Goal: Book appointment/travel/reservation

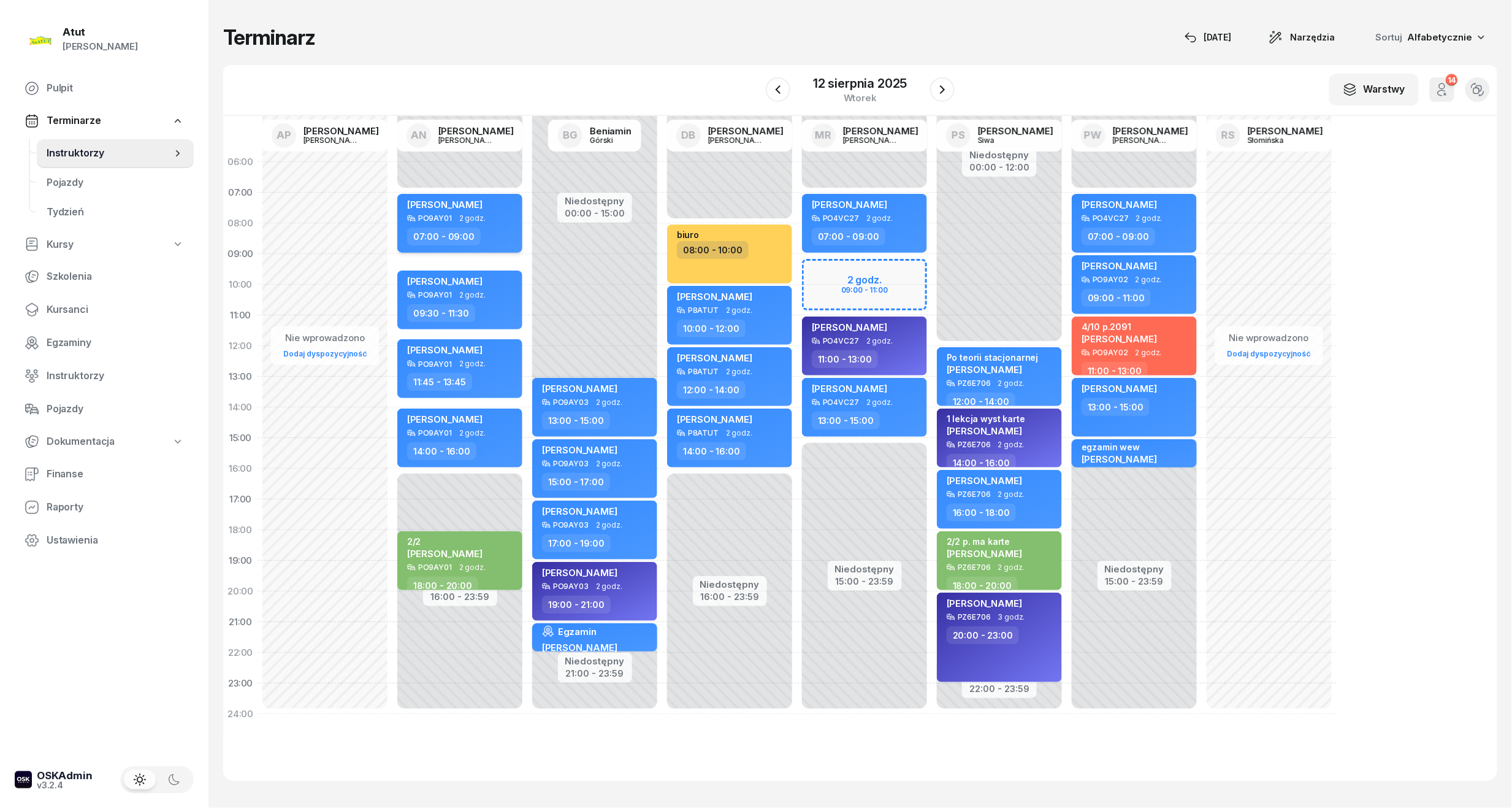
click at [494, 233] on div "07:00 - 09:00" at bounding box center [461, 237] width 108 height 18
select select "07"
select select "09"
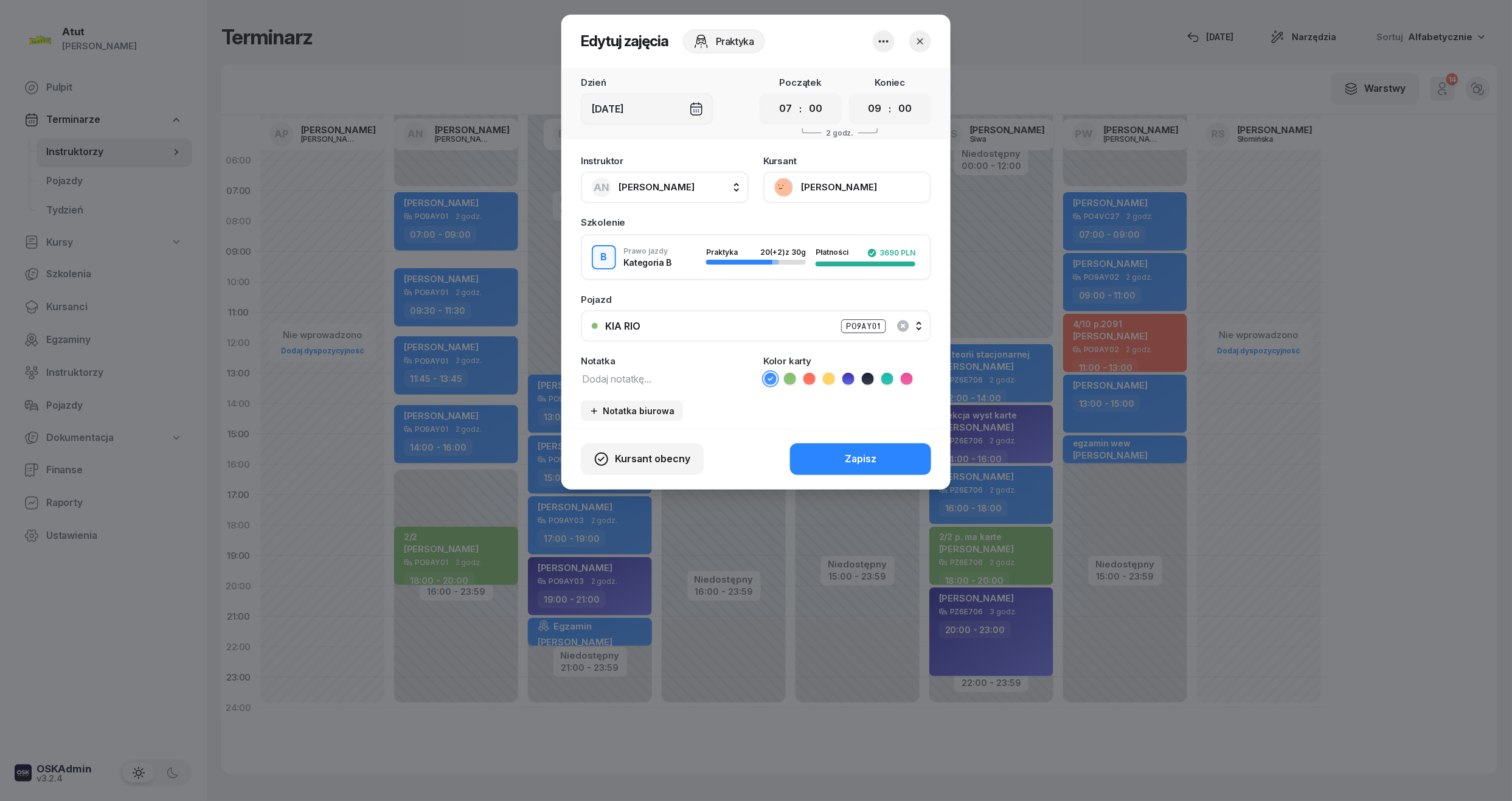
click at [917, 327] on div "KIA RIO PO9AY01" at bounding box center [763, 326] width 315 height 16
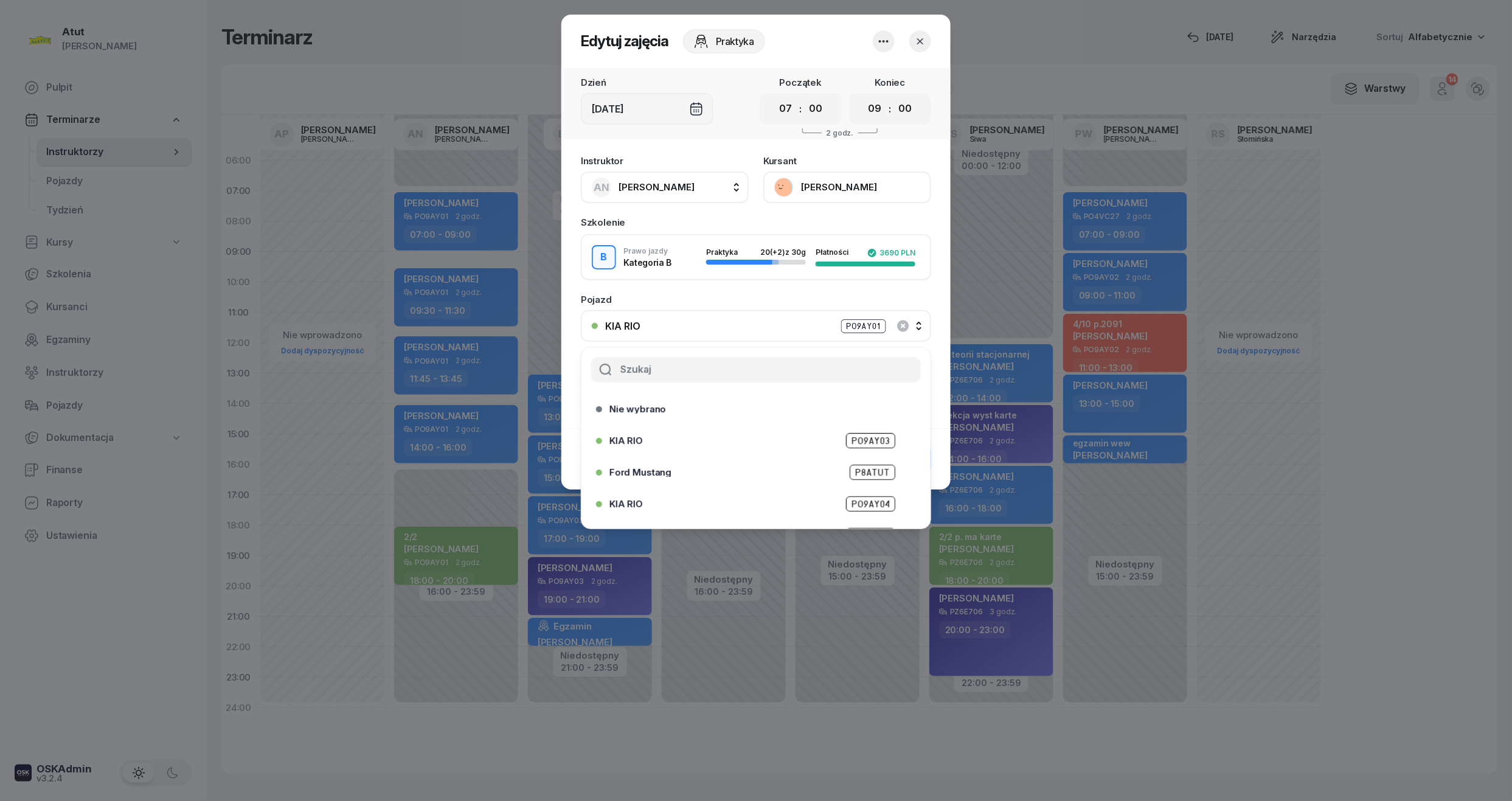
click at [721, 511] on div "KIA RIO PO9AY04" at bounding box center [752, 504] width 313 height 19
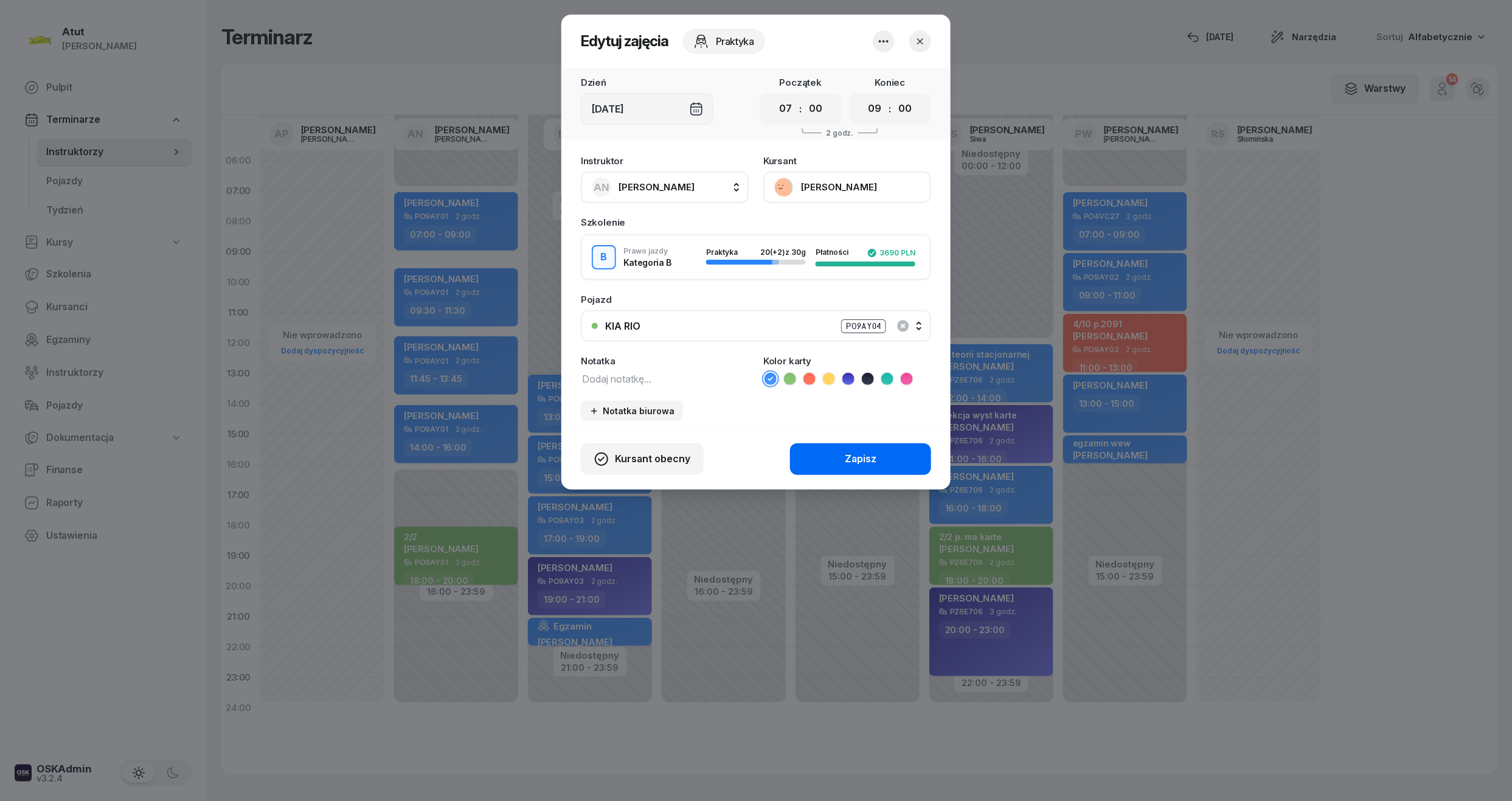
click at [840, 447] on button "Zapisz" at bounding box center [860, 459] width 141 height 32
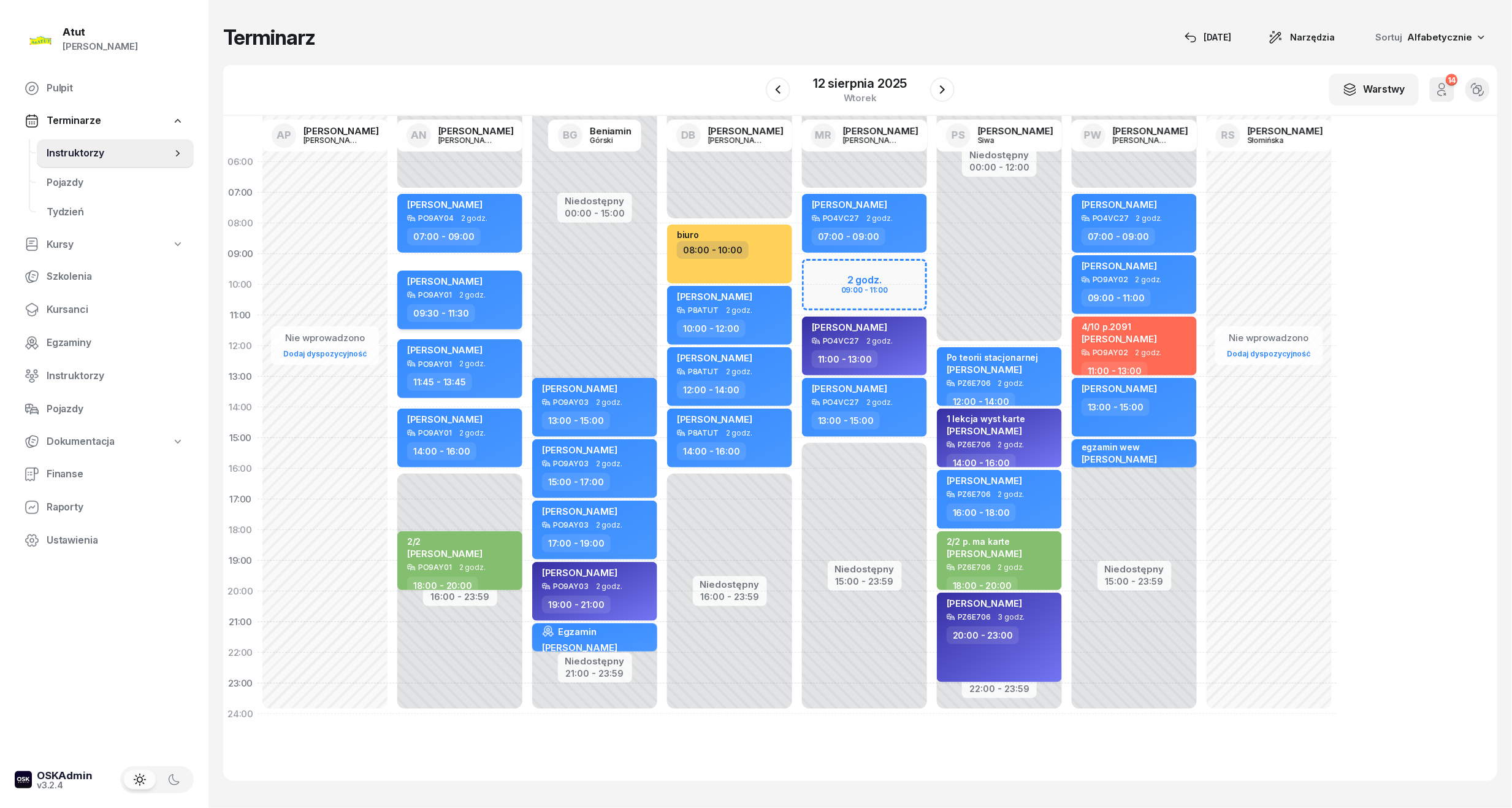
click at [449, 304] on div "09:30 - 11:30" at bounding box center [441, 313] width 68 height 18
select select "09"
select select "30"
select select "11"
select select "30"
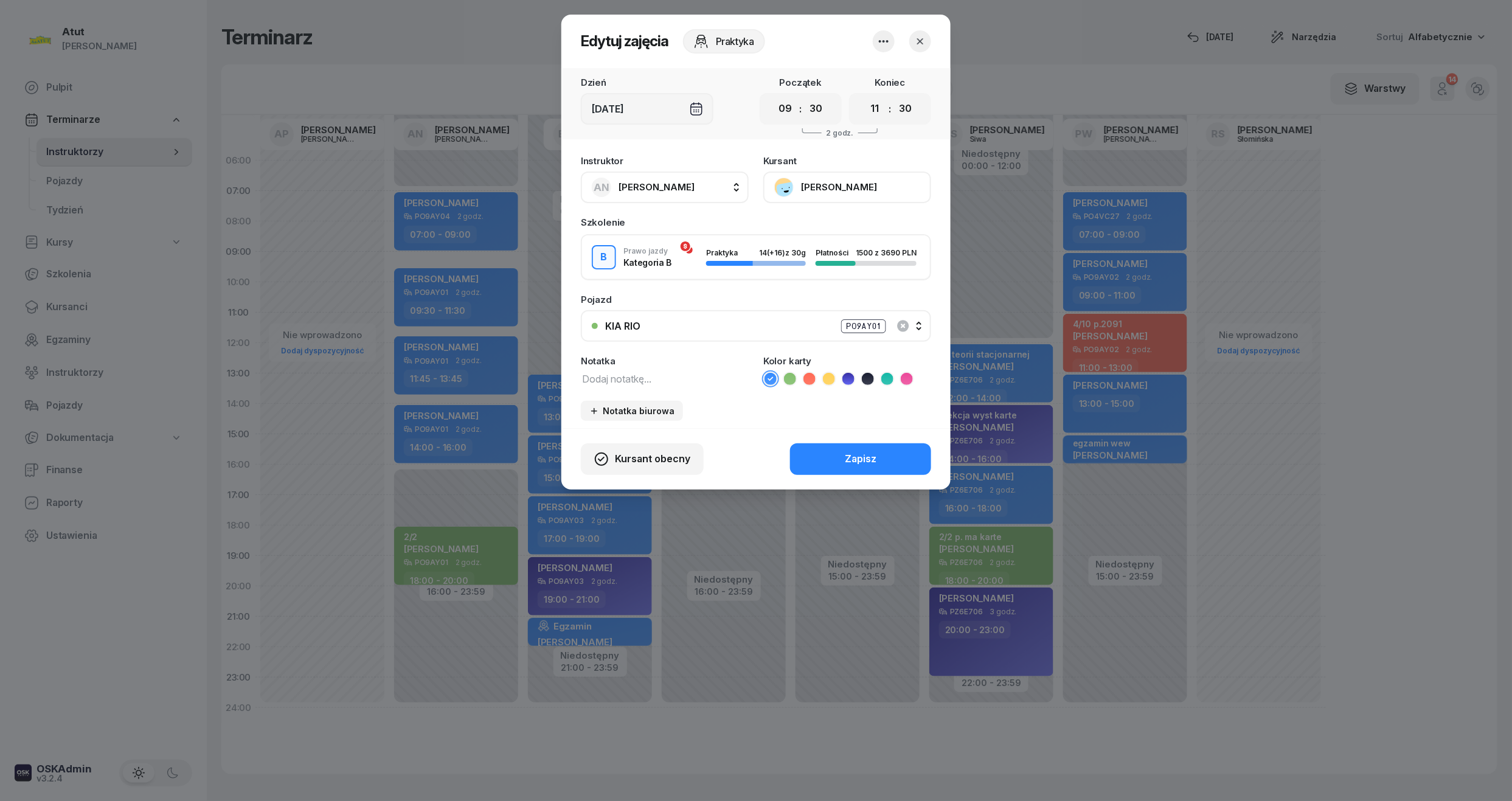
click at [919, 326] on div "KIA RIO PO9AY01" at bounding box center [763, 326] width 315 height 16
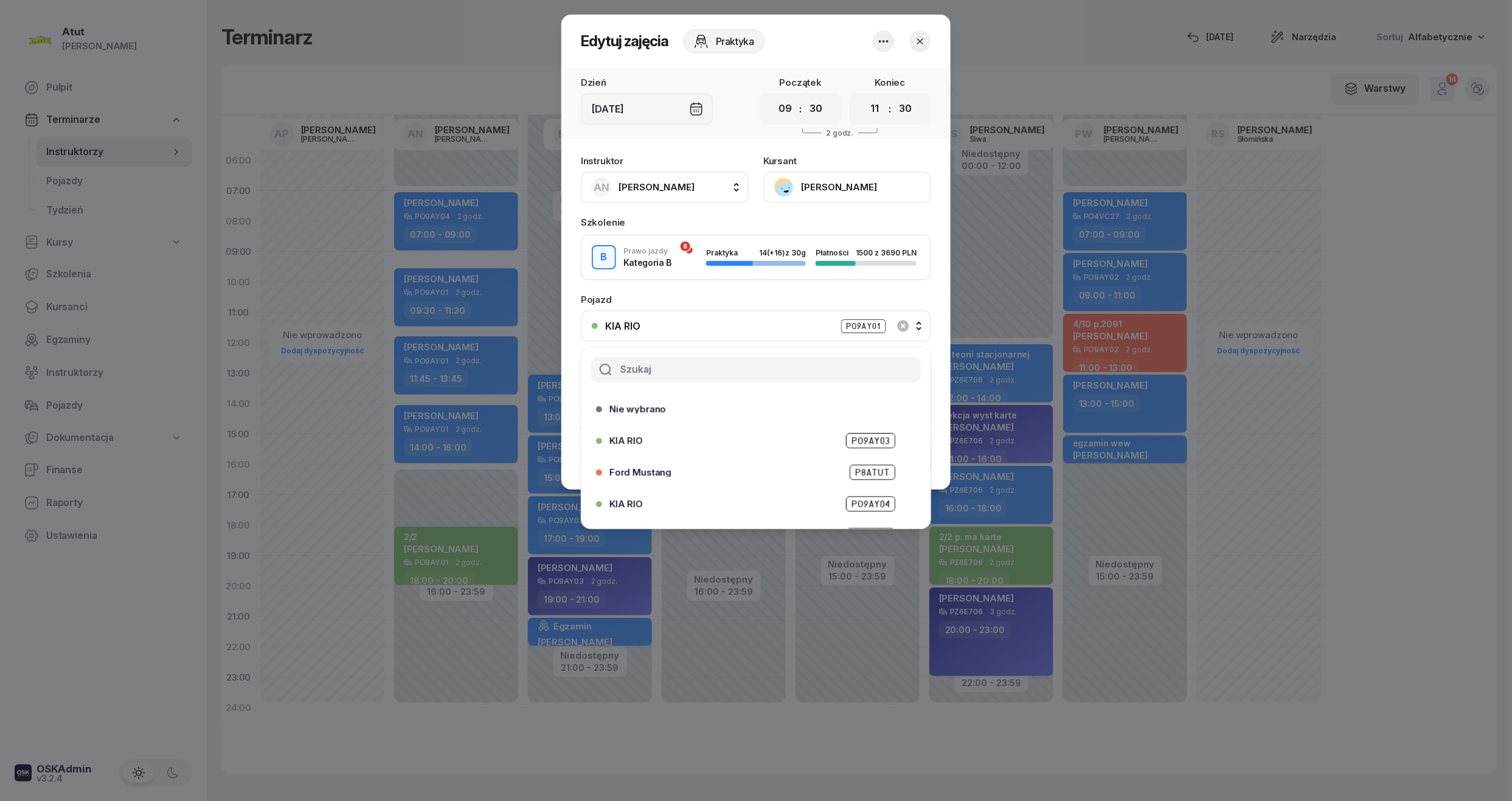
click at [846, 503] on span "PO9AY04" at bounding box center [870, 504] width 49 height 16
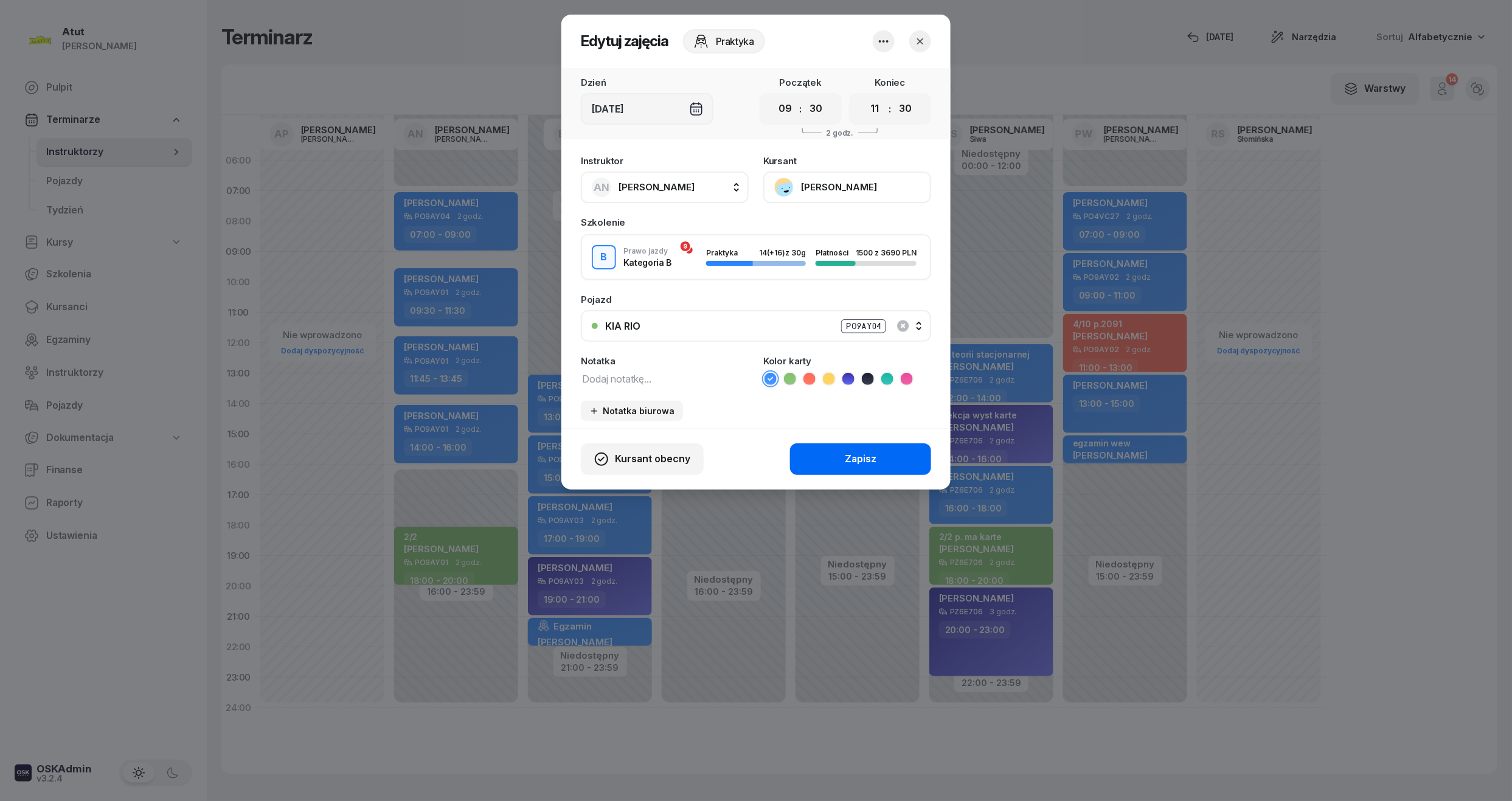
click at [821, 449] on button "Zapisz" at bounding box center [860, 459] width 141 height 32
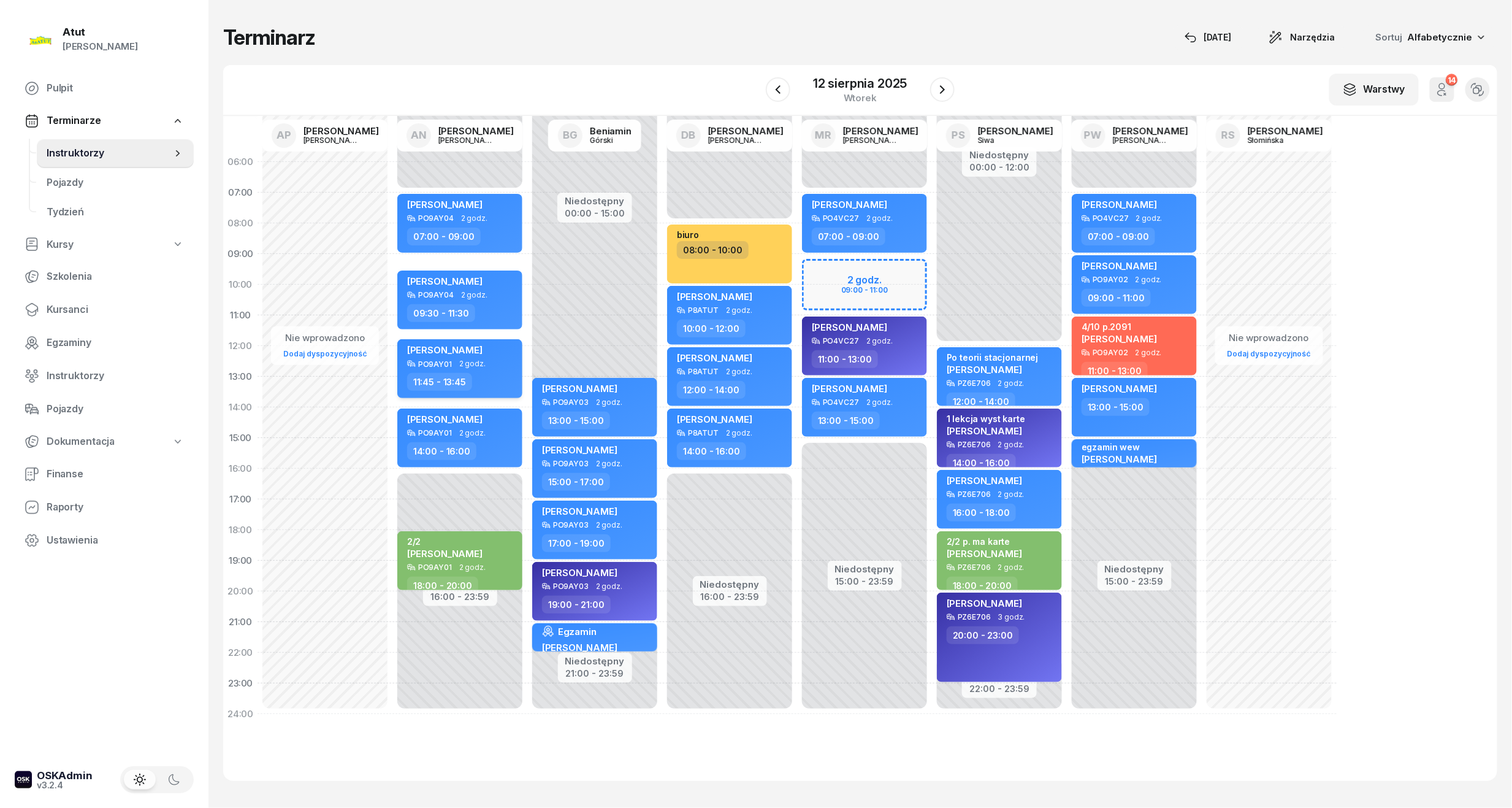
click at [475, 366] on span "2 godz." at bounding box center [472, 364] width 26 height 9
select select "11"
select select "45"
select select "13"
select select "45"
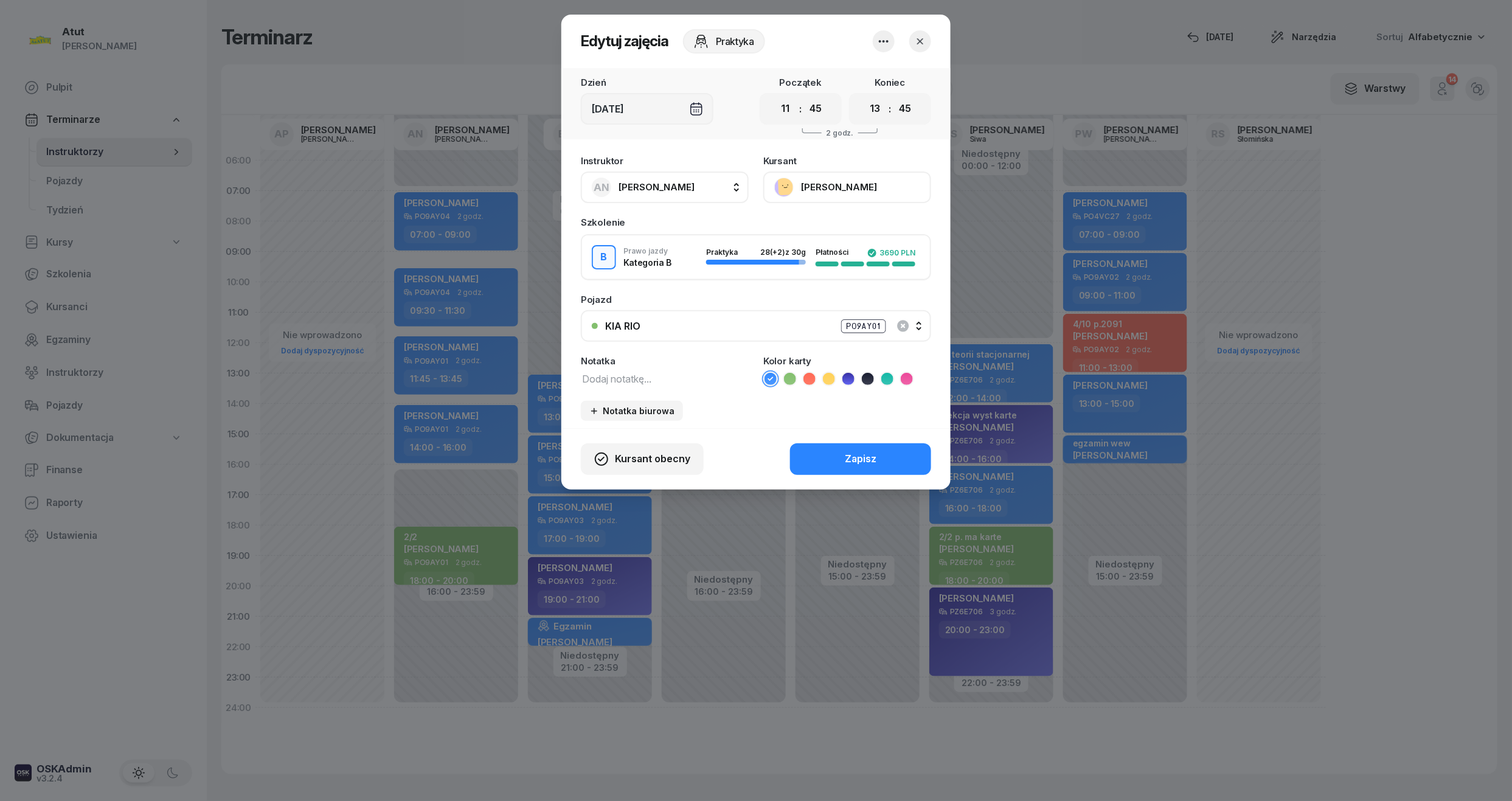
click at [918, 326] on div "KIA RIO PO9AY01" at bounding box center [763, 326] width 315 height 16
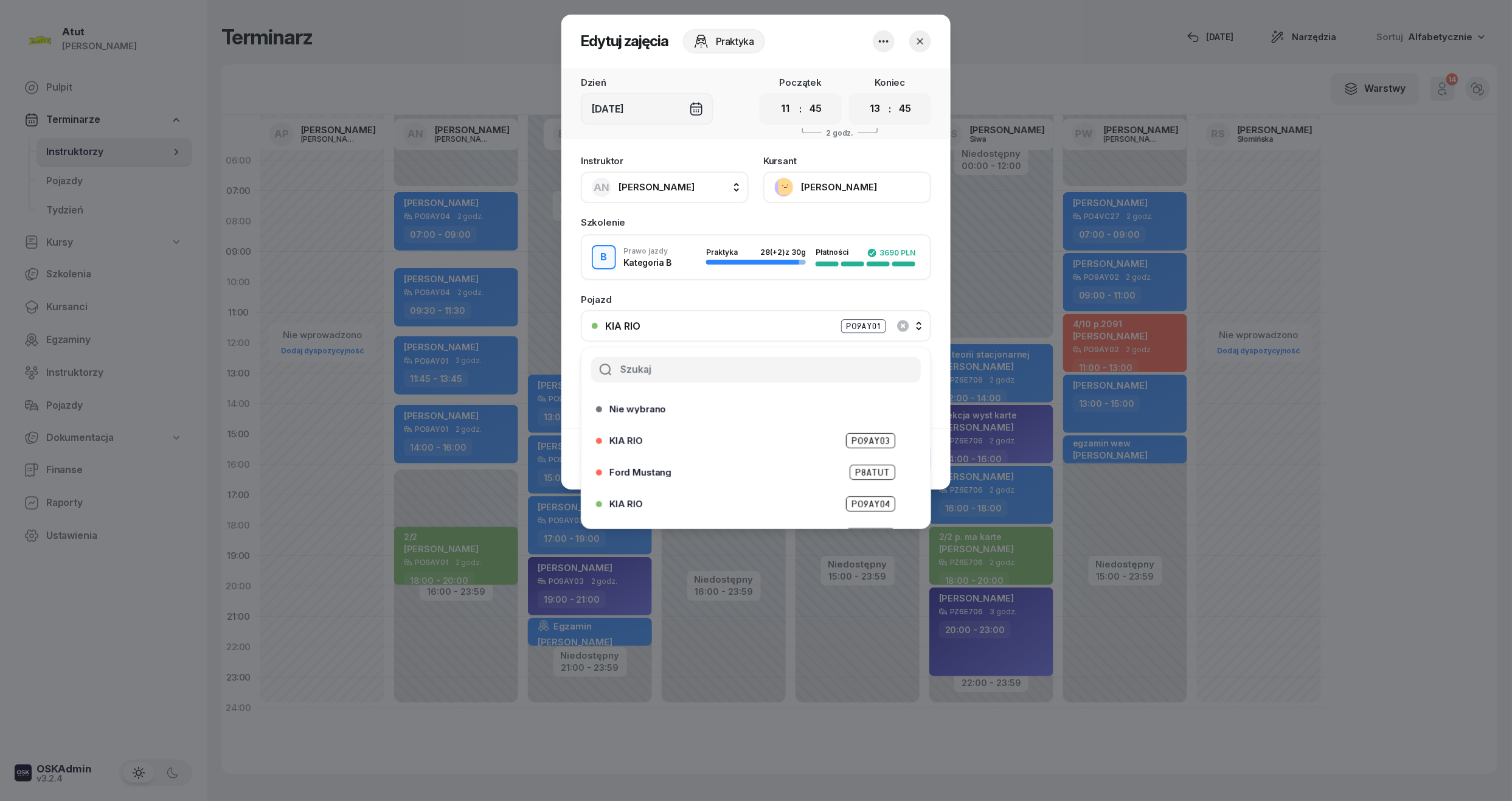
click at [864, 501] on span "PO9AY04" at bounding box center [870, 504] width 49 height 16
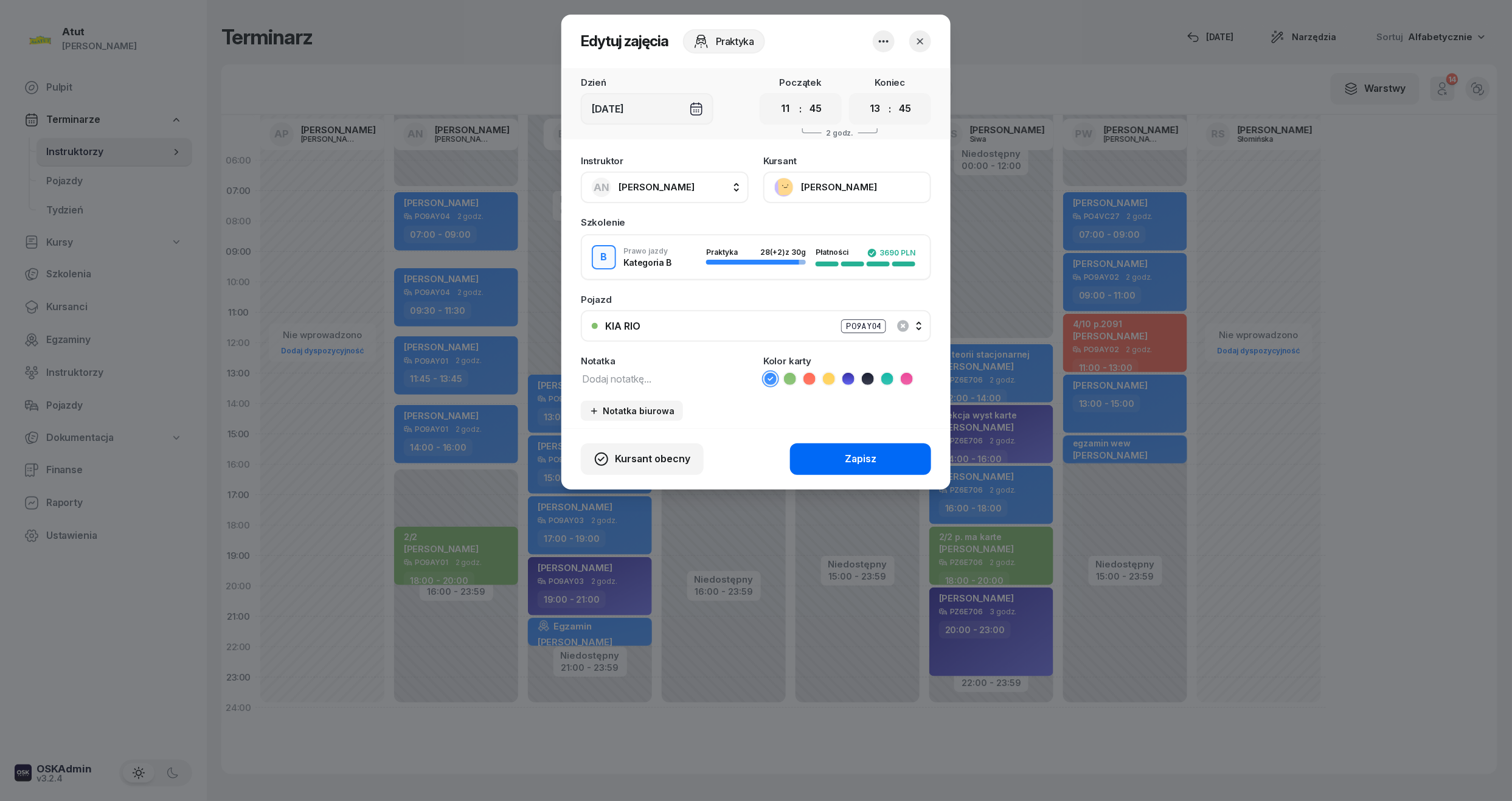
click at [881, 456] on button "Zapisz" at bounding box center [860, 459] width 141 height 32
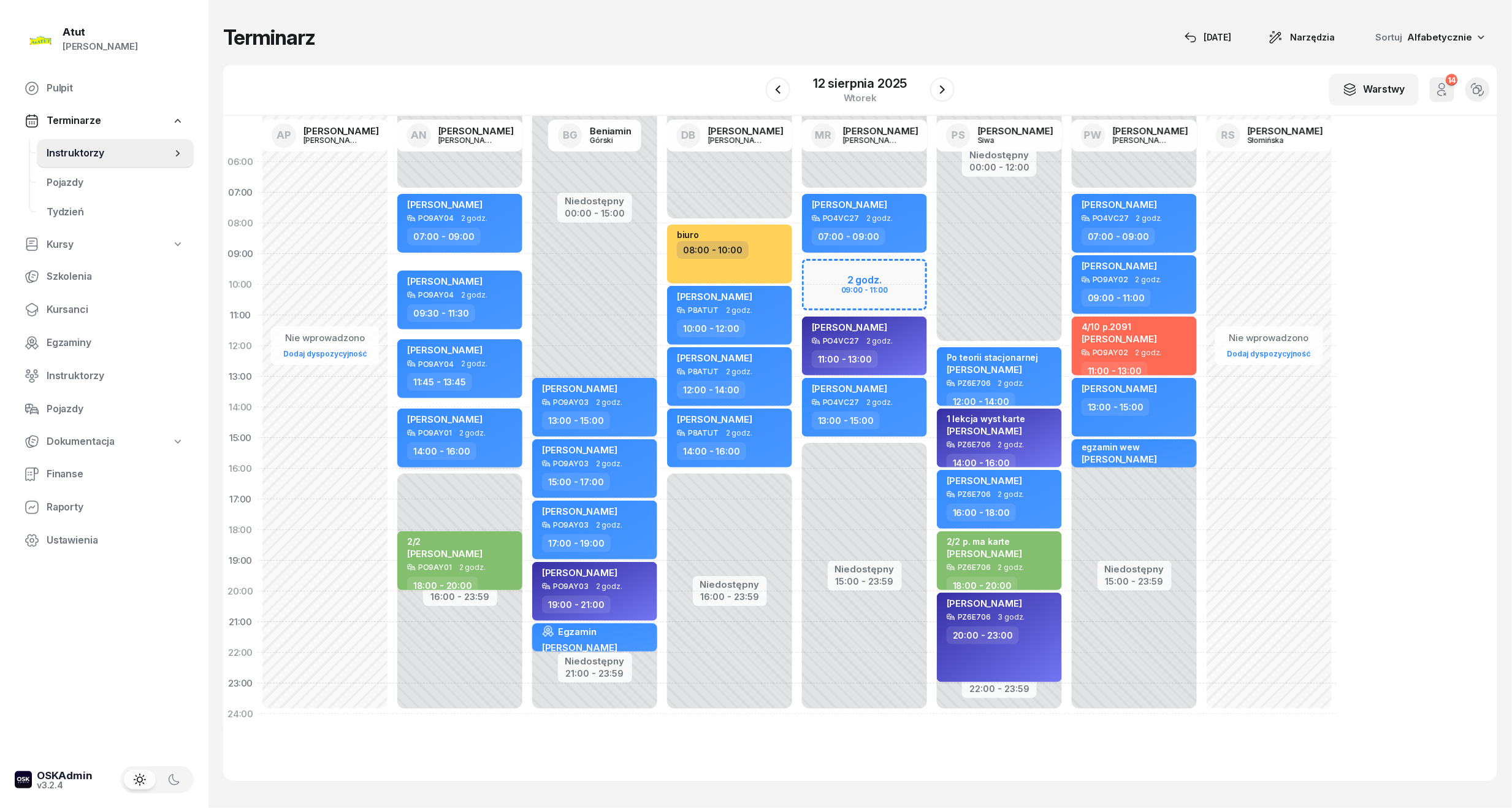
click at [494, 430] on div "PO9AY01 2 godz." at bounding box center [461, 433] width 108 height 9
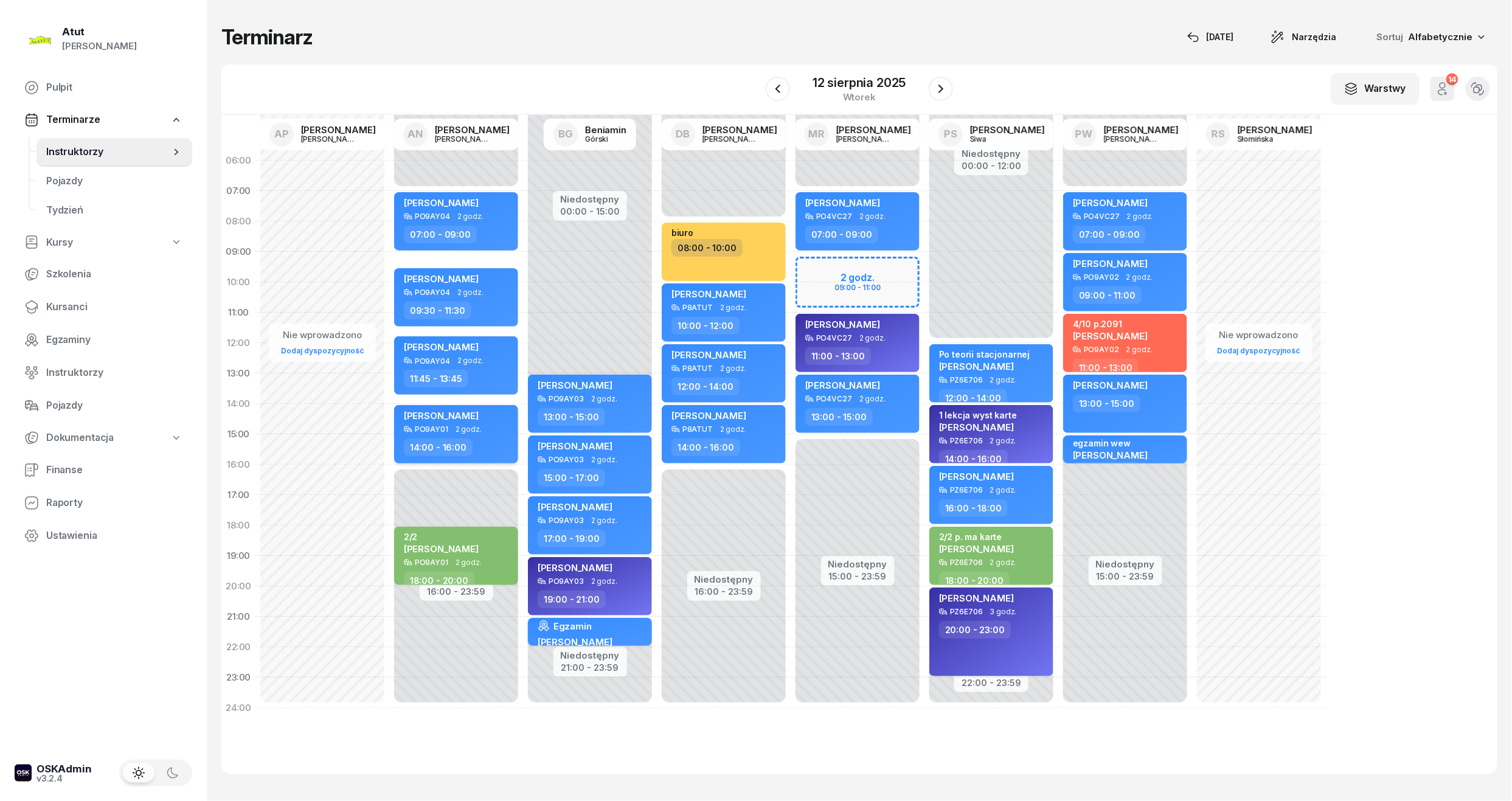
select select "14"
select select "16"
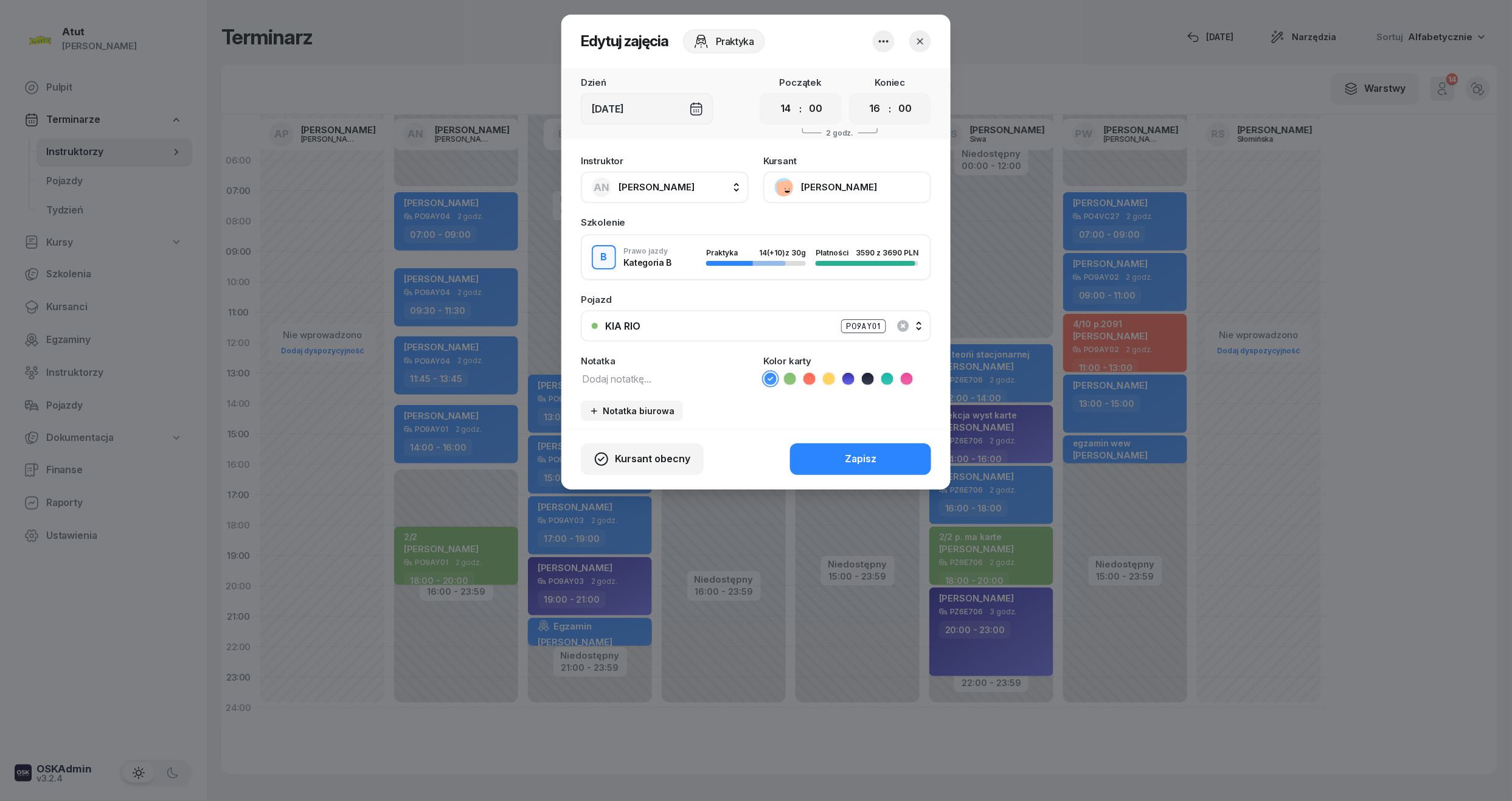
click at [920, 326] on div "KIA RIO PO9AY01" at bounding box center [763, 326] width 315 height 16
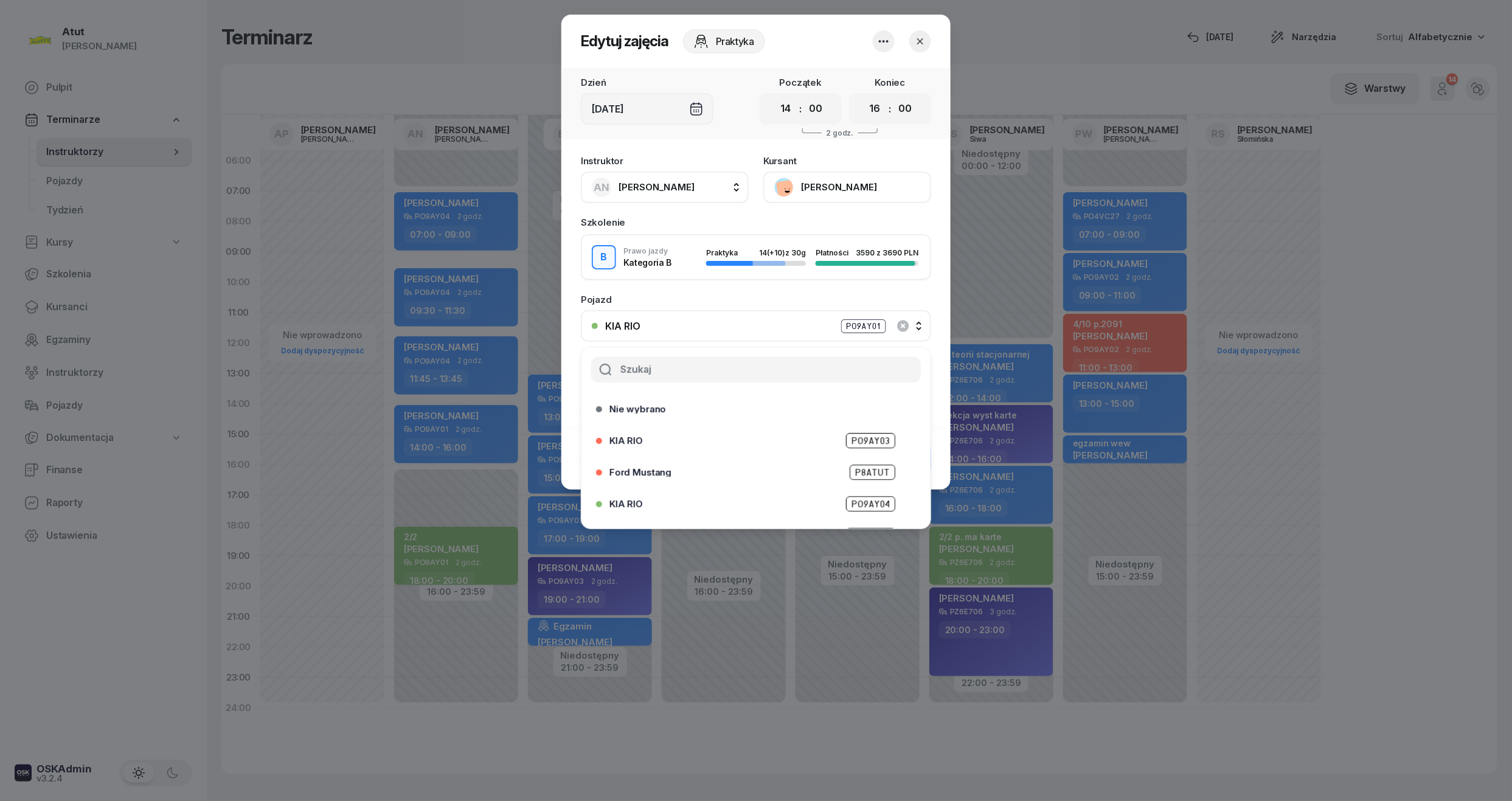
click at [870, 496] on span "PO9AY04" at bounding box center [870, 504] width 49 height 16
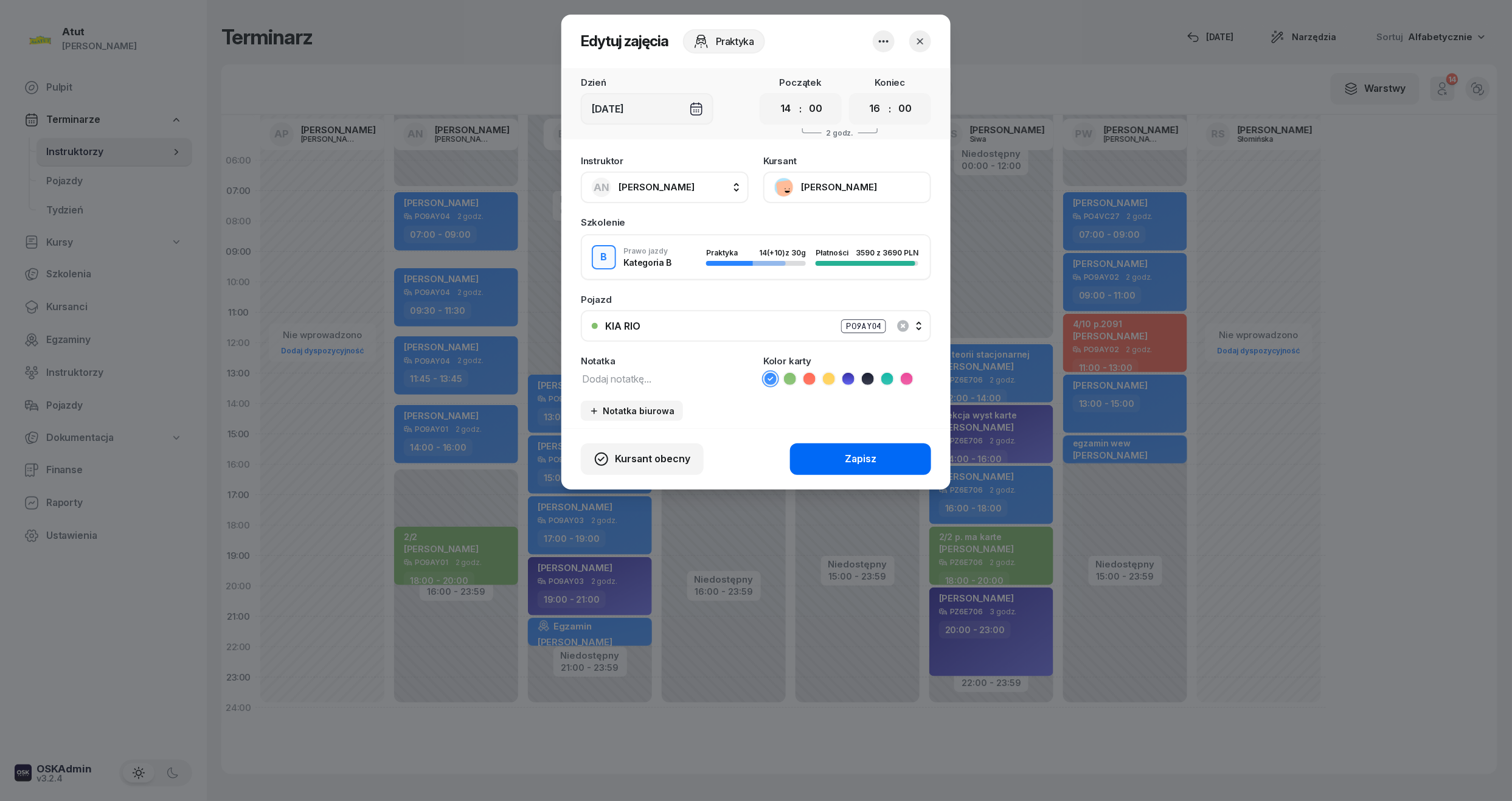
click at [811, 459] on button "Zapisz" at bounding box center [860, 459] width 141 height 32
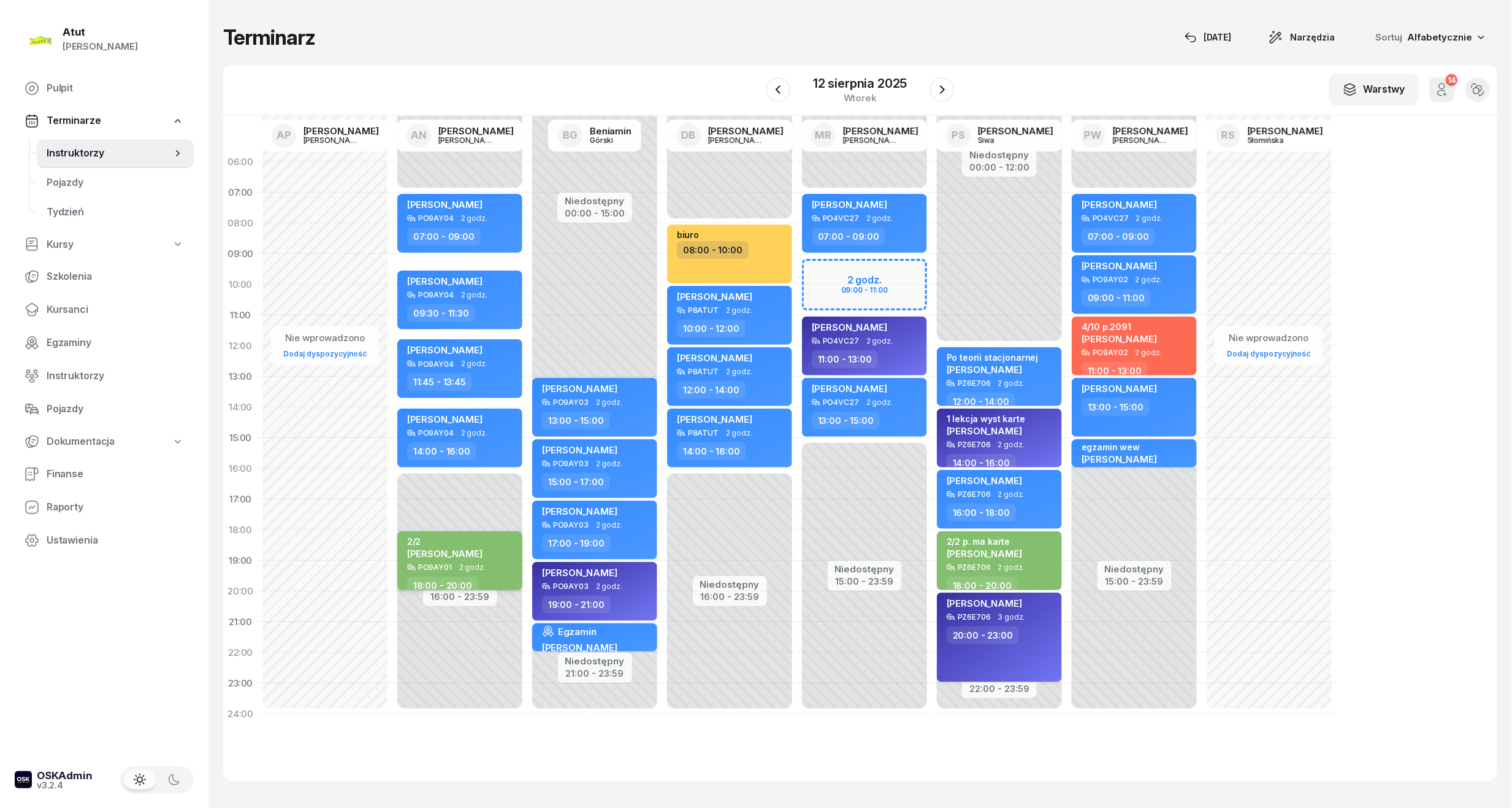
click at [484, 569] on div "PO9AY01 2 godz." at bounding box center [461, 568] width 108 height 9
select select "18"
select select "20"
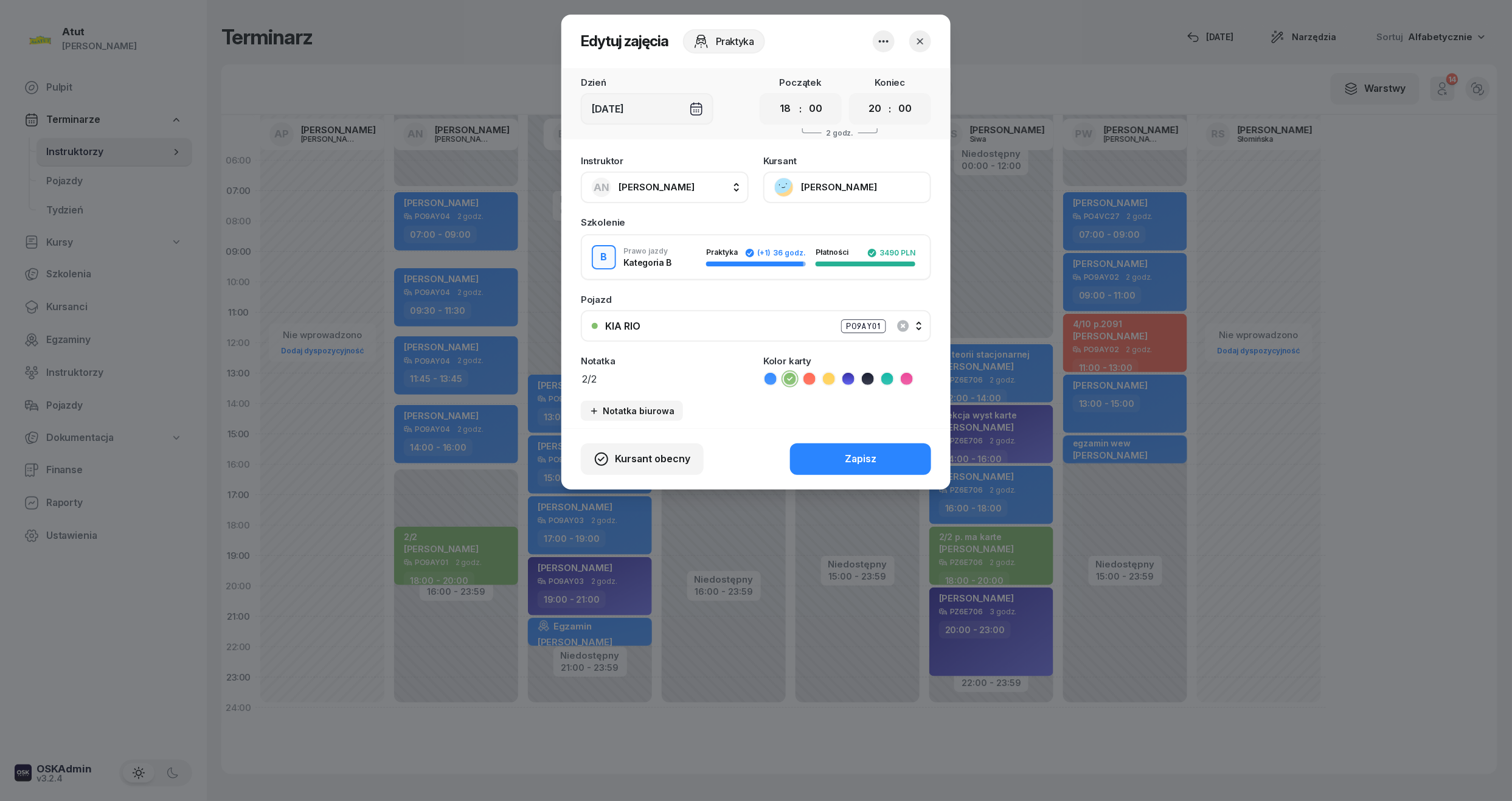
click at [927, 321] on button "KIA RIO PO9AY01" at bounding box center [756, 326] width 351 height 32
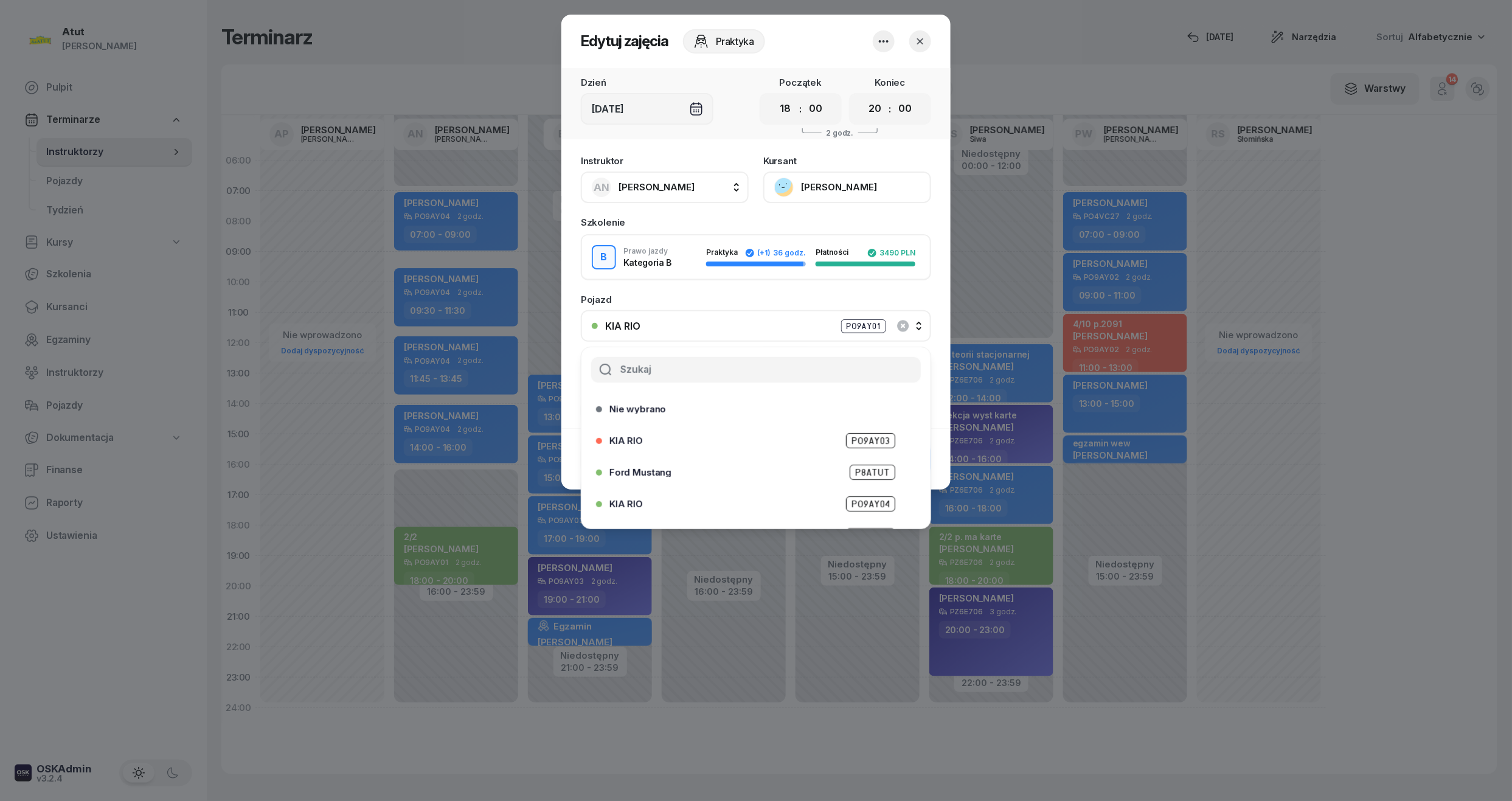
click at [871, 507] on span "PO9AY04" at bounding box center [870, 504] width 49 height 16
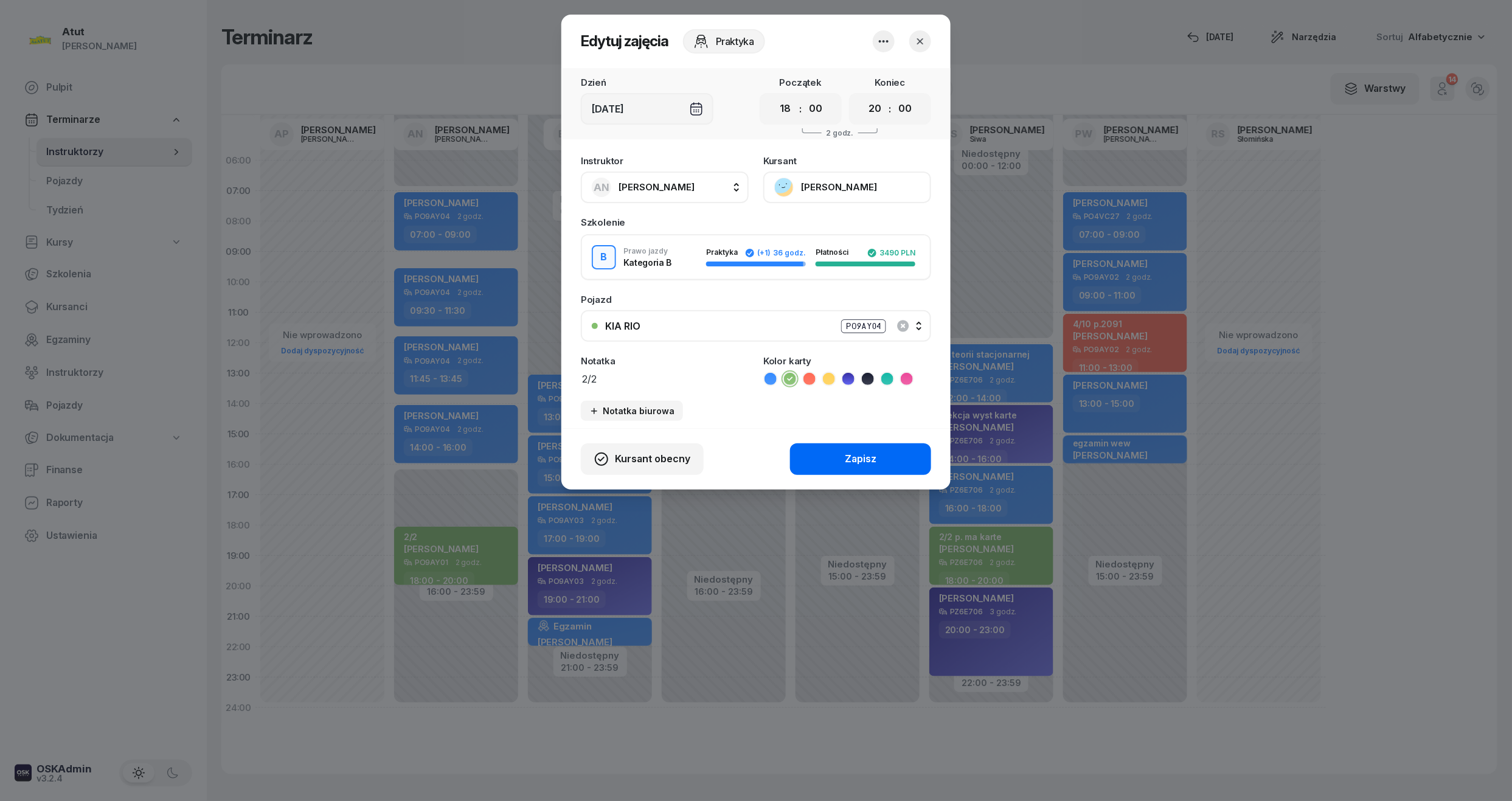
click at [830, 456] on button "Zapisz" at bounding box center [860, 459] width 141 height 32
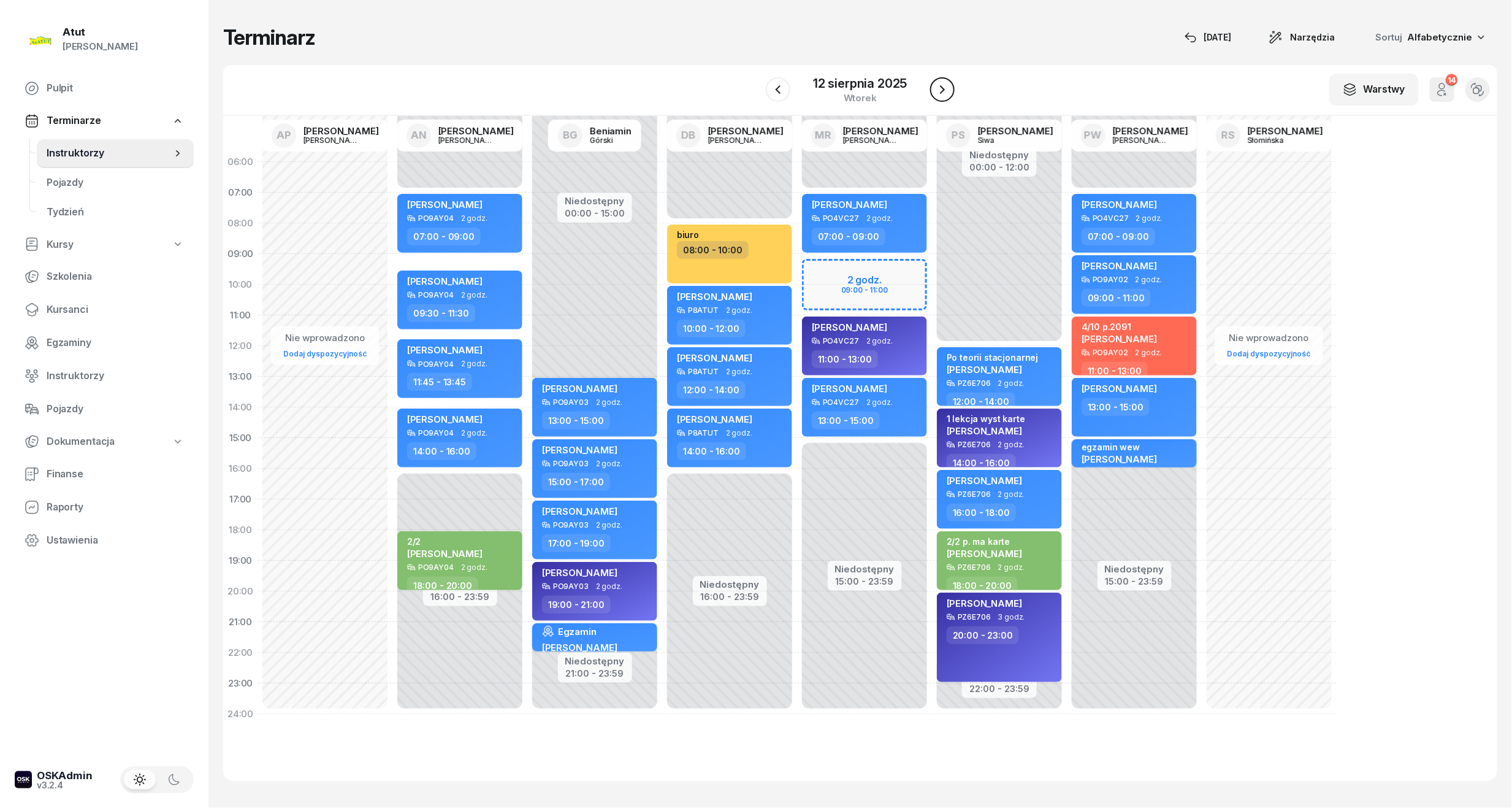
click at [948, 84] on icon "button" at bounding box center [943, 89] width 15 height 15
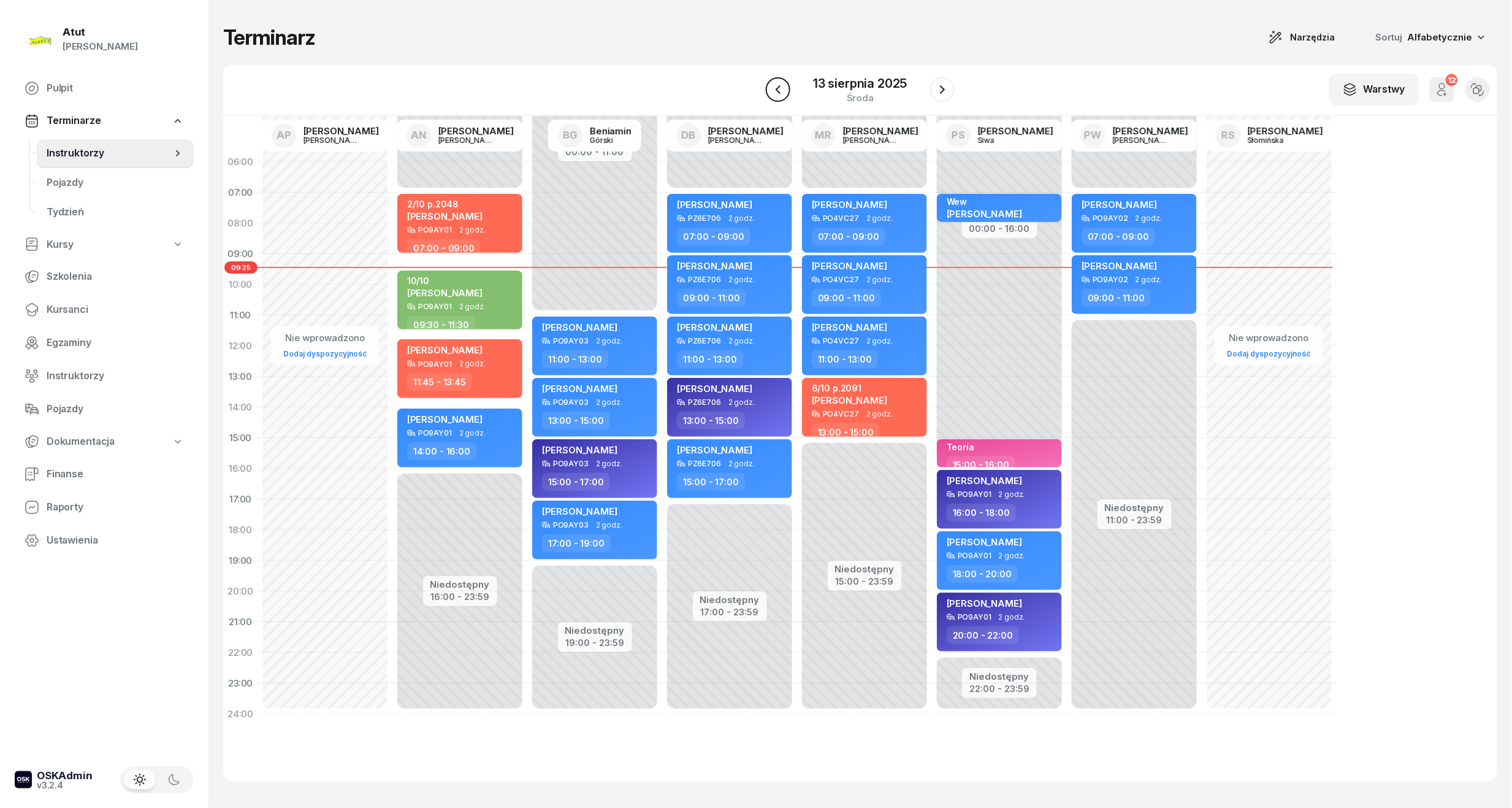
click at [778, 101] on button "button" at bounding box center [778, 89] width 24 height 24
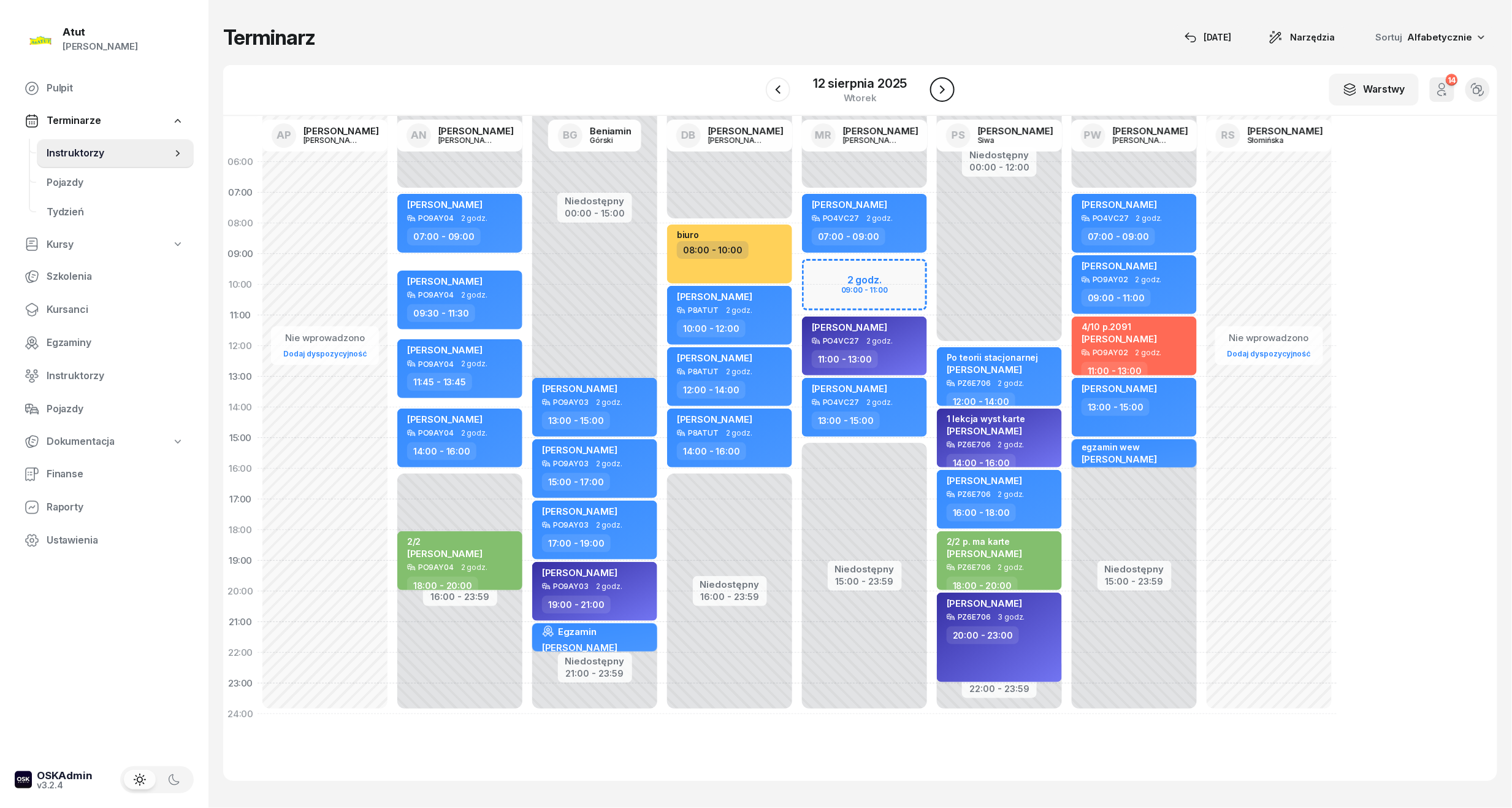
click at [945, 84] on icon "button" at bounding box center [943, 89] width 15 height 15
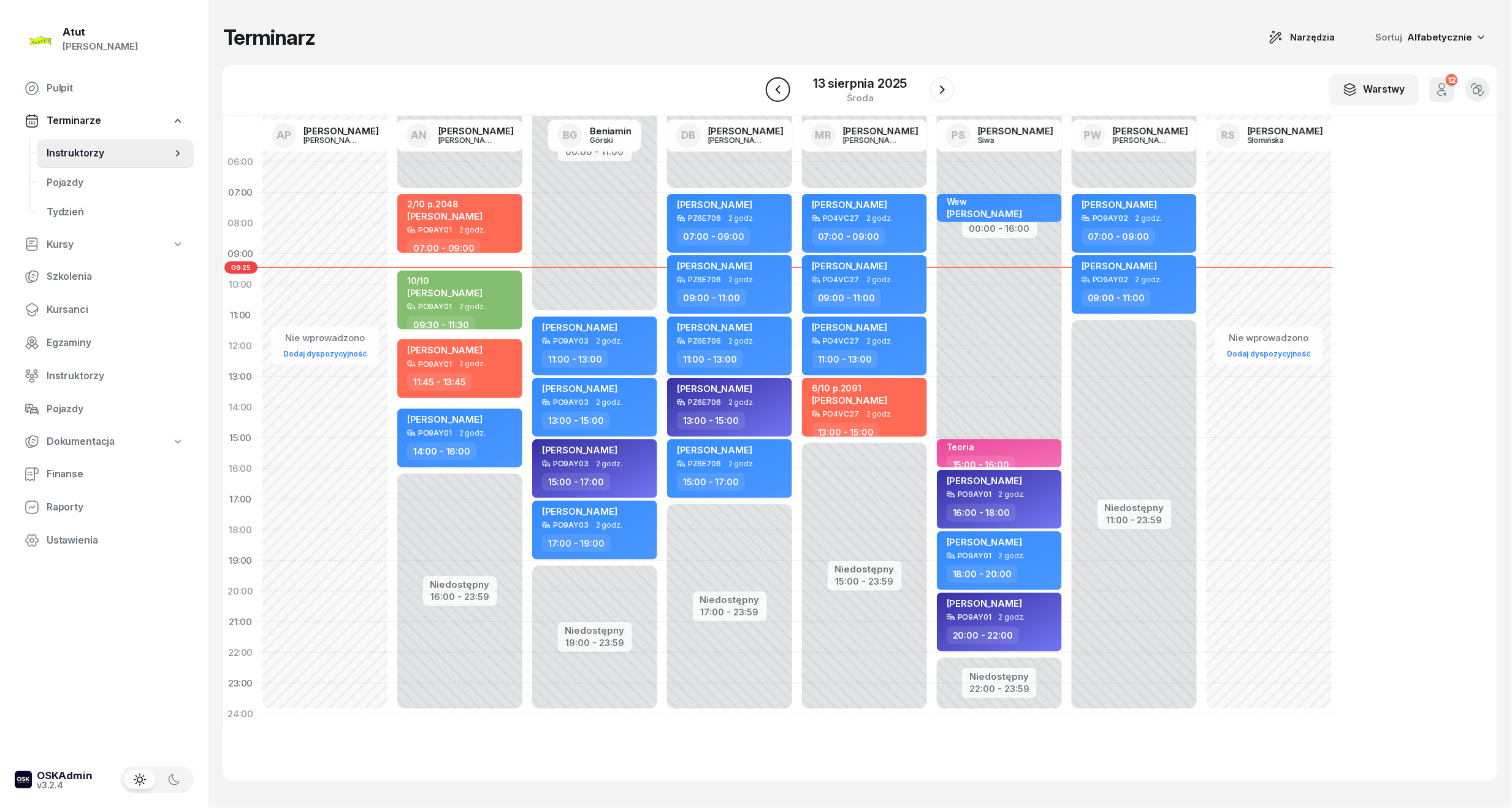
click at [773, 94] on icon "button" at bounding box center [778, 89] width 15 height 15
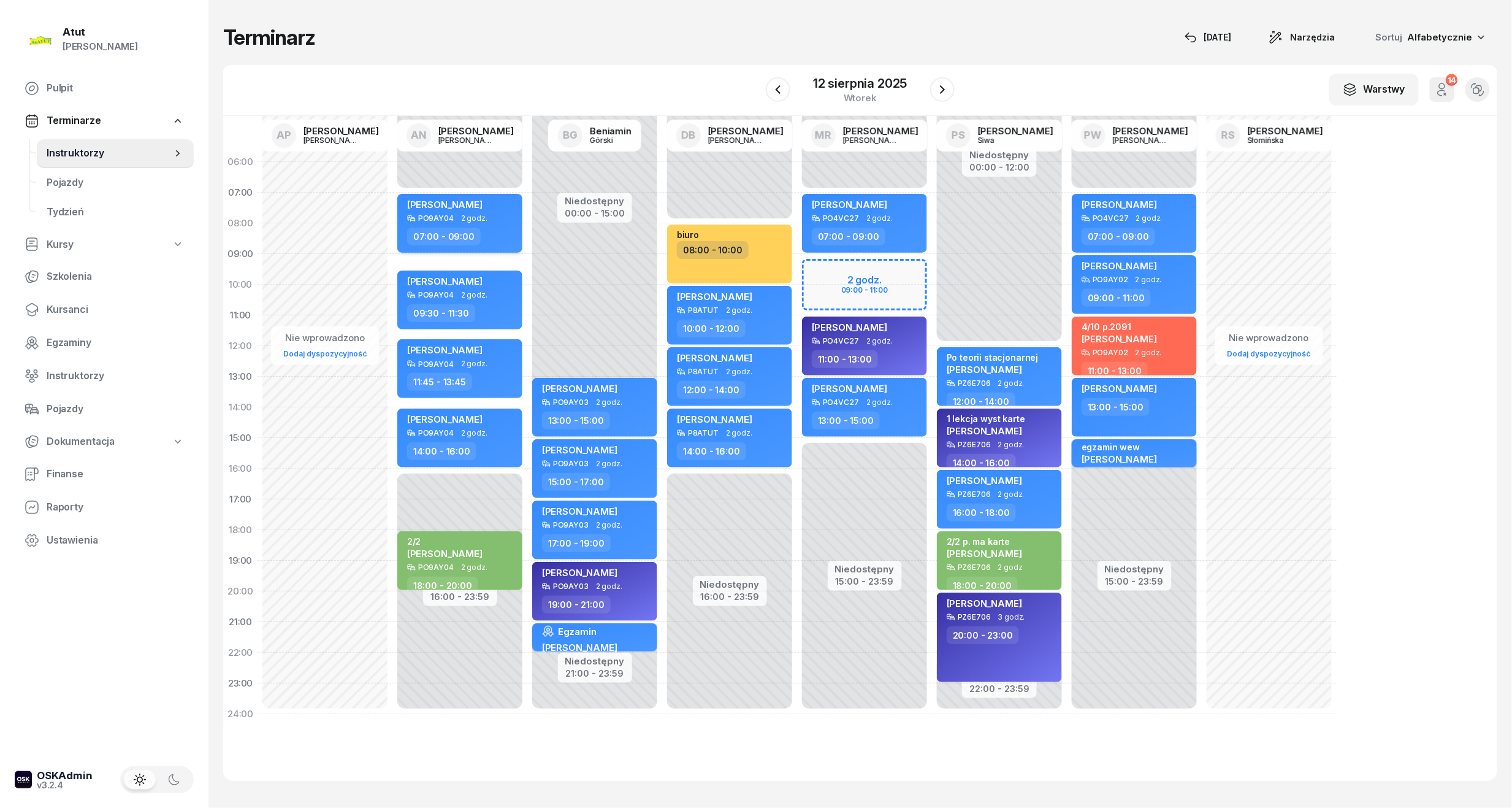
click at [494, 209] on div "Mikołaj Wesołowski" at bounding box center [461, 207] width 108 height 16
select select "07"
select select "09"
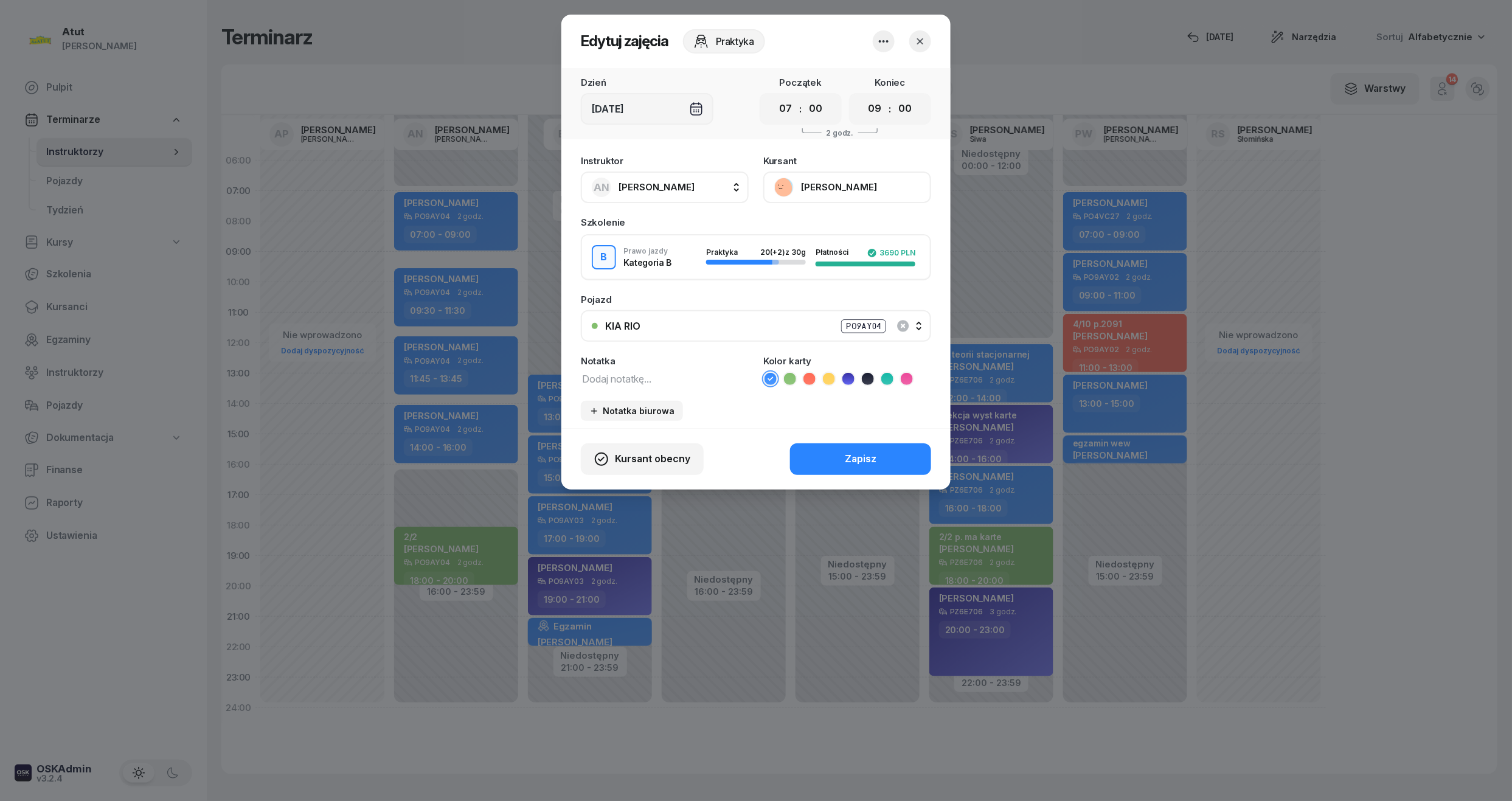
click at [920, 320] on div "KIA RIO PO9AY04" at bounding box center [763, 326] width 315 height 16
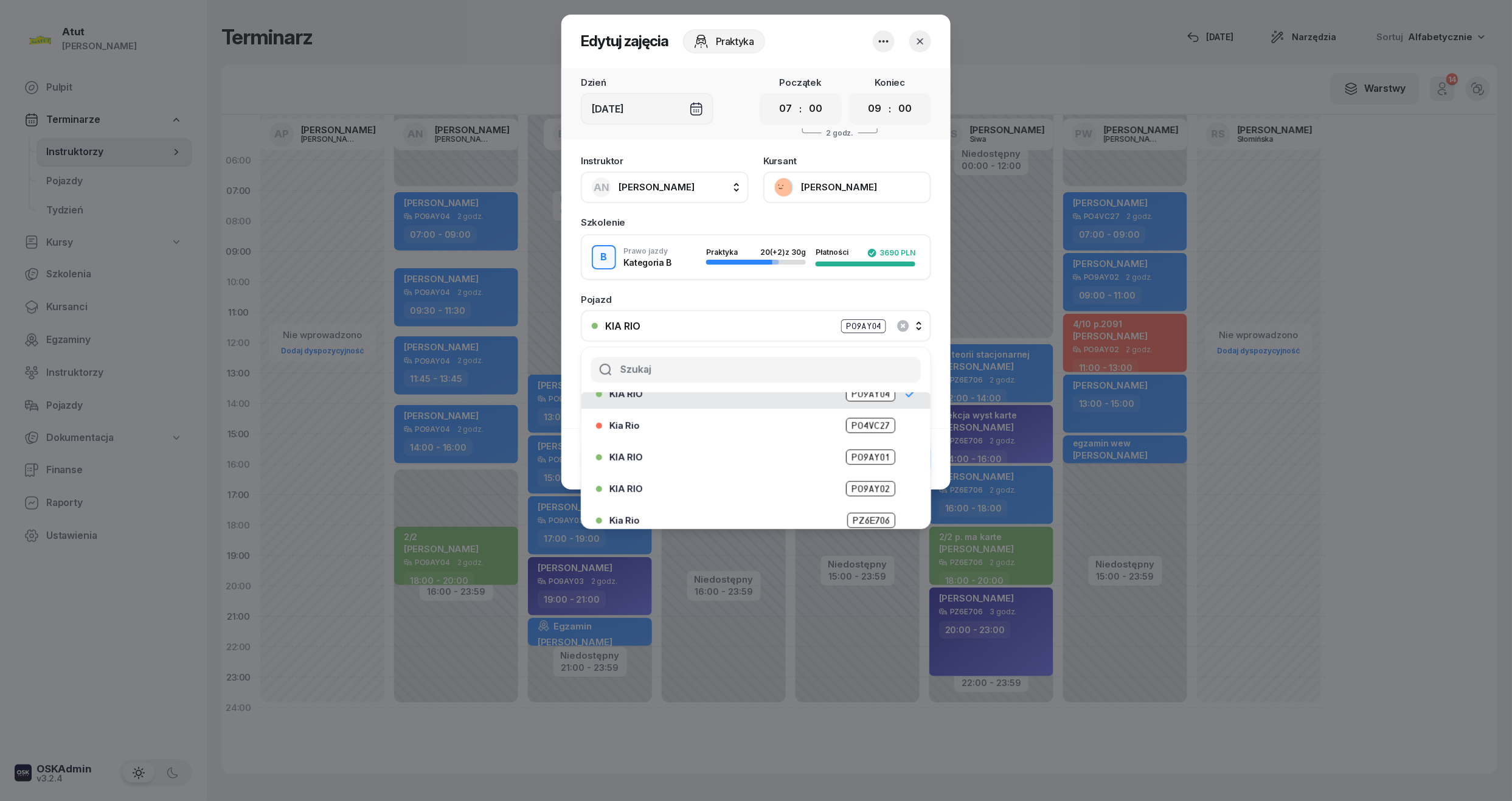
scroll to position [119, 0]
click at [874, 453] on span "PO9AY01" at bounding box center [870, 448] width 49 height 16
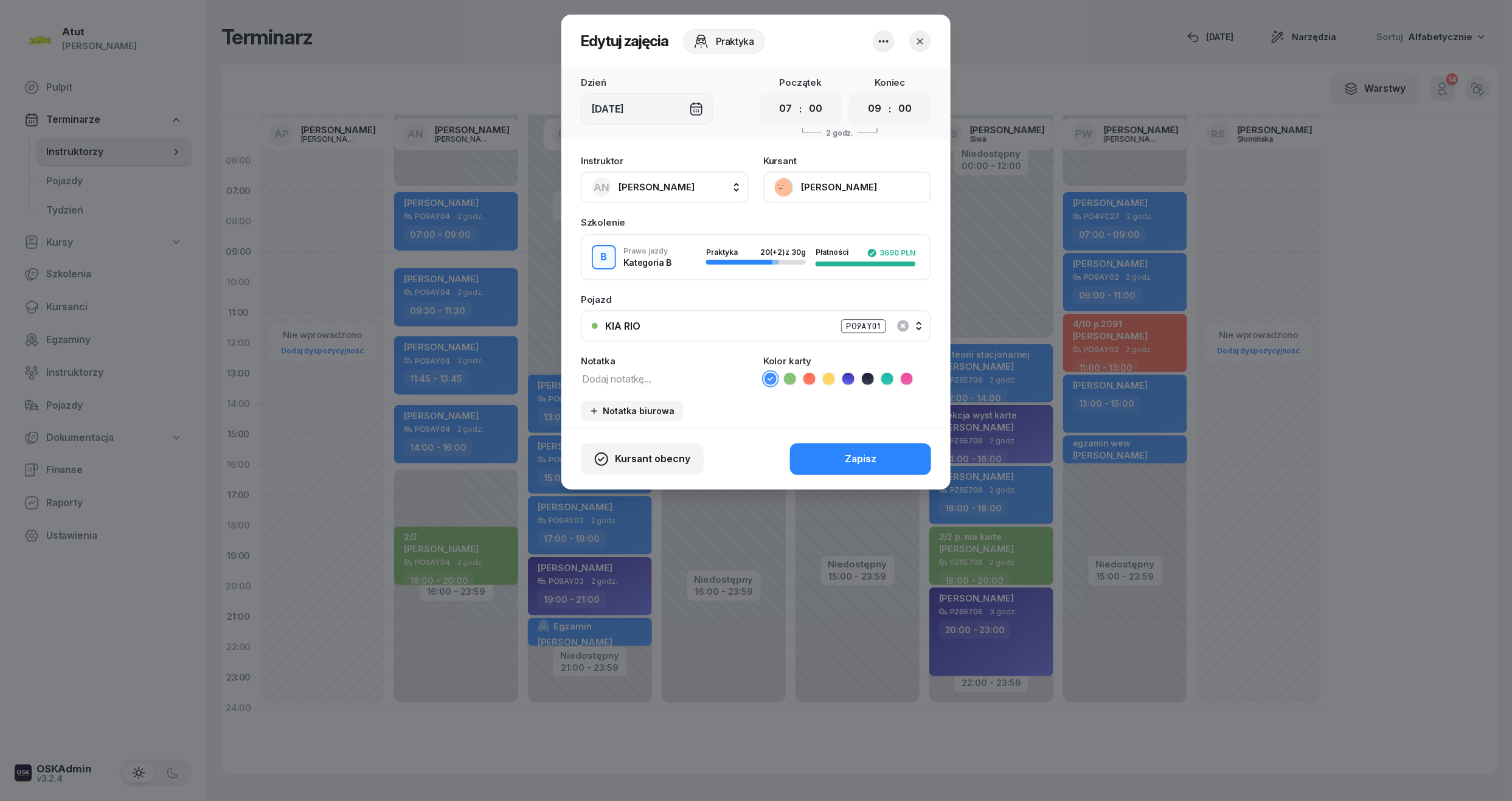
click at [874, 453] on div "Zapisz" at bounding box center [860, 459] width 32 height 16
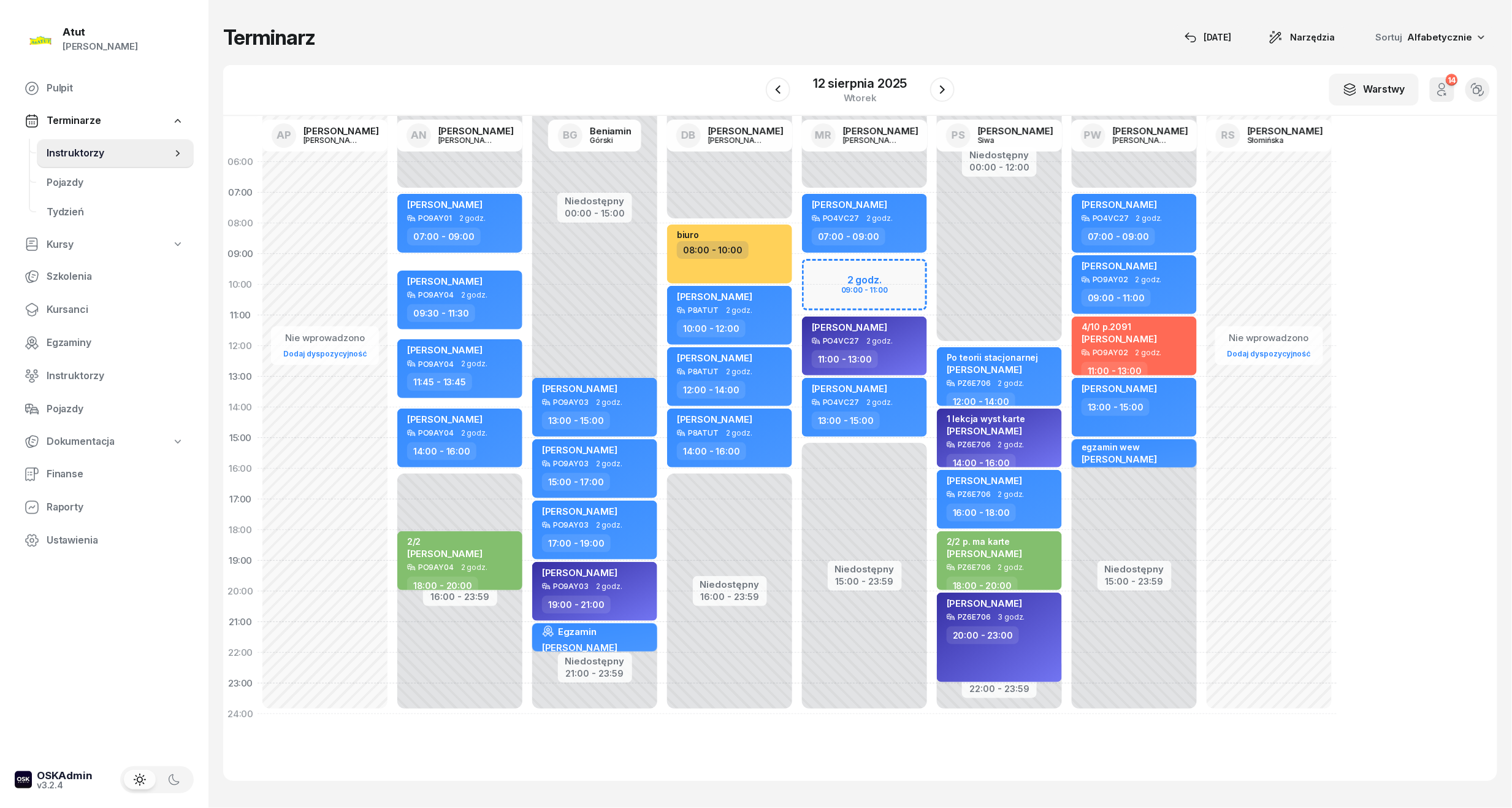
click at [504, 300] on div "Mateusz Krzyżaniak PO9AY04 2 godz. 09:30 - 11:30" at bounding box center [460, 300] width 125 height 59
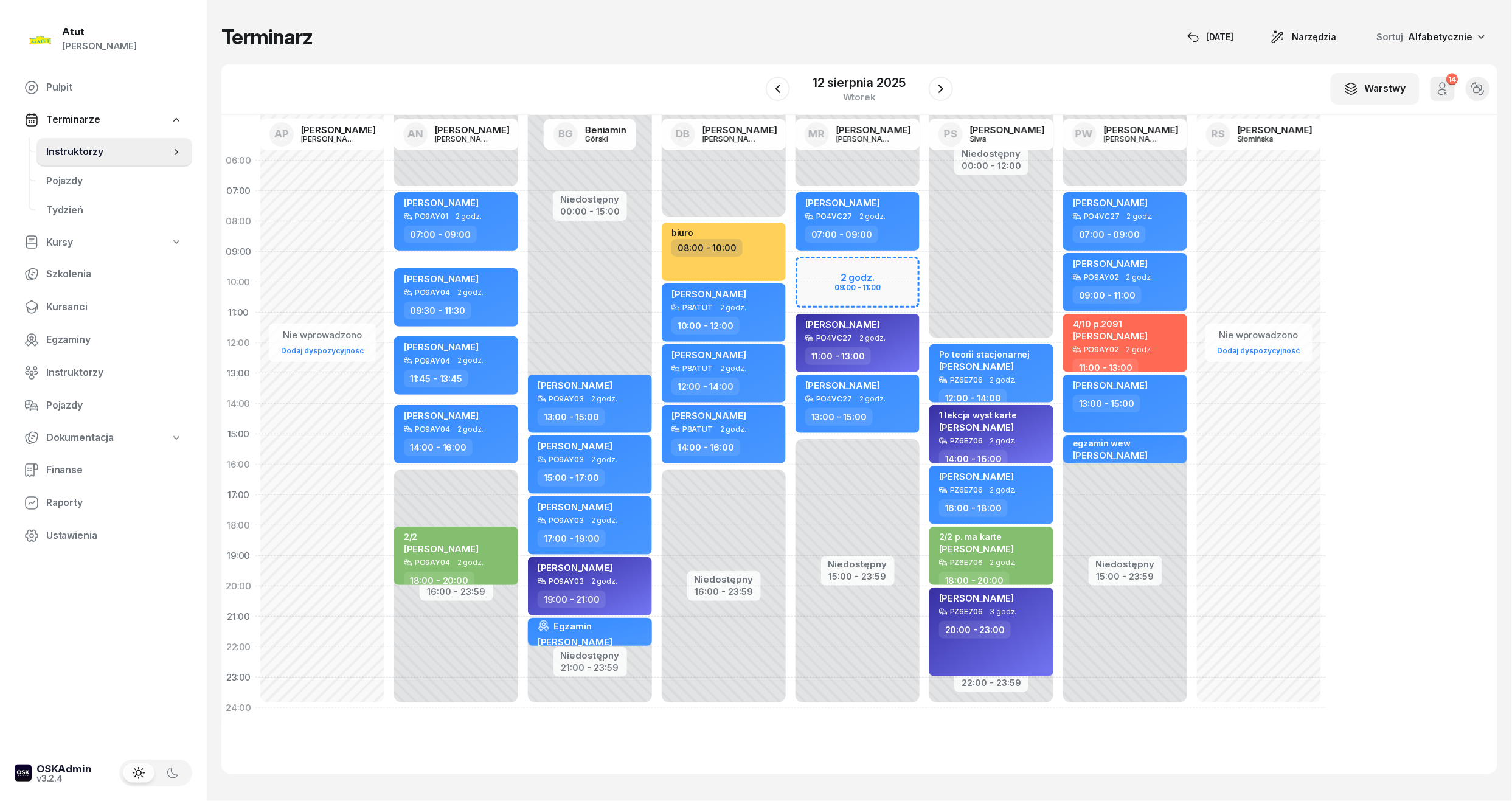
select select "09"
select select "30"
select select "11"
select select "30"
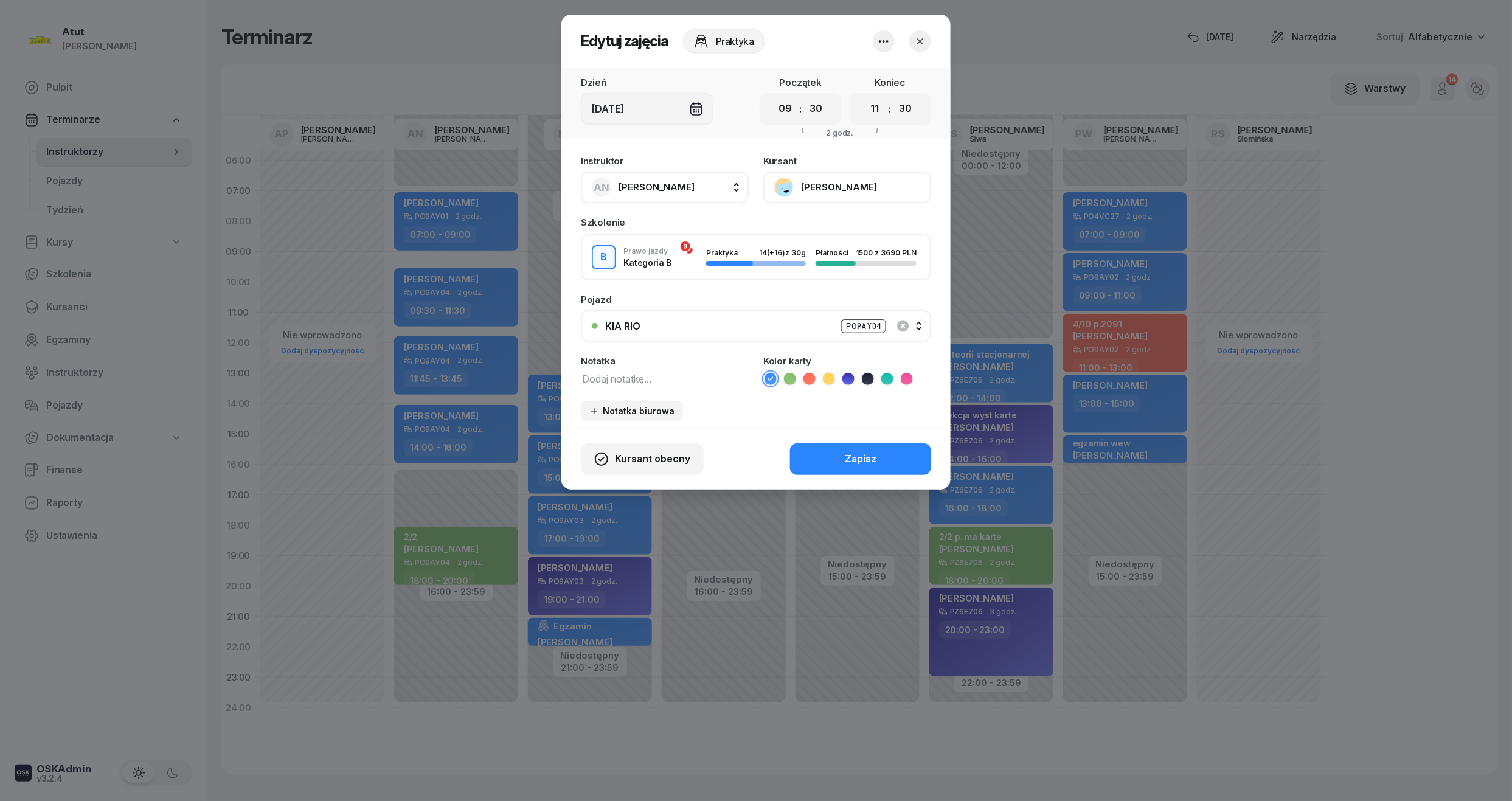
click at [927, 323] on button "KIA RIO PO9AY04" at bounding box center [756, 326] width 351 height 32
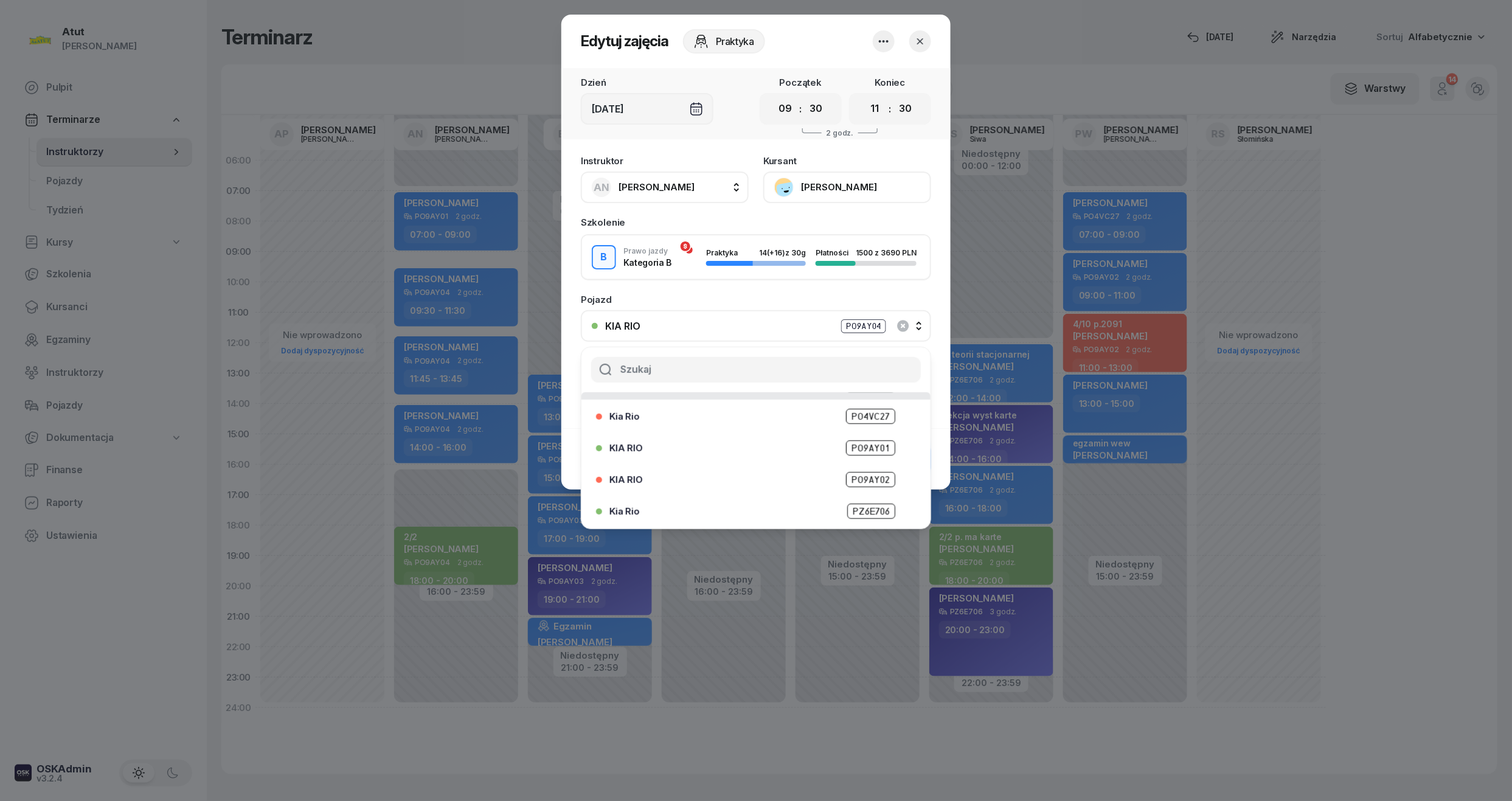
click at [870, 450] on span "PO9AY01" at bounding box center [870, 448] width 49 height 16
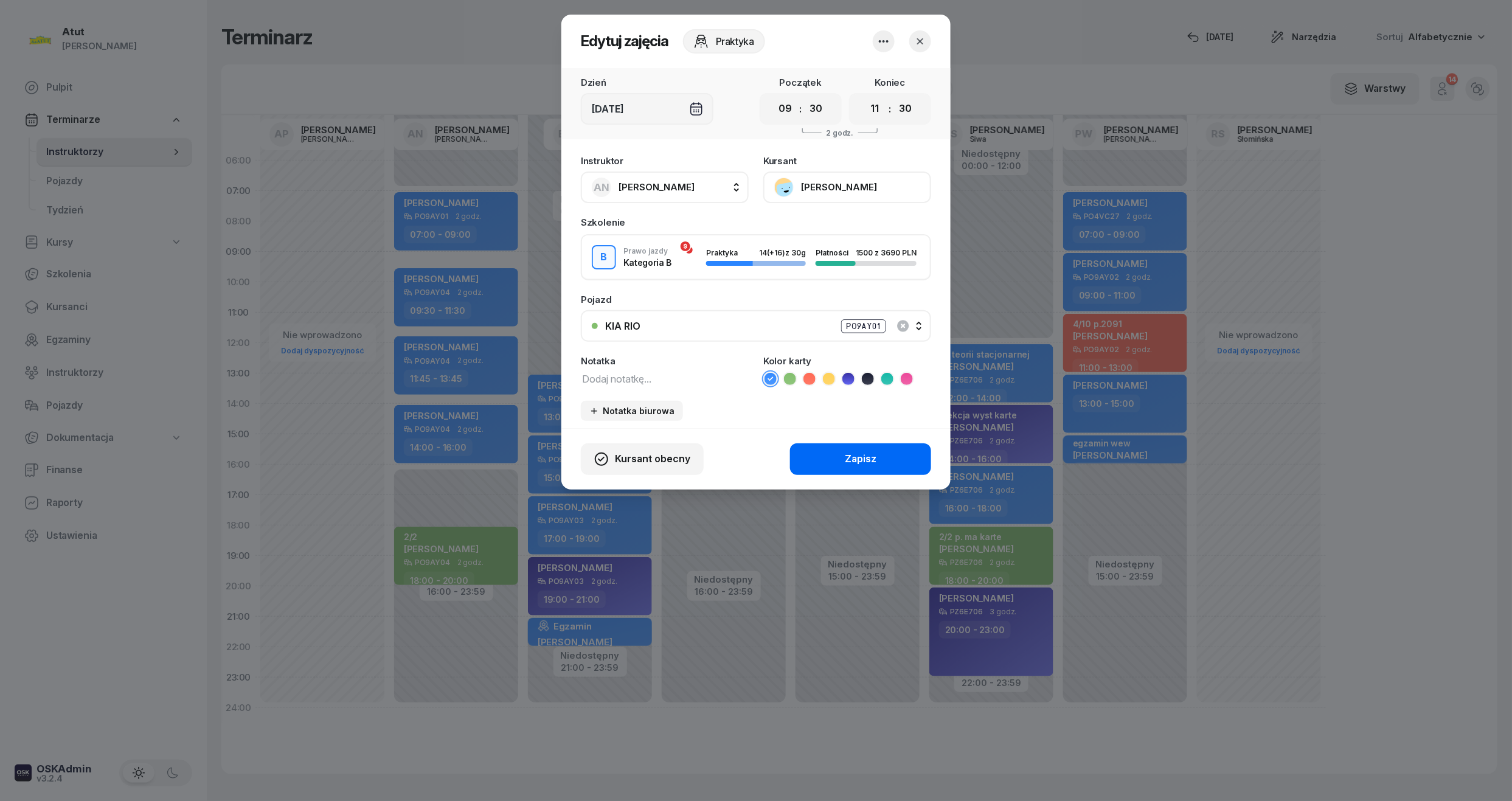
click at [891, 451] on button "Zapisz" at bounding box center [860, 459] width 141 height 32
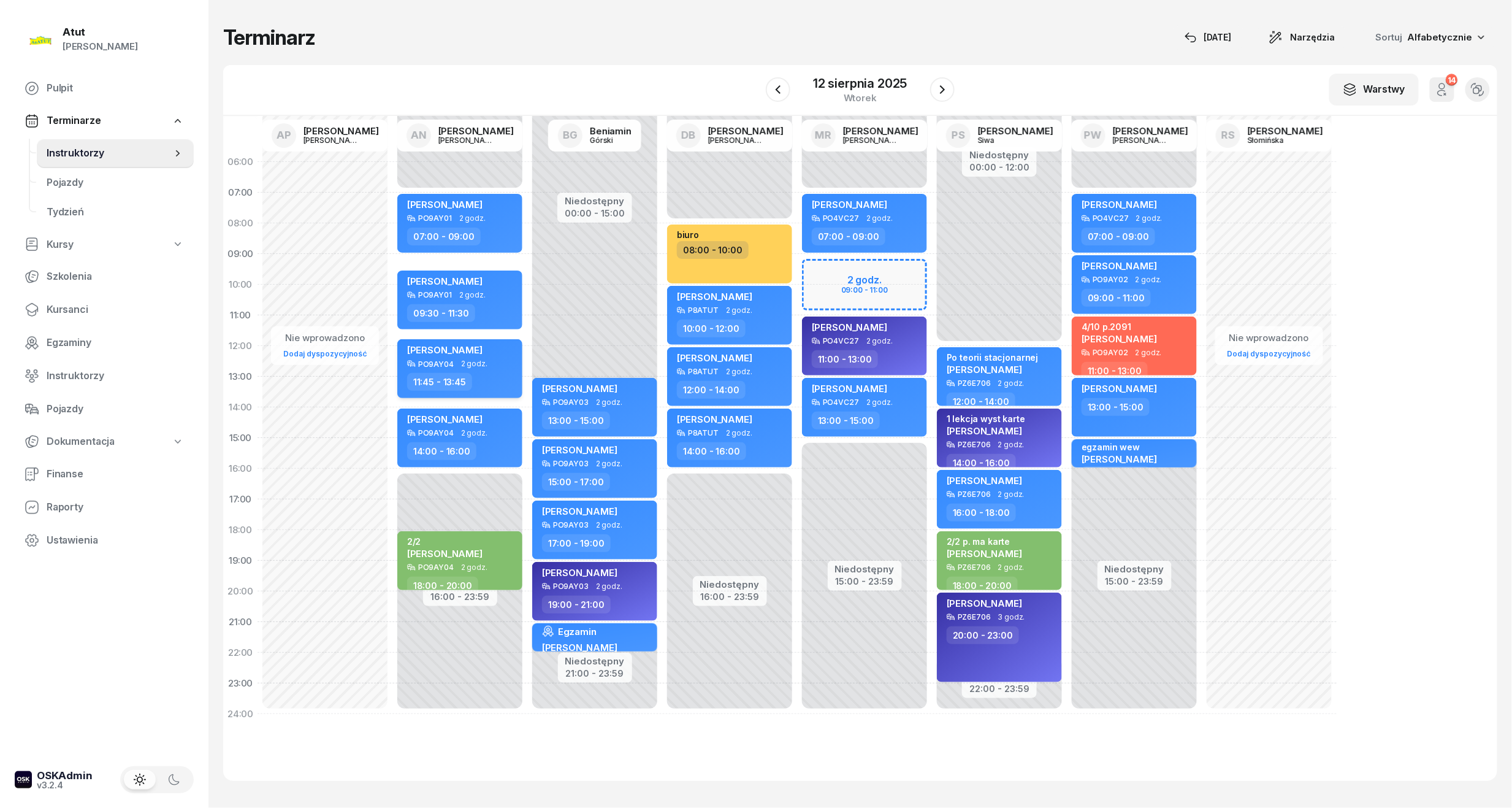
click at [485, 361] on div "PO9AY04 2 godz." at bounding box center [461, 364] width 108 height 9
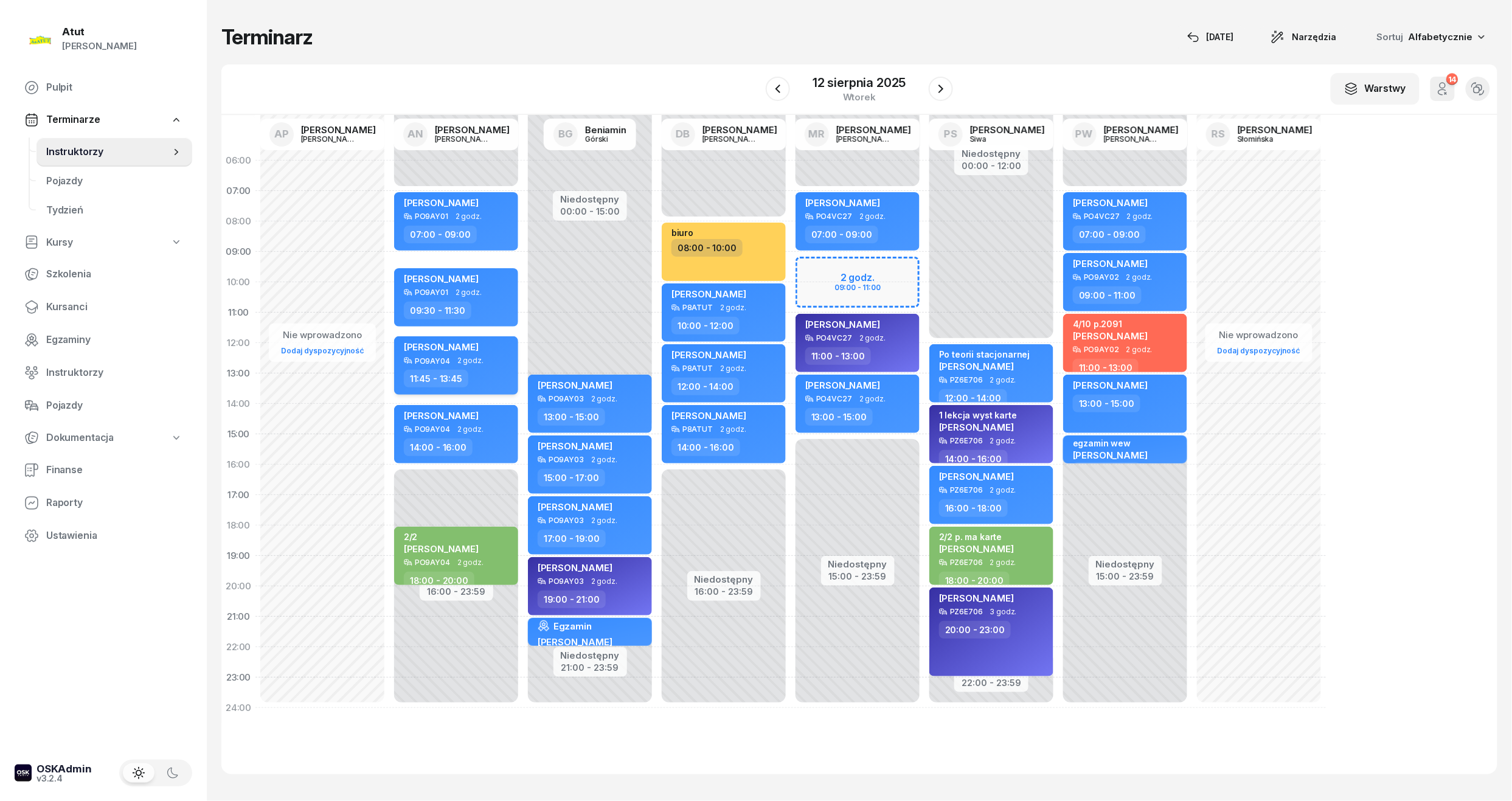
select select "11"
select select "45"
select select "13"
select select "45"
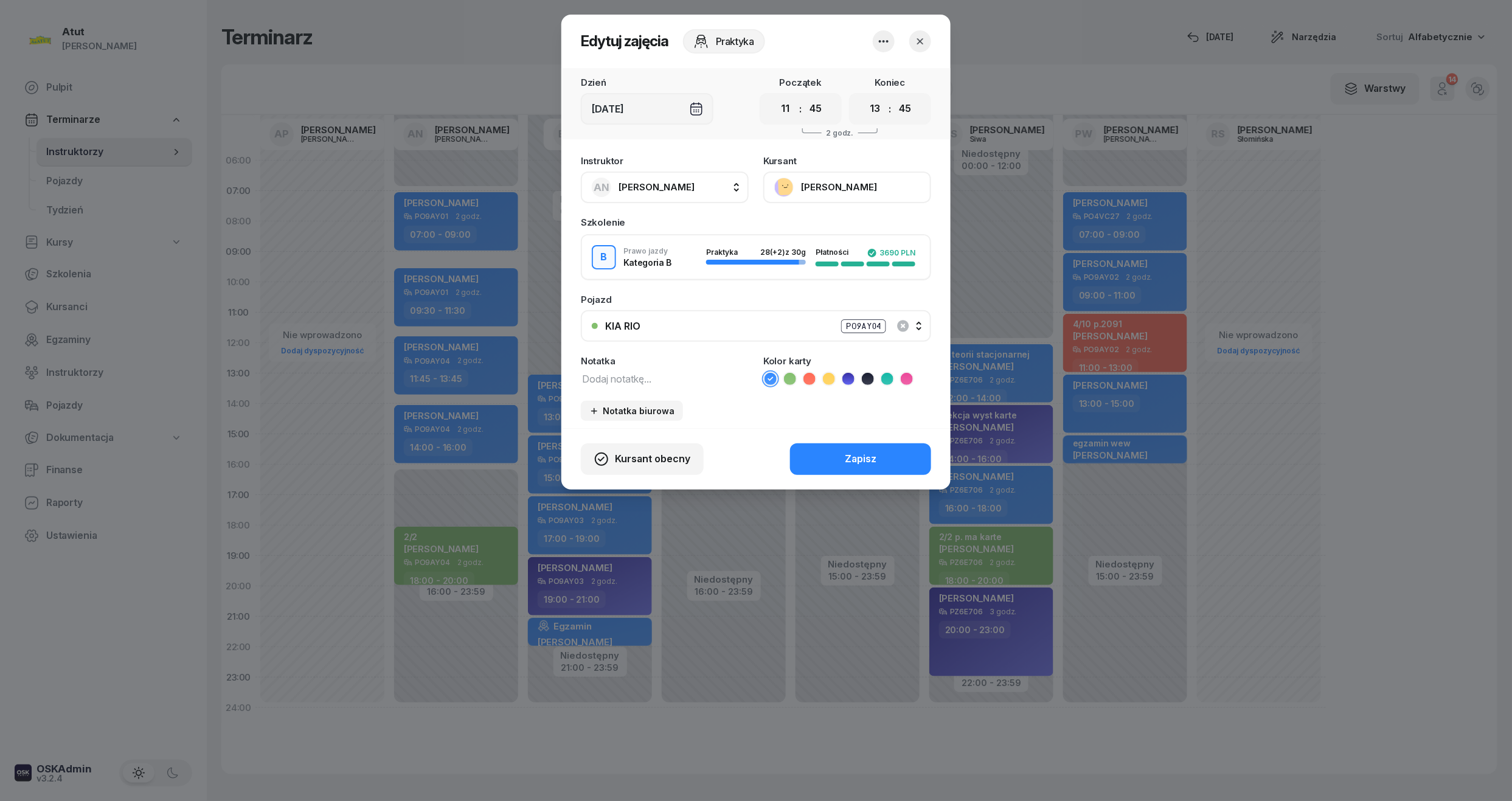
click at [919, 329] on div "KIA RIO PO9AY04" at bounding box center [763, 326] width 315 height 16
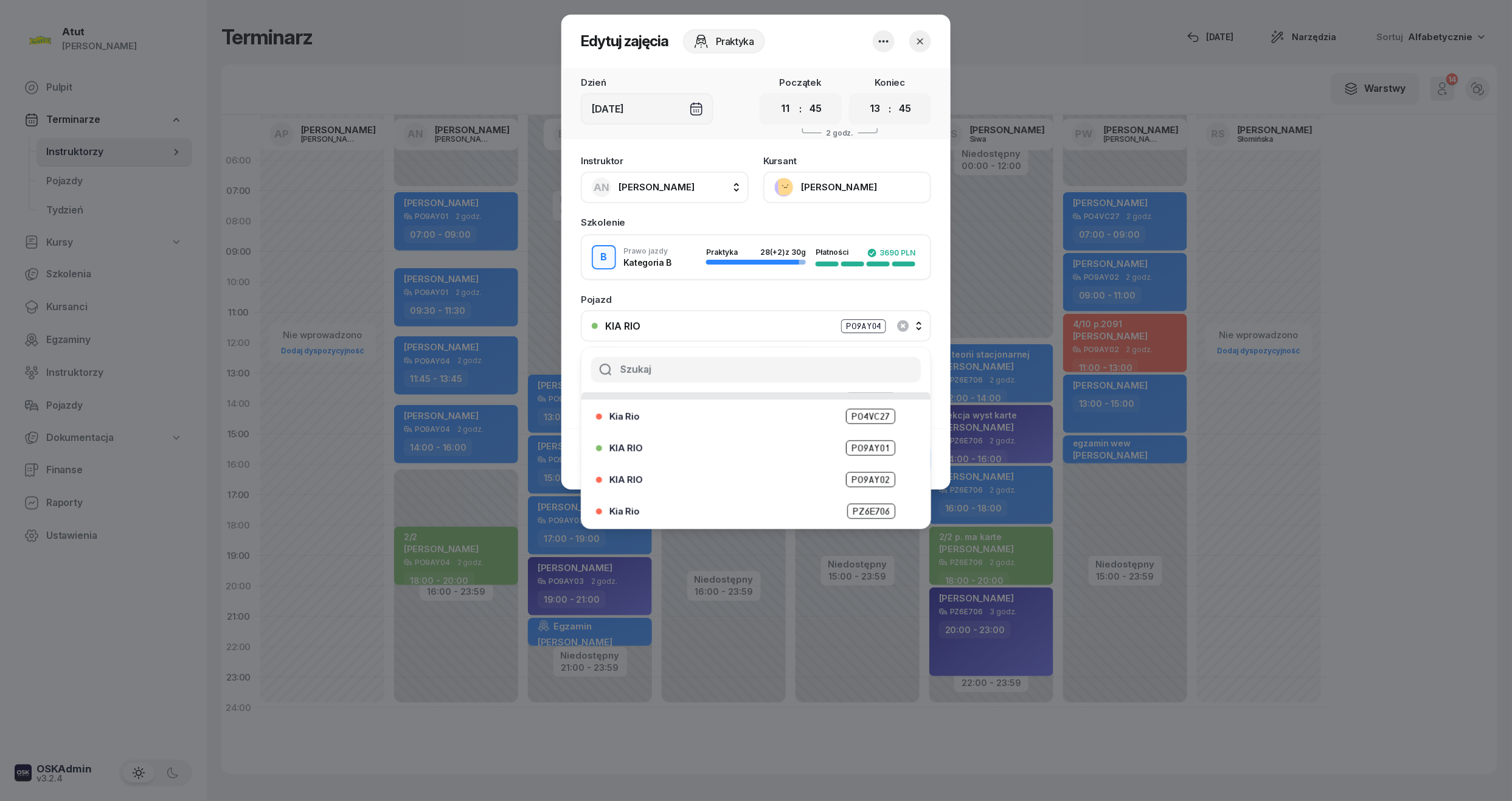
click at [859, 445] on span "PO9AY01" at bounding box center [870, 448] width 49 height 16
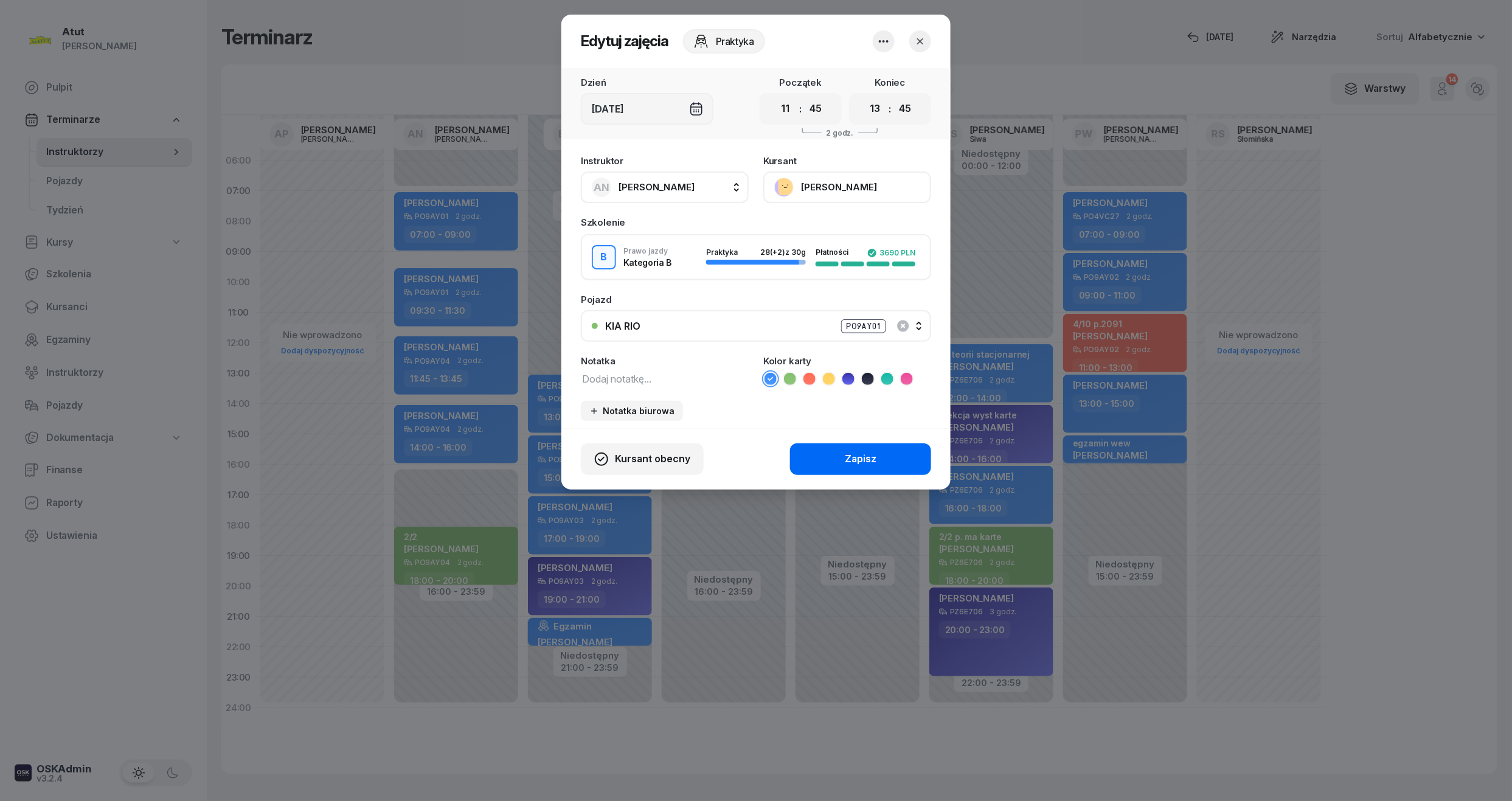
click at [850, 459] on div "Zapisz" at bounding box center [860, 459] width 32 height 16
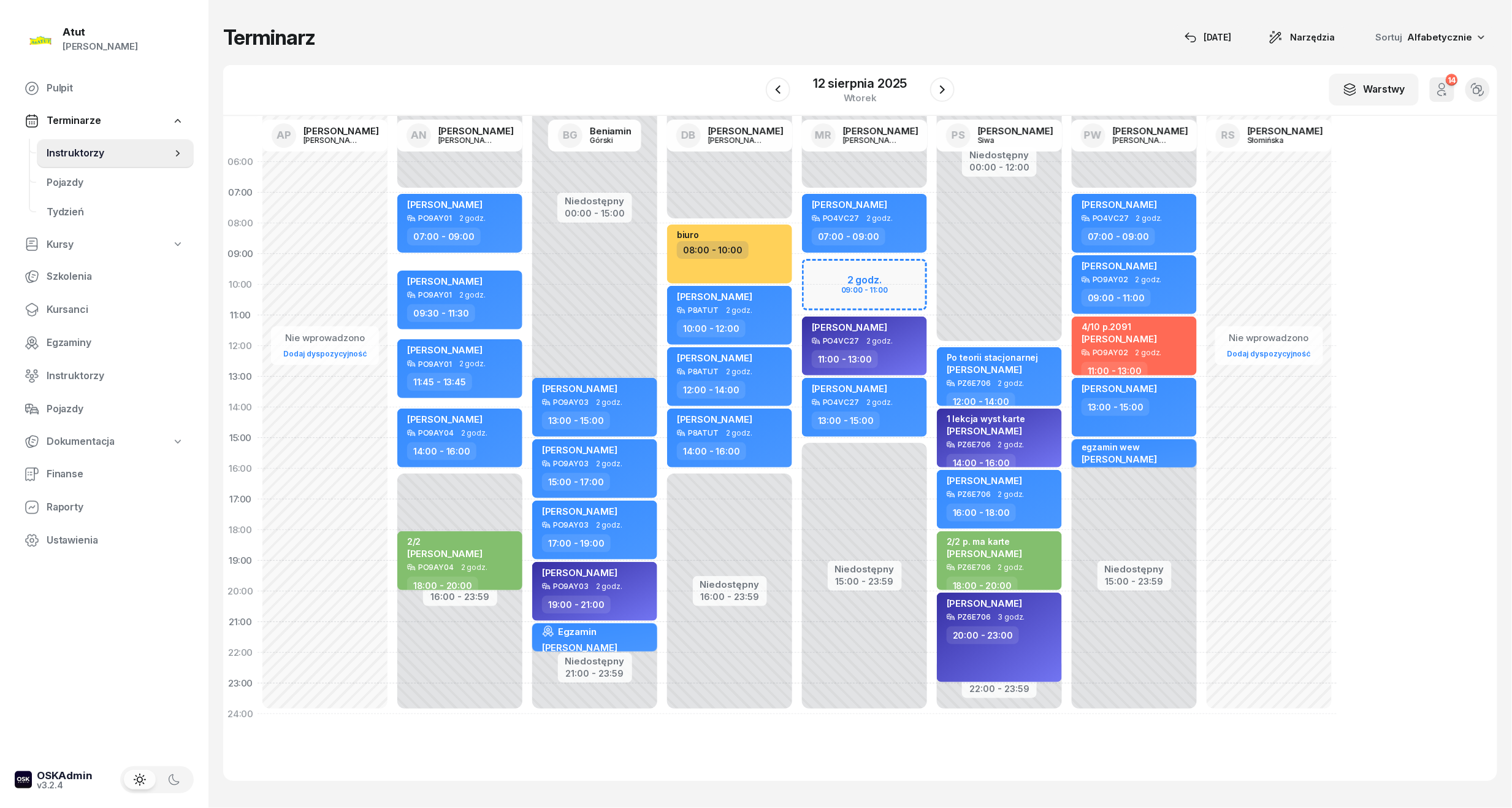
click at [500, 447] on div "14:00 - 16:00" at bounding box center [461, 451] width 108 height 18
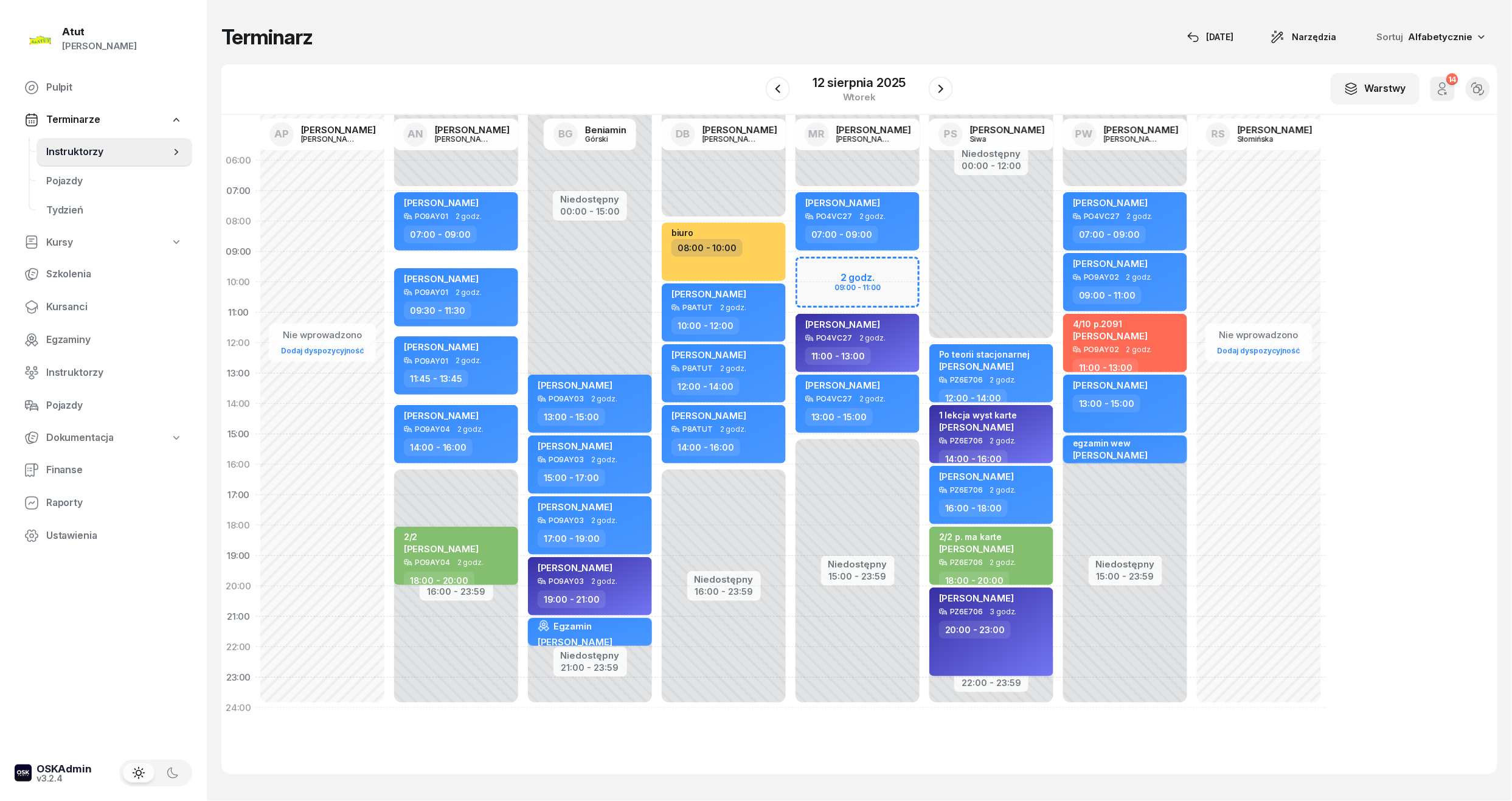
select select "14"
select select "16"
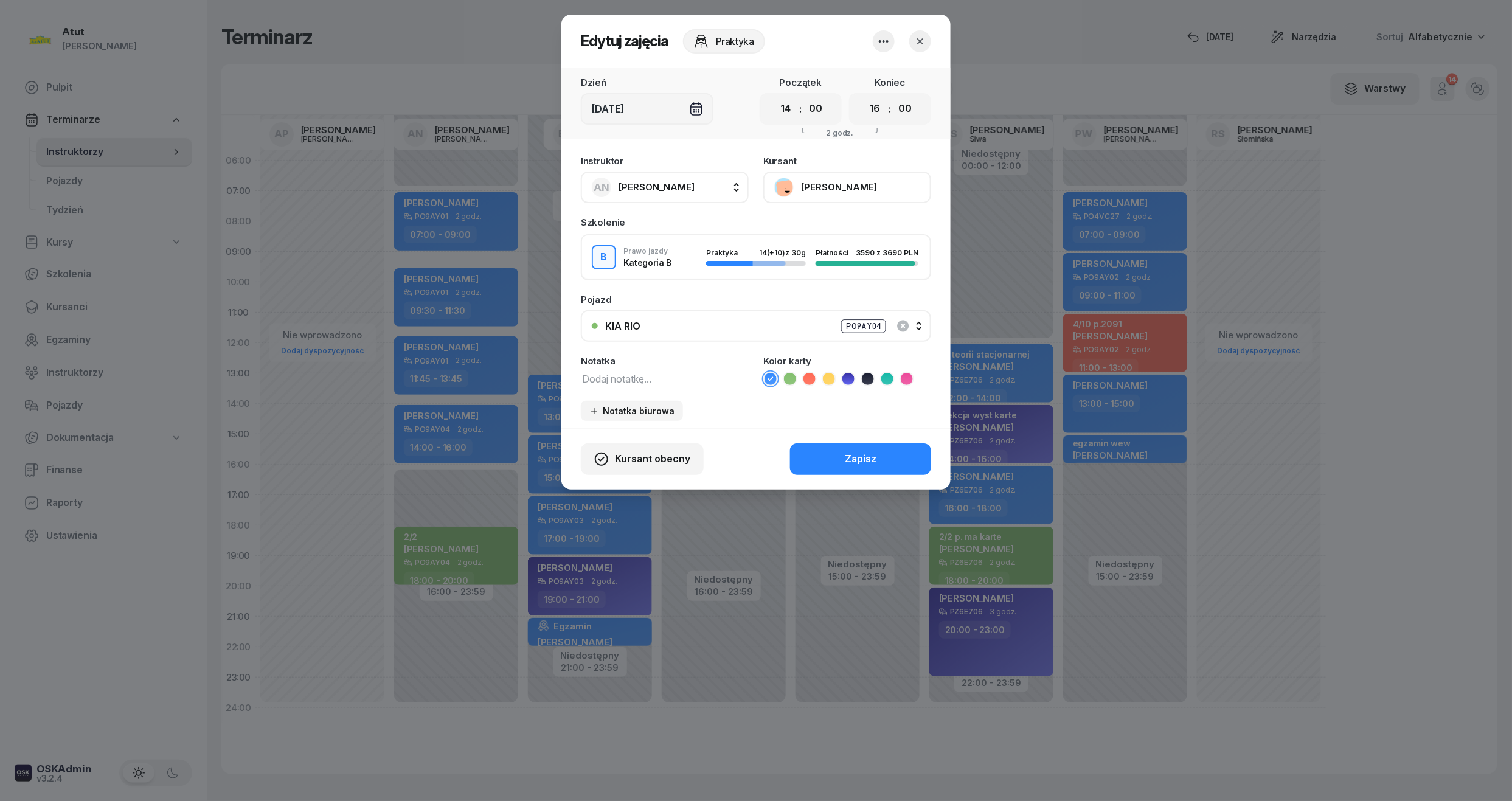
click at [922, 326] on button "KIA RIO PO9AY04" at bounding box center [756, 326] width 351 height 32
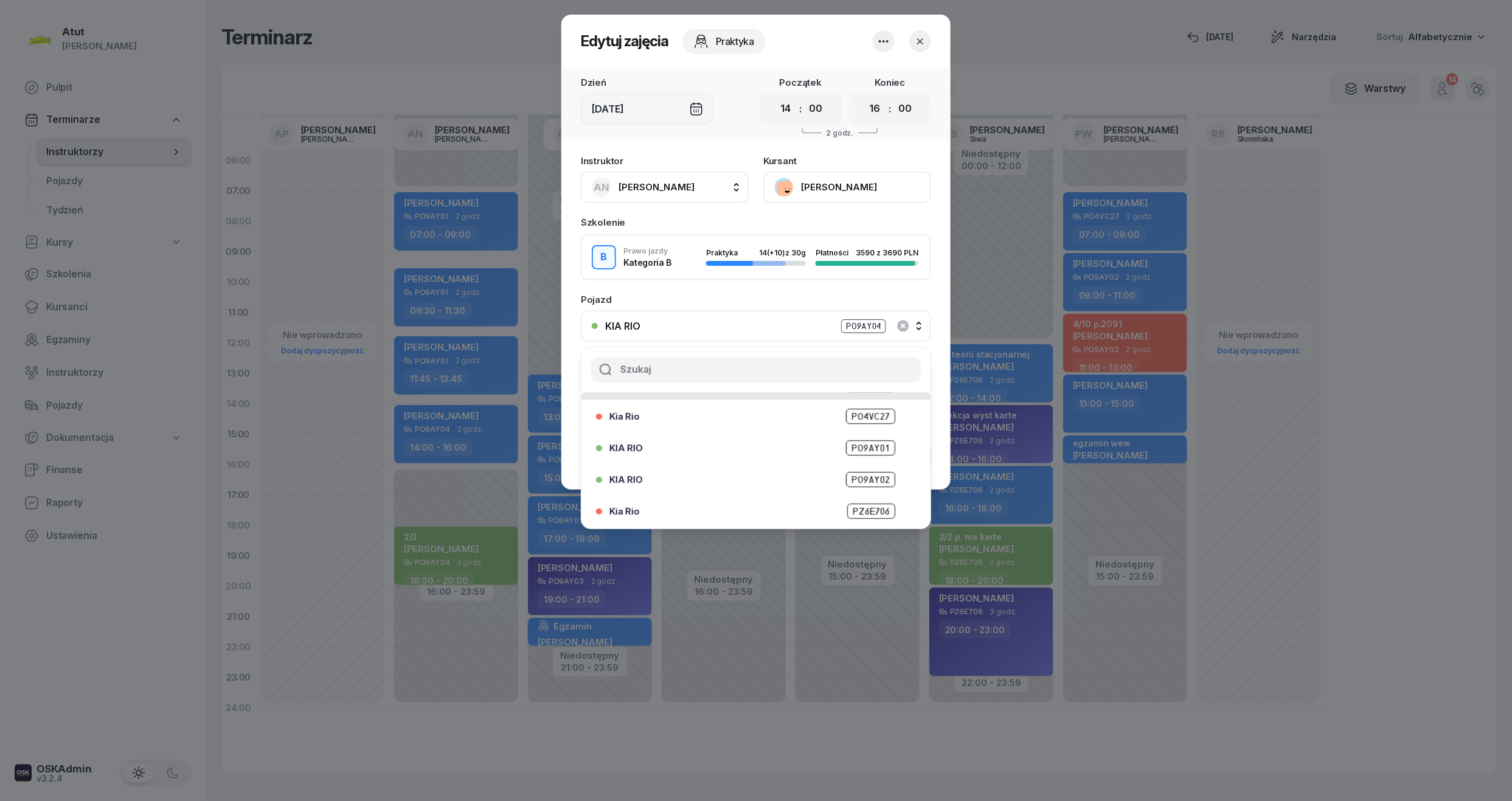
click at [869, 449] on span "PO9AY01" at bounding box center [870, 448] width 49 height 16
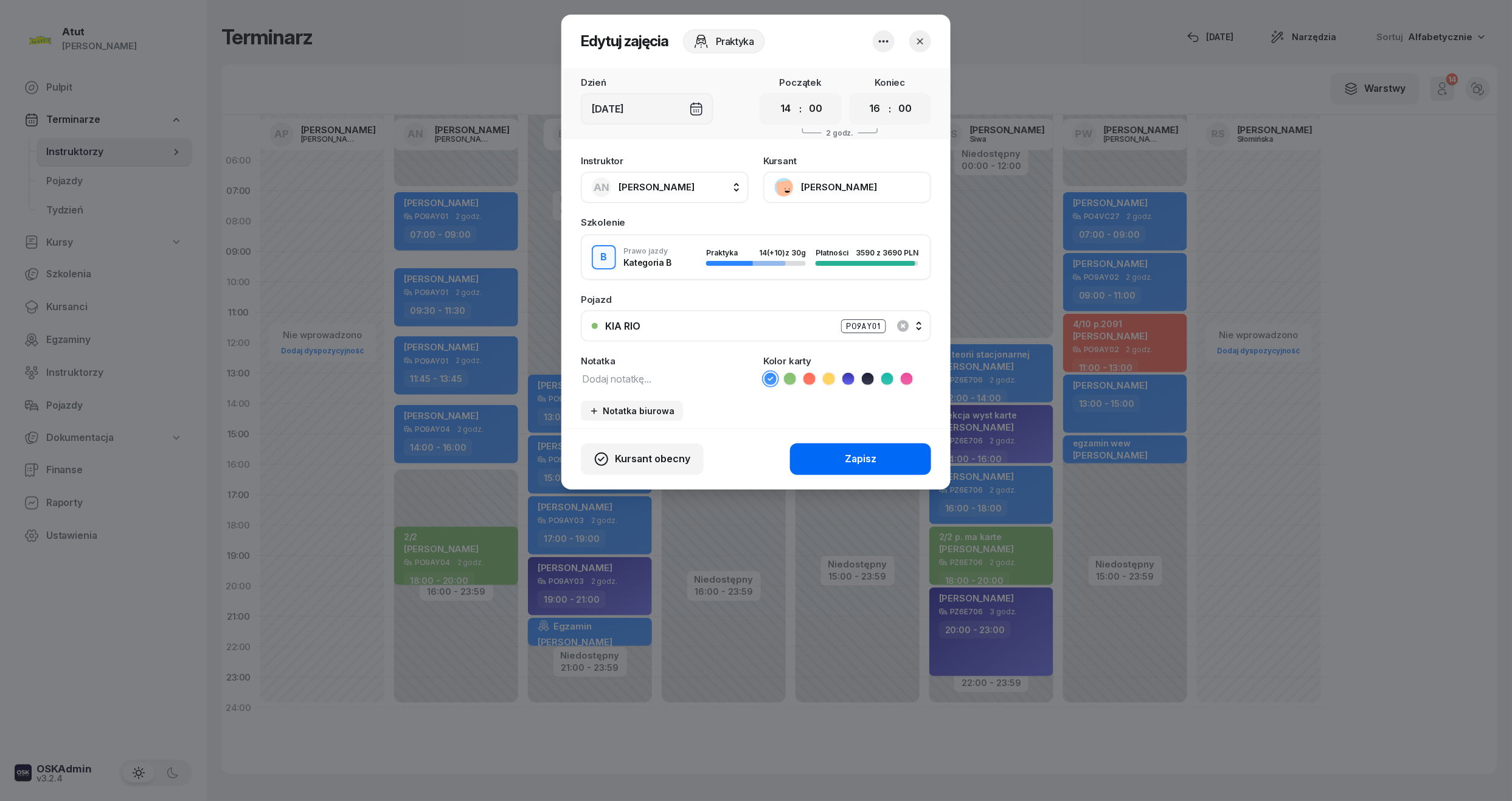
click at [862, 463] on div "Zapisz" at bounding box center [860, 459] width 32 height 16
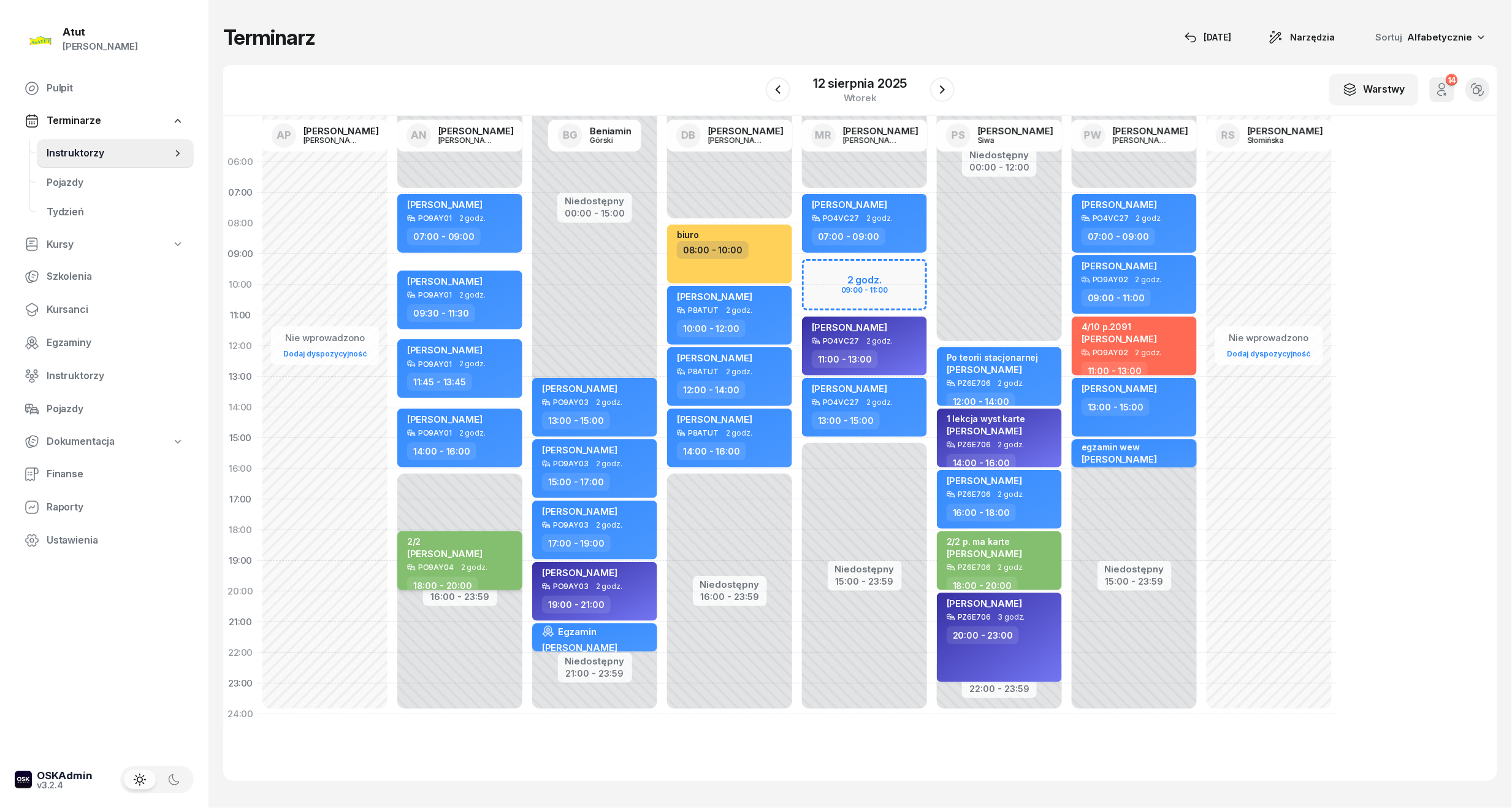
click at [504, 563] on div "PO9AY04 2 godz." at bounding box center [461, 568] width 108 height 9
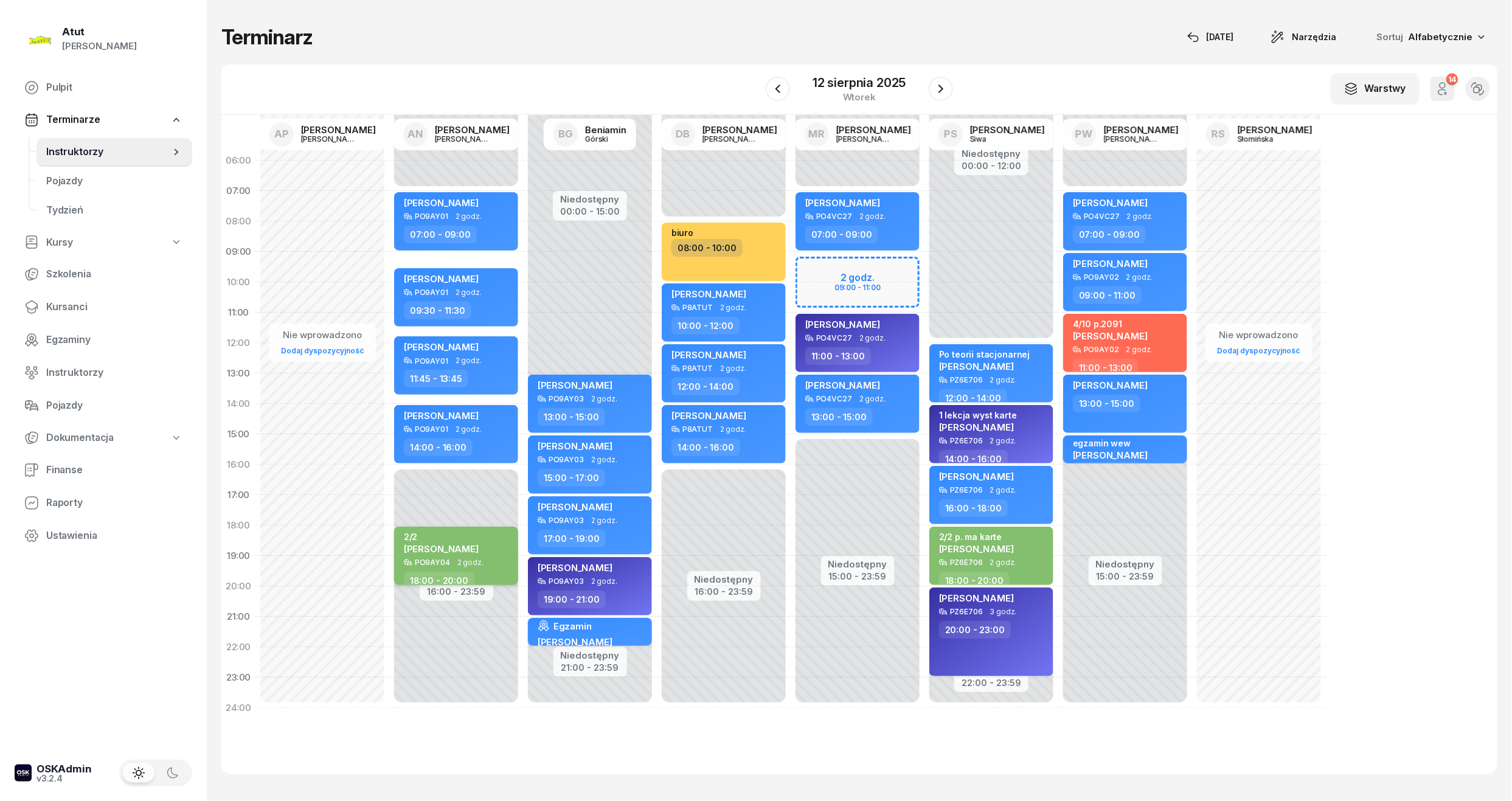
select select "18"
select select "20"
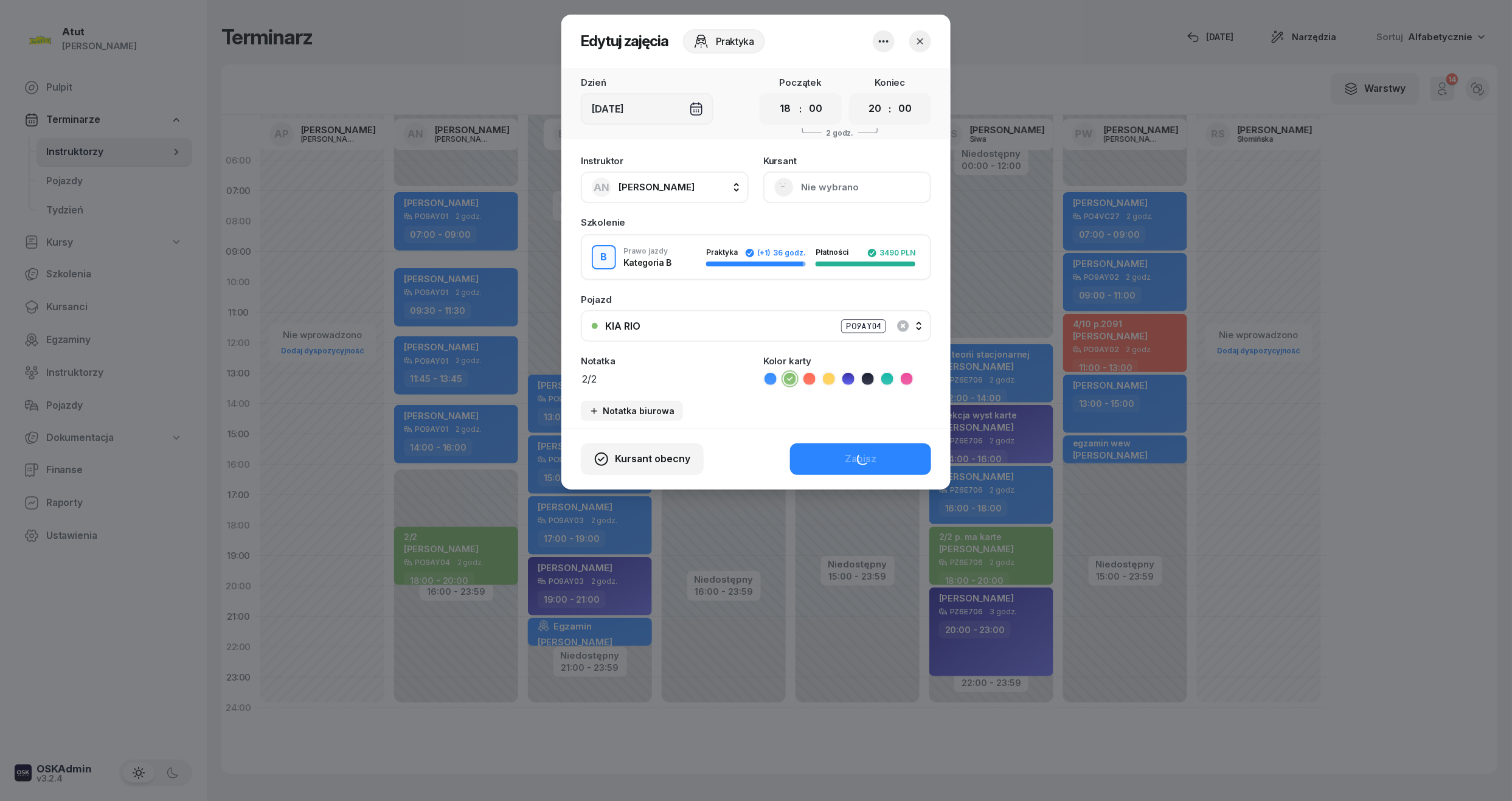
click at [925, 244] on div "B Prawo jazdy Kategoria B Praktyka (+1) 36 godz. Płatności 3490 PLN" at bounding box center [756, 257] width 351 height 46
click at [919, 323] on div "KIA RIO PO9AY04" at bounding box center [763, 326] width 315 height 16
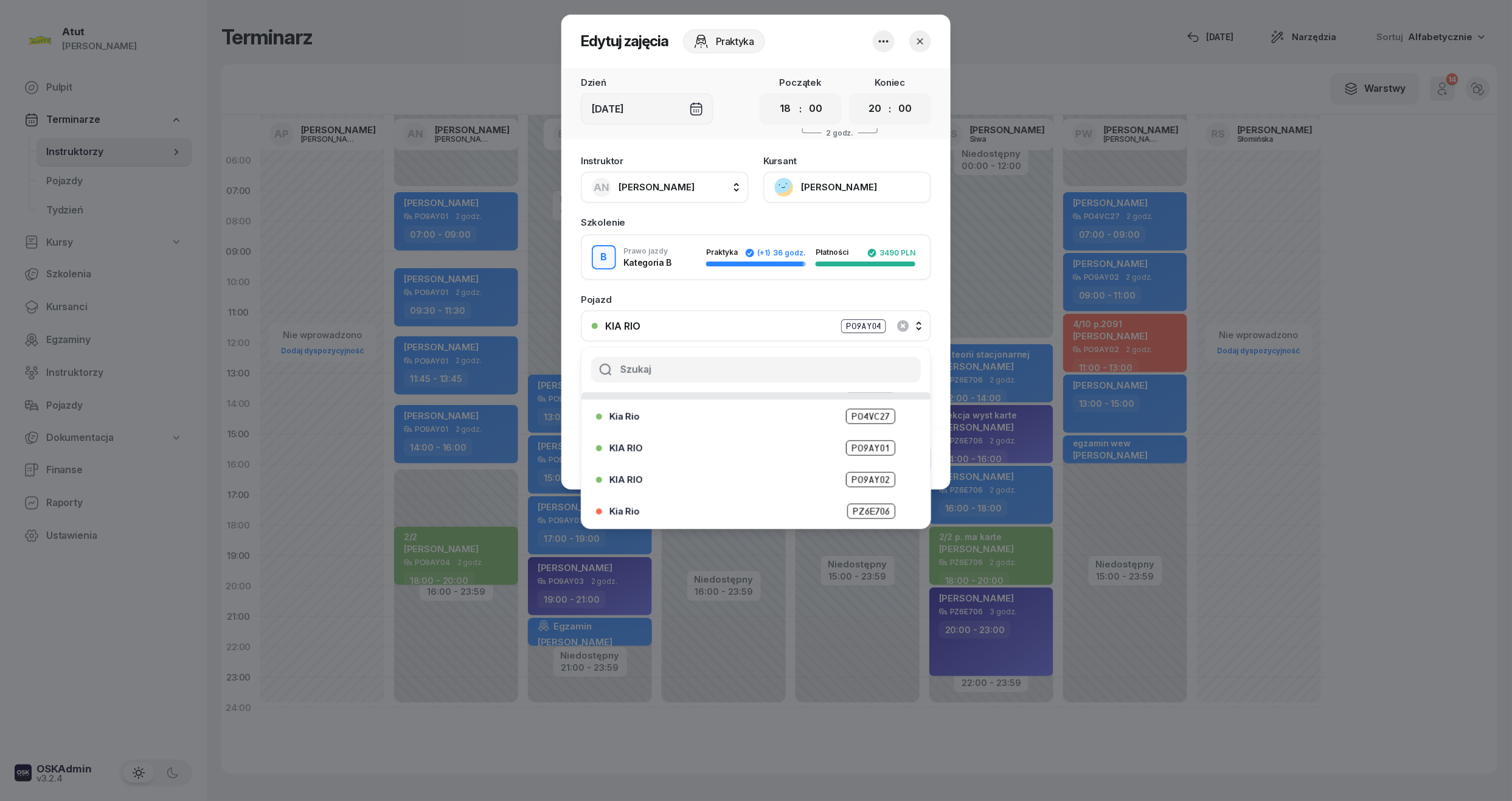
click at [866, 443] on span "PO9AY01" at bounding box center [870, 448] width 49 height 16
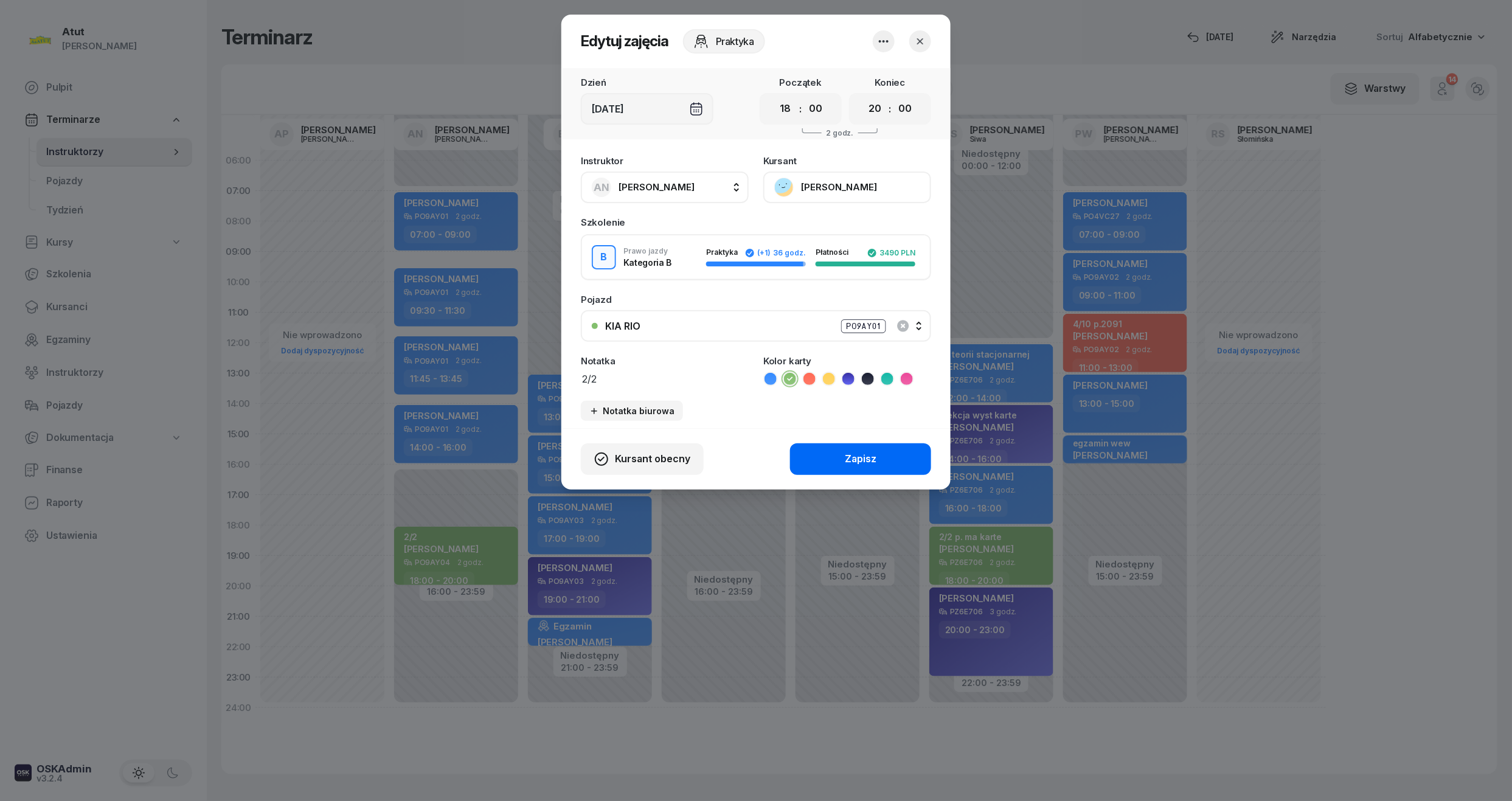
click at [866, 455] on div "Zapisz" at bounding box center [860, 459] width 32 height 16
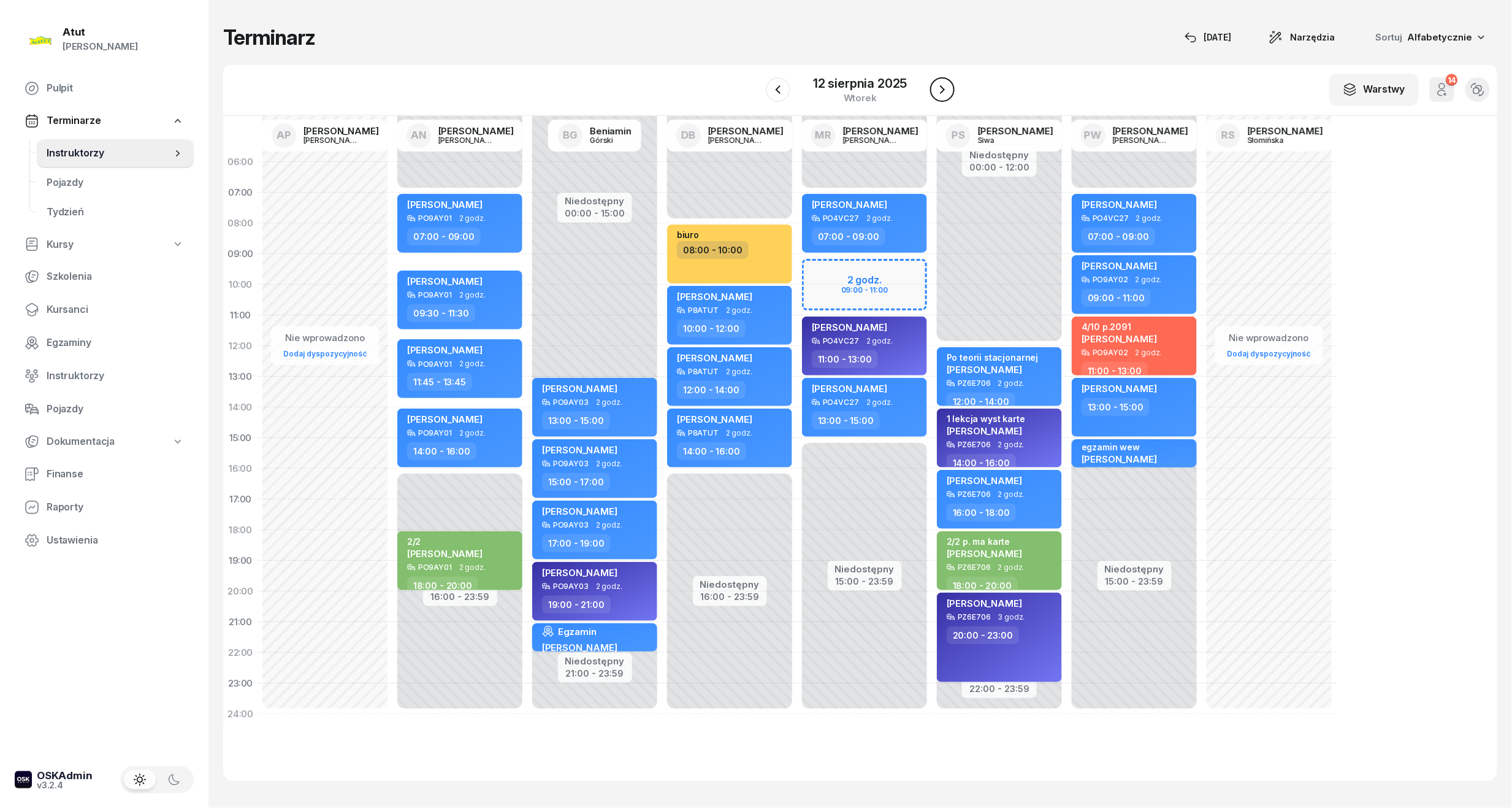
click at [946, 86] on icon "button" at bounding box center [943, 89] width 15 height 15
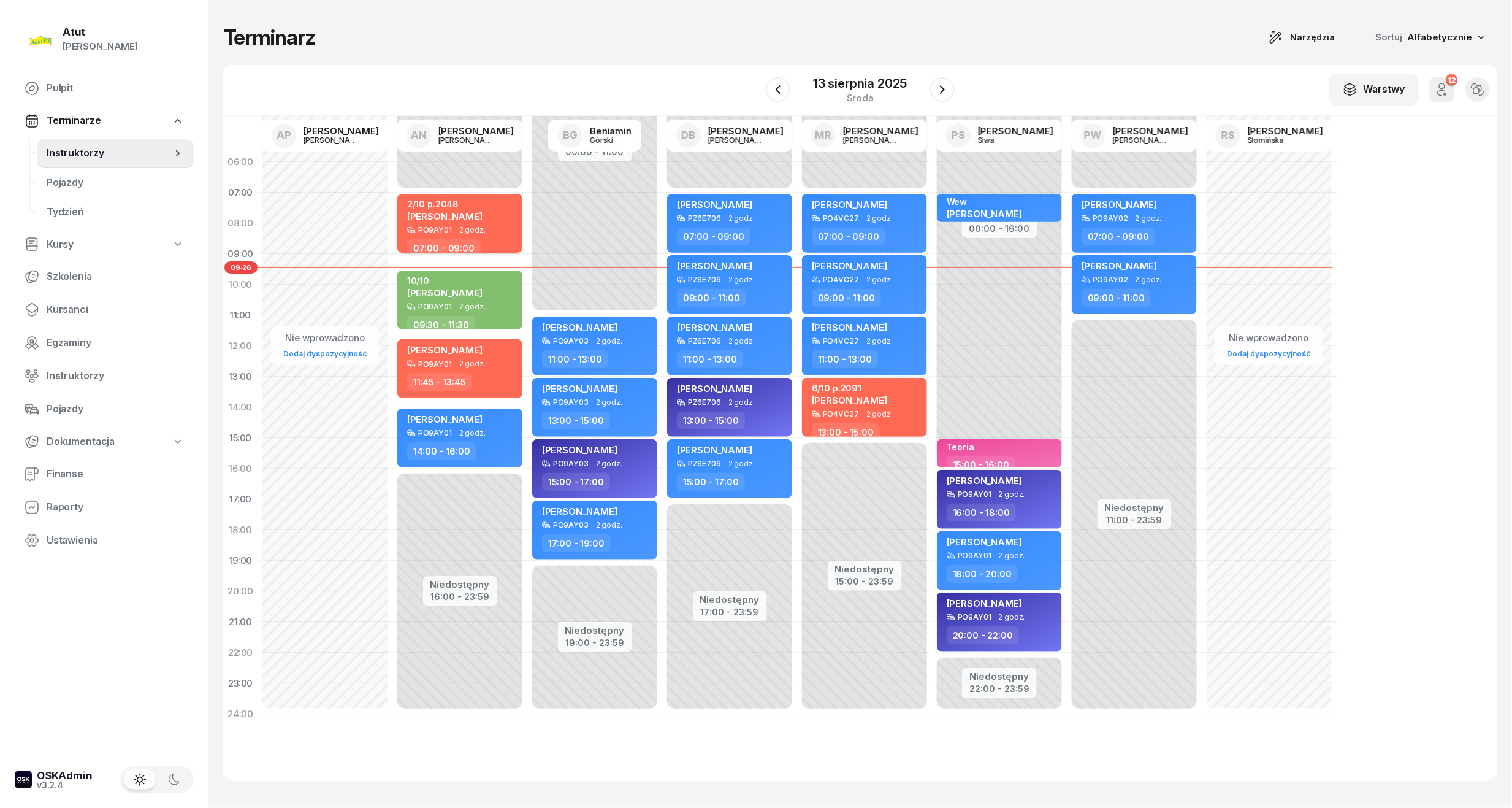
click at [515, 222] on div "2/10 p.2048 Weronika Andruch PO9AY01 2 godz. 07:00 - 09:00" at bounding box center [460, 223] width 125 height 59
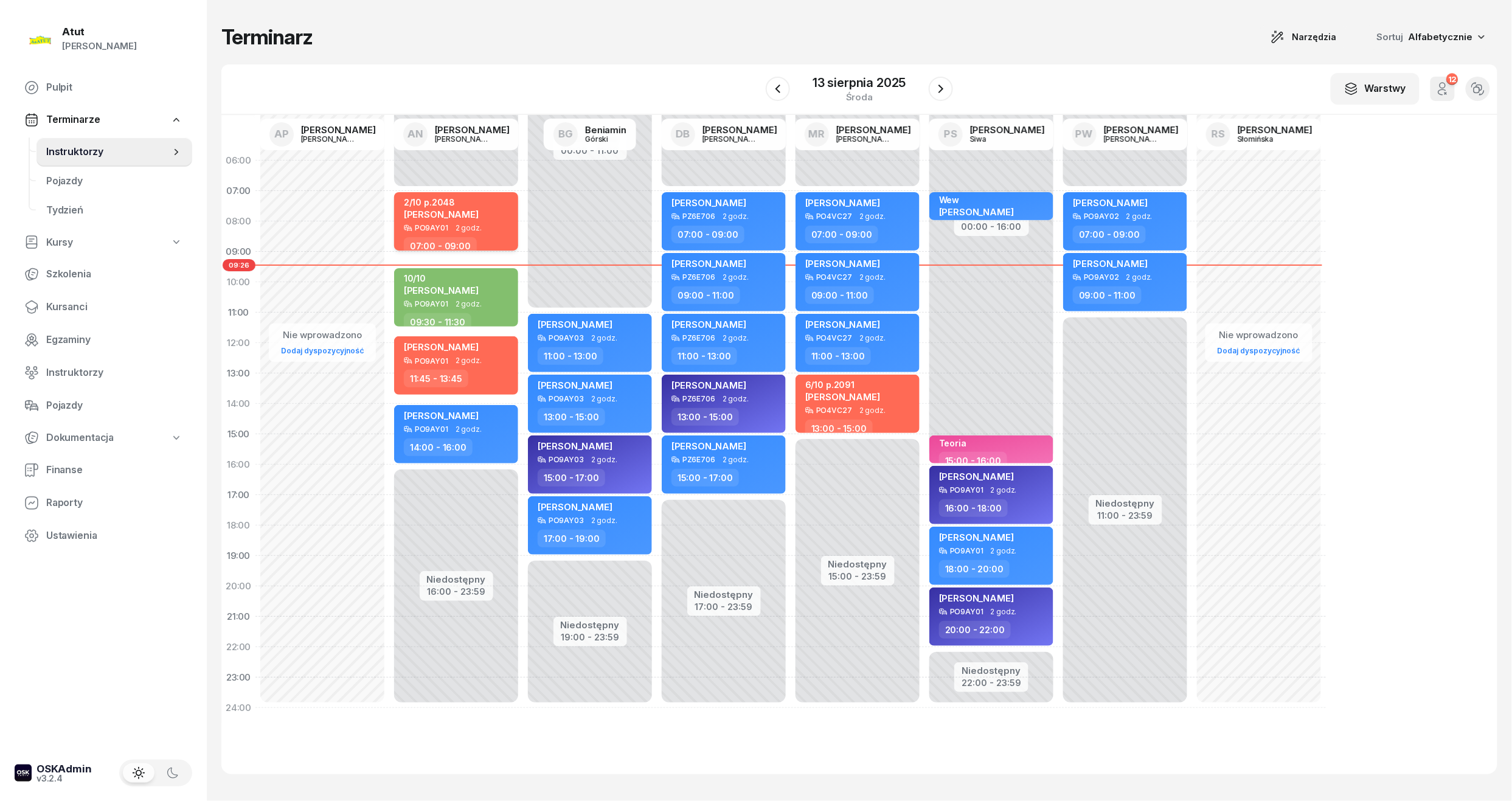
select select "07"
select select "09"
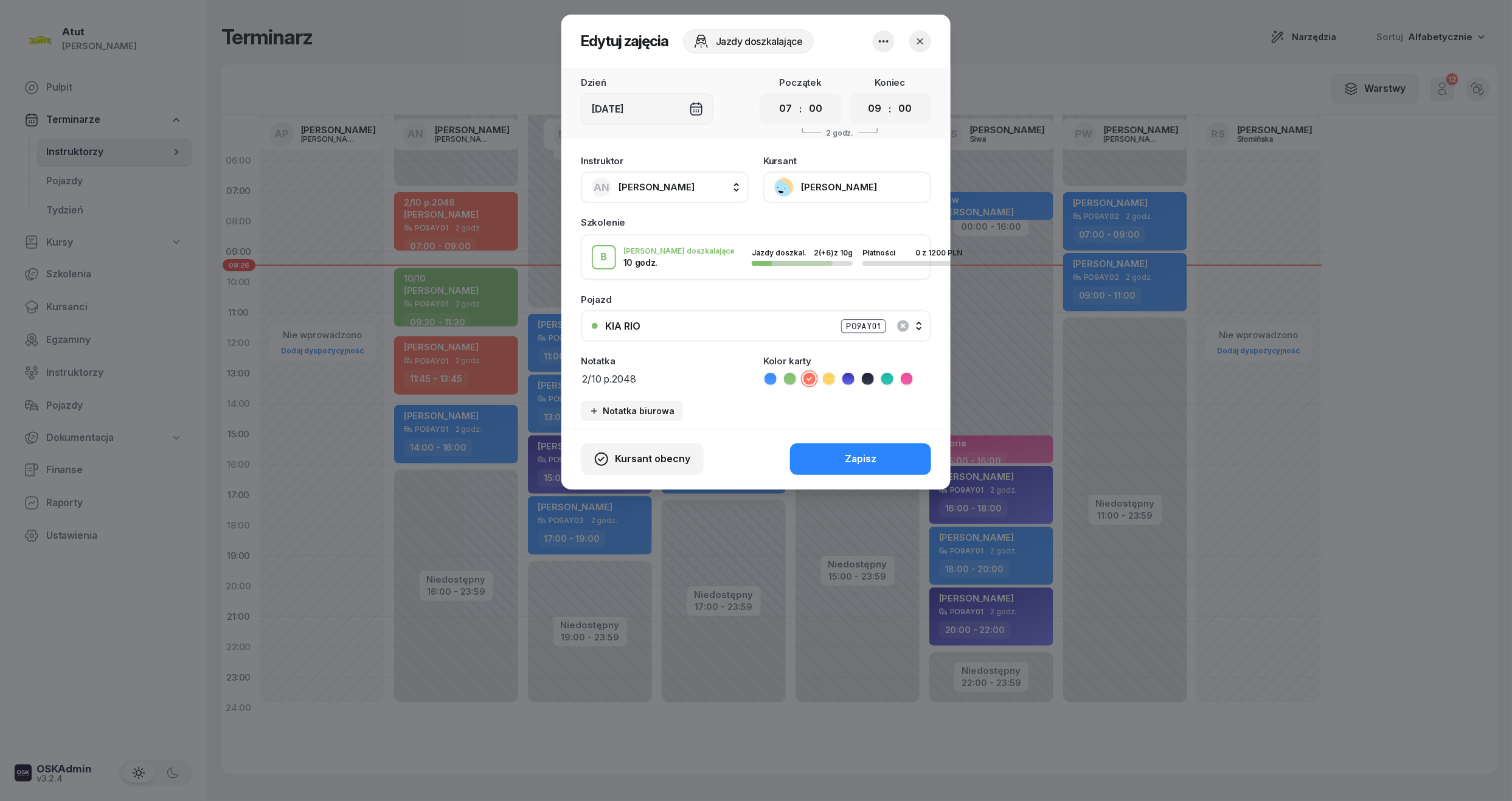
click at [919, 324] on div "KIA RIO PO9AY01" at bounding box center [763, 326] width 315 height 16
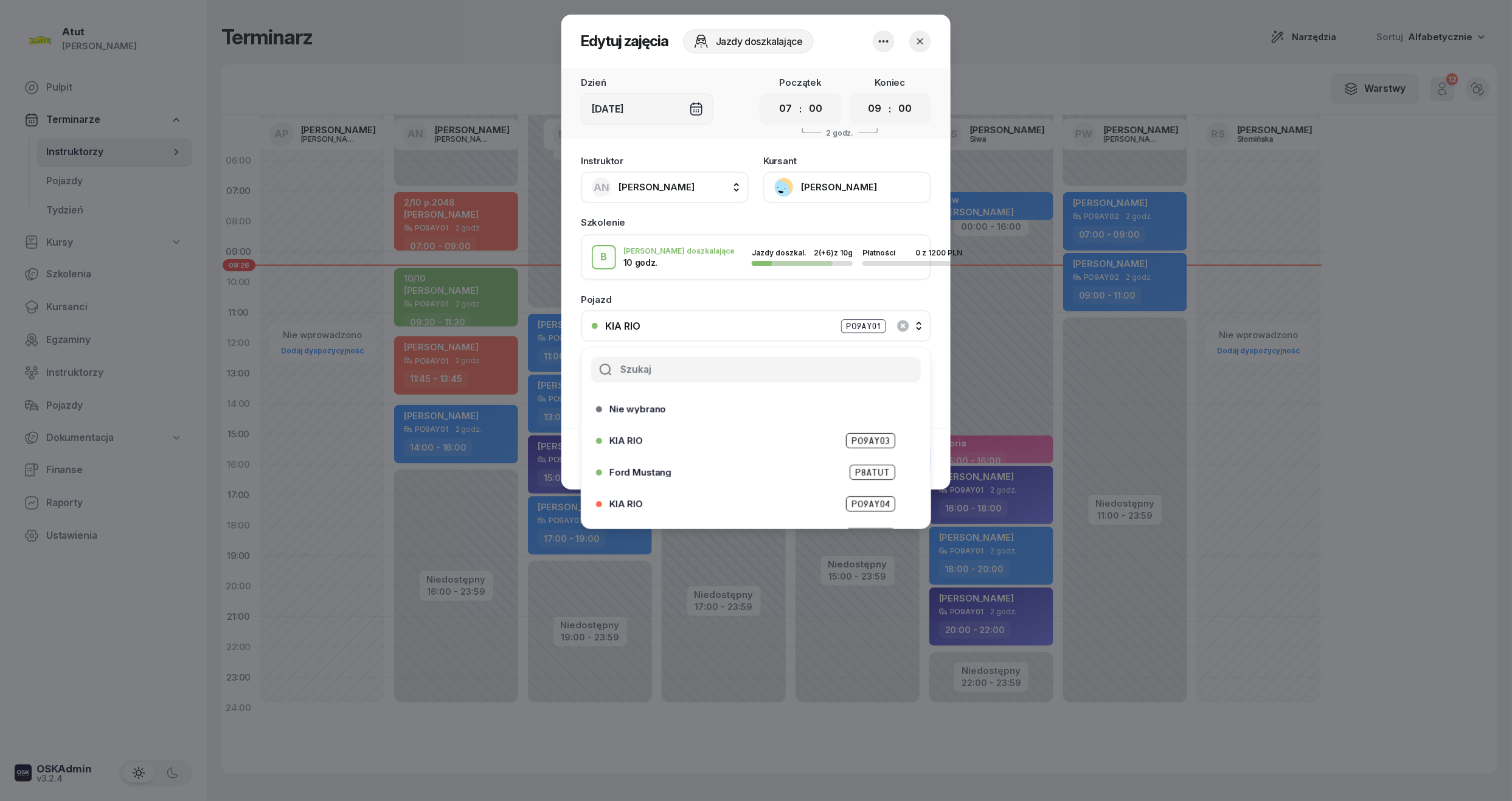
click at [855, 503] on span "PO9AY04" at bounding box center [870, 504] width 49 height 16
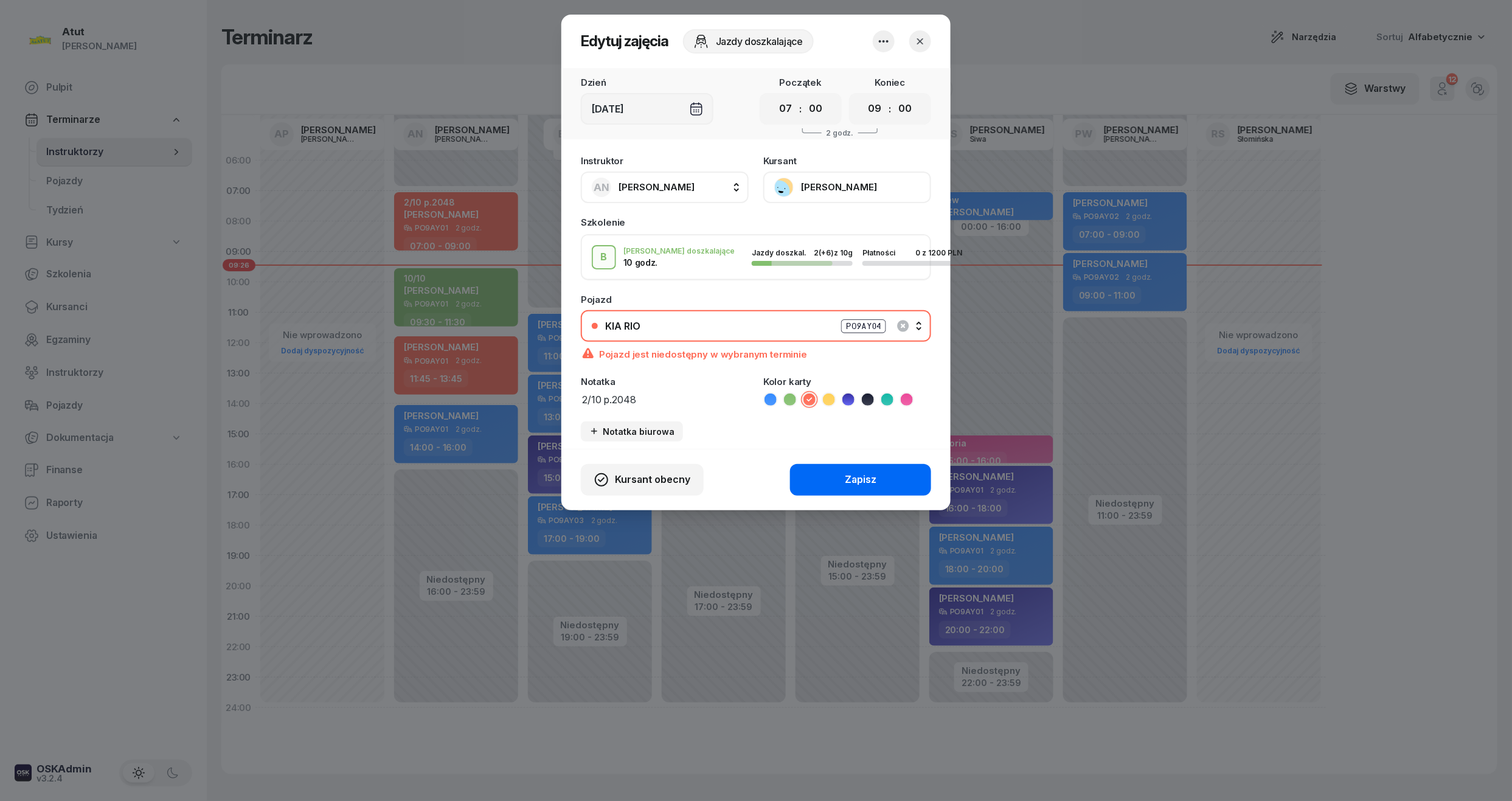
click at [883, 472] on button "Zapisz" at bounding box center [860, 480] width 141 height 32
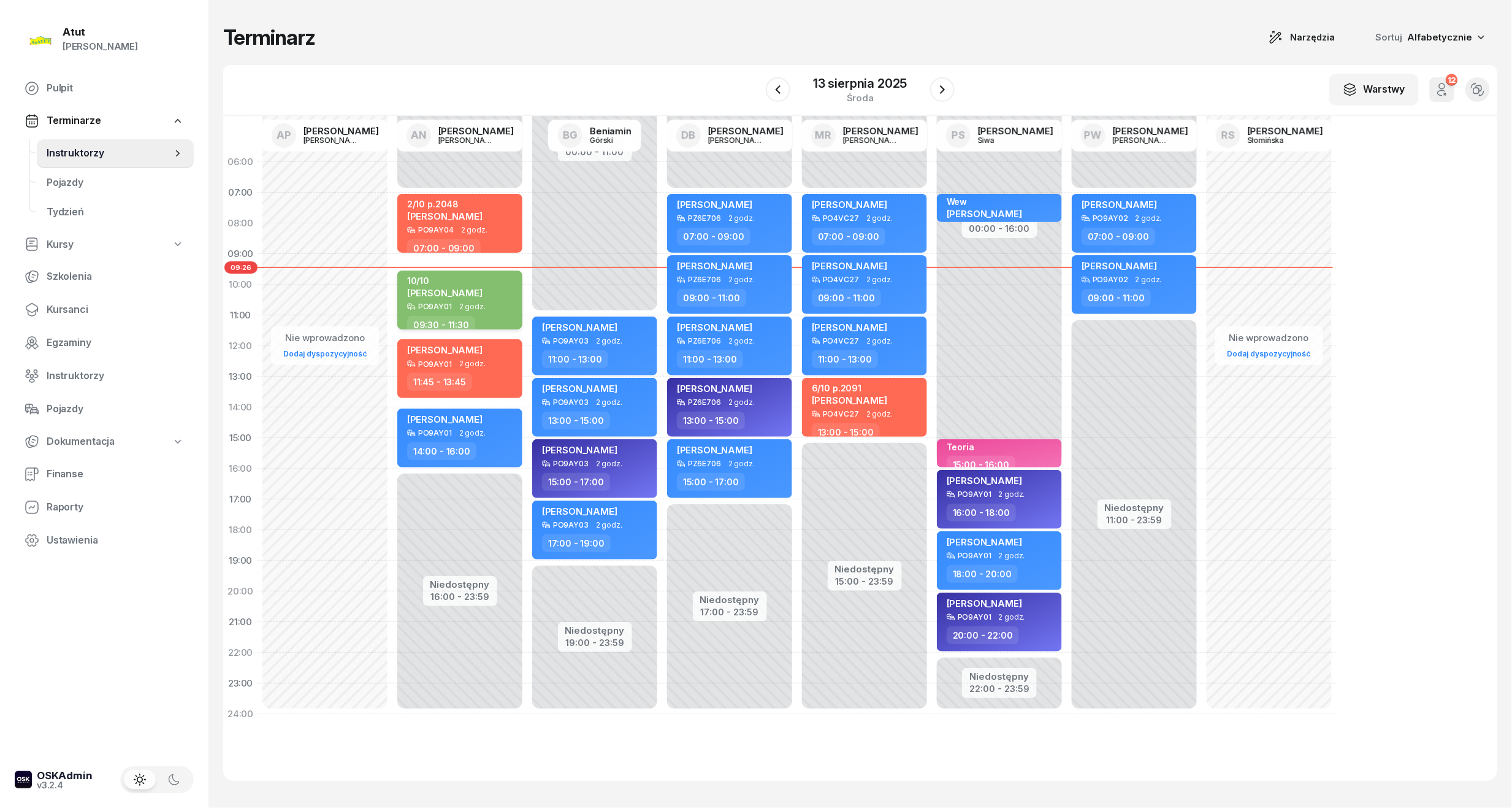
click at [499, 287] on div "10/10 Ewa Wierzowiecka" at bounding box center [461, 289] width 108 height 27
select select "09"
select select "30"
select select "11"
select select "30"
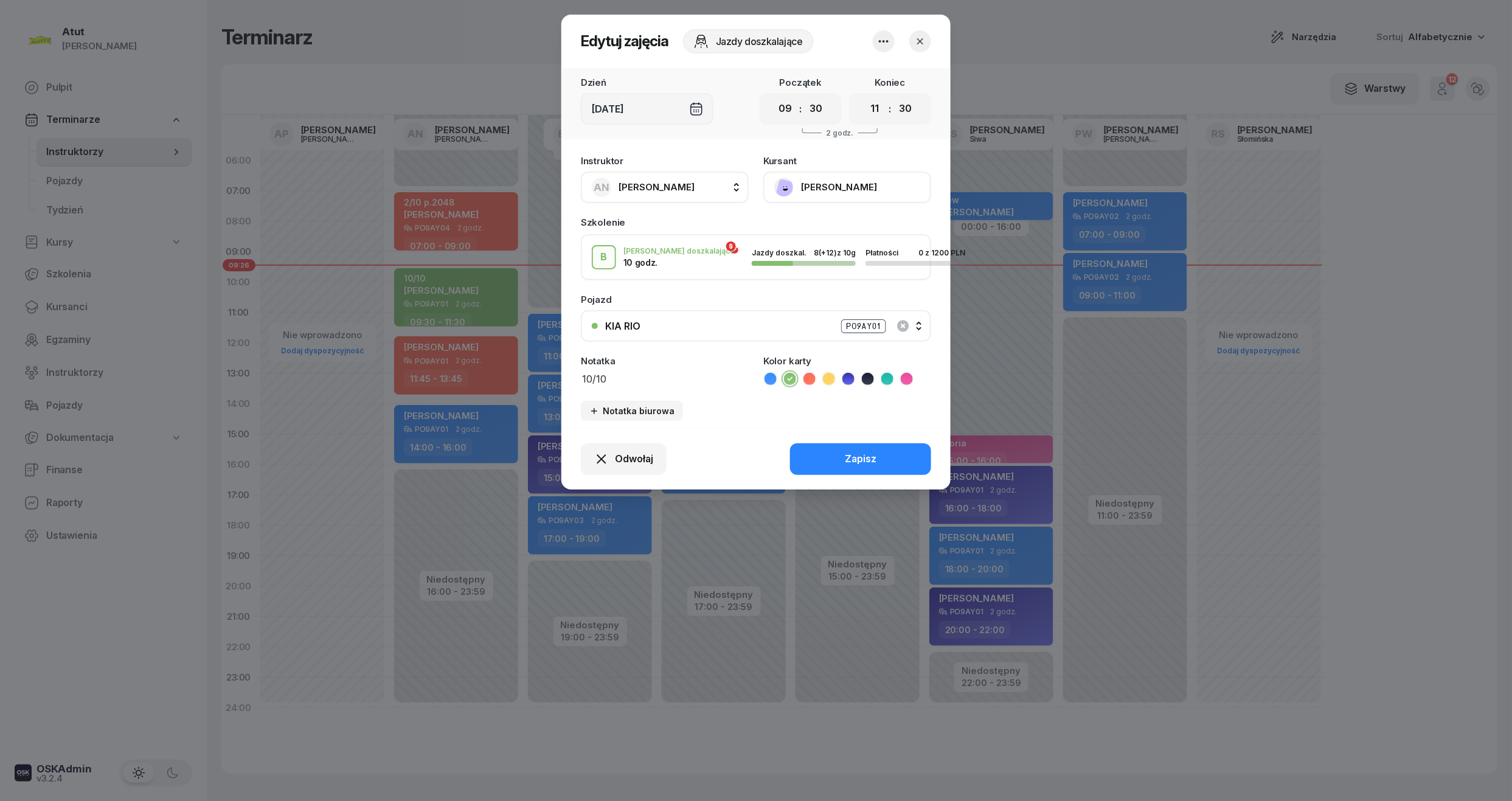
click at [913, 324] on div "KIA RIO PO9AY01" at bounding box center [763, 326] width 315 height 16
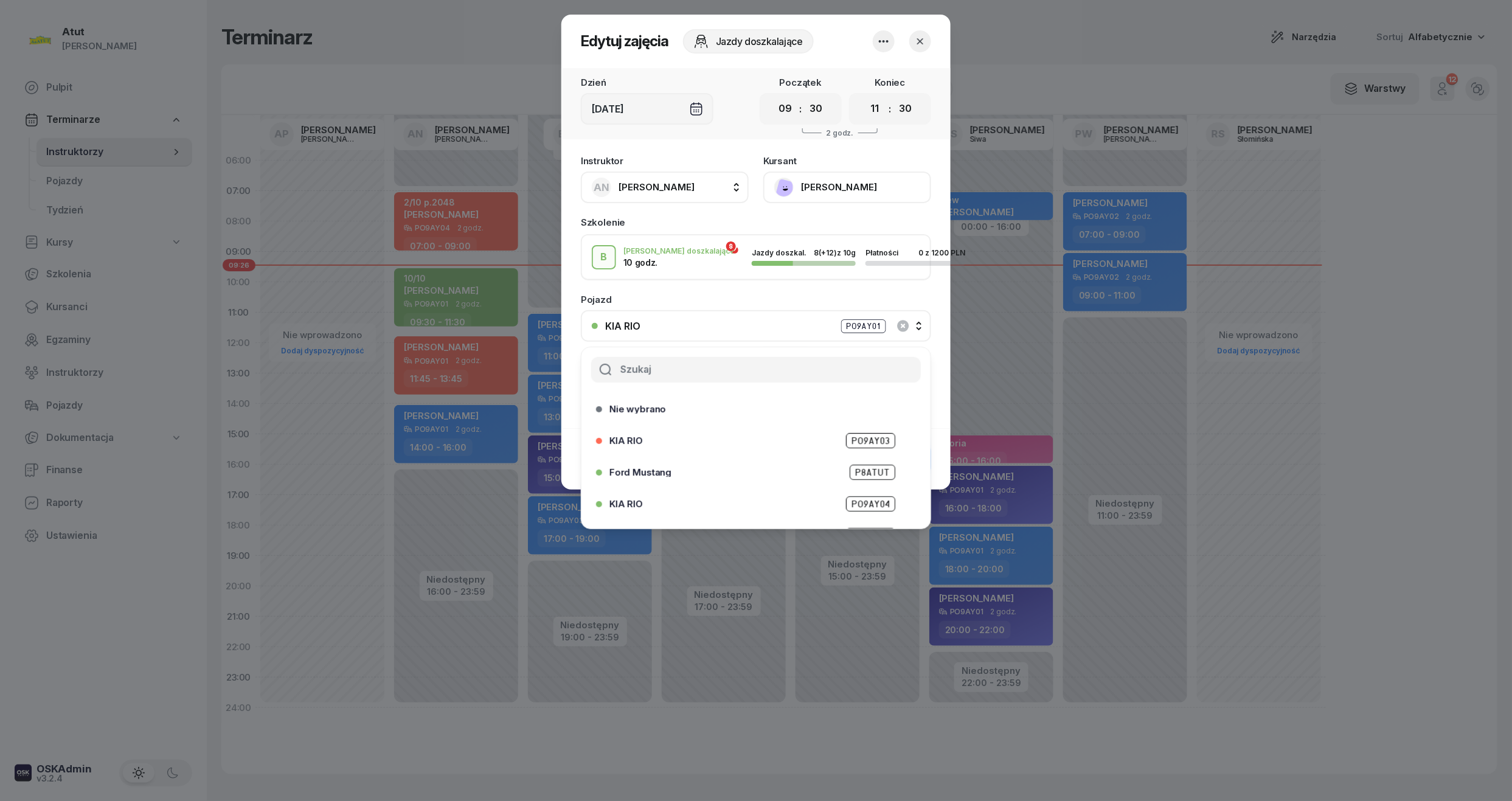
click at [860, 496] on span "PO9AY04" at bounding box center [870, 504] width 49 height 16
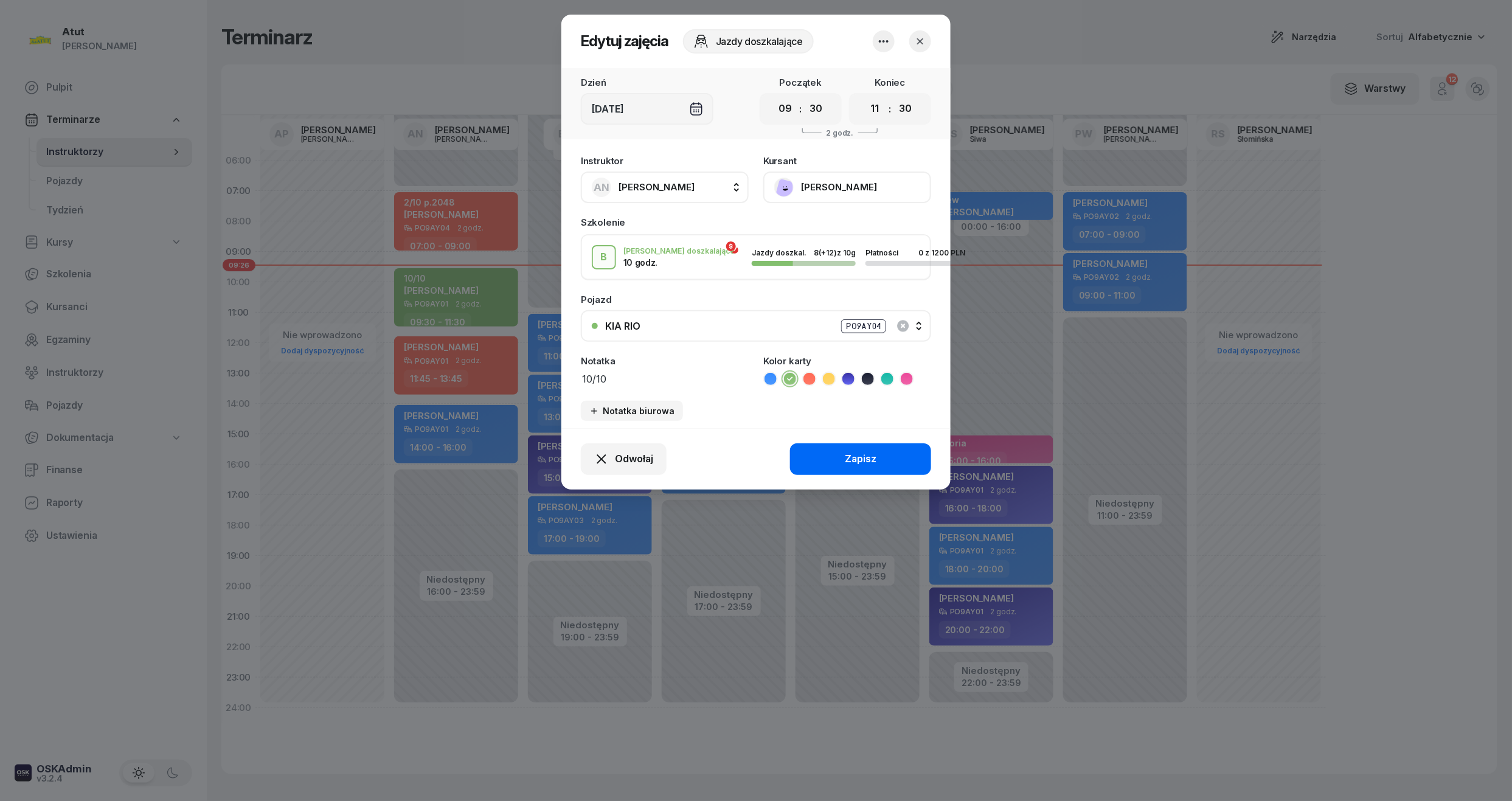
click at [850, 455] on div "Zapisz" at bounding box center [860, 459] width 32 height 16
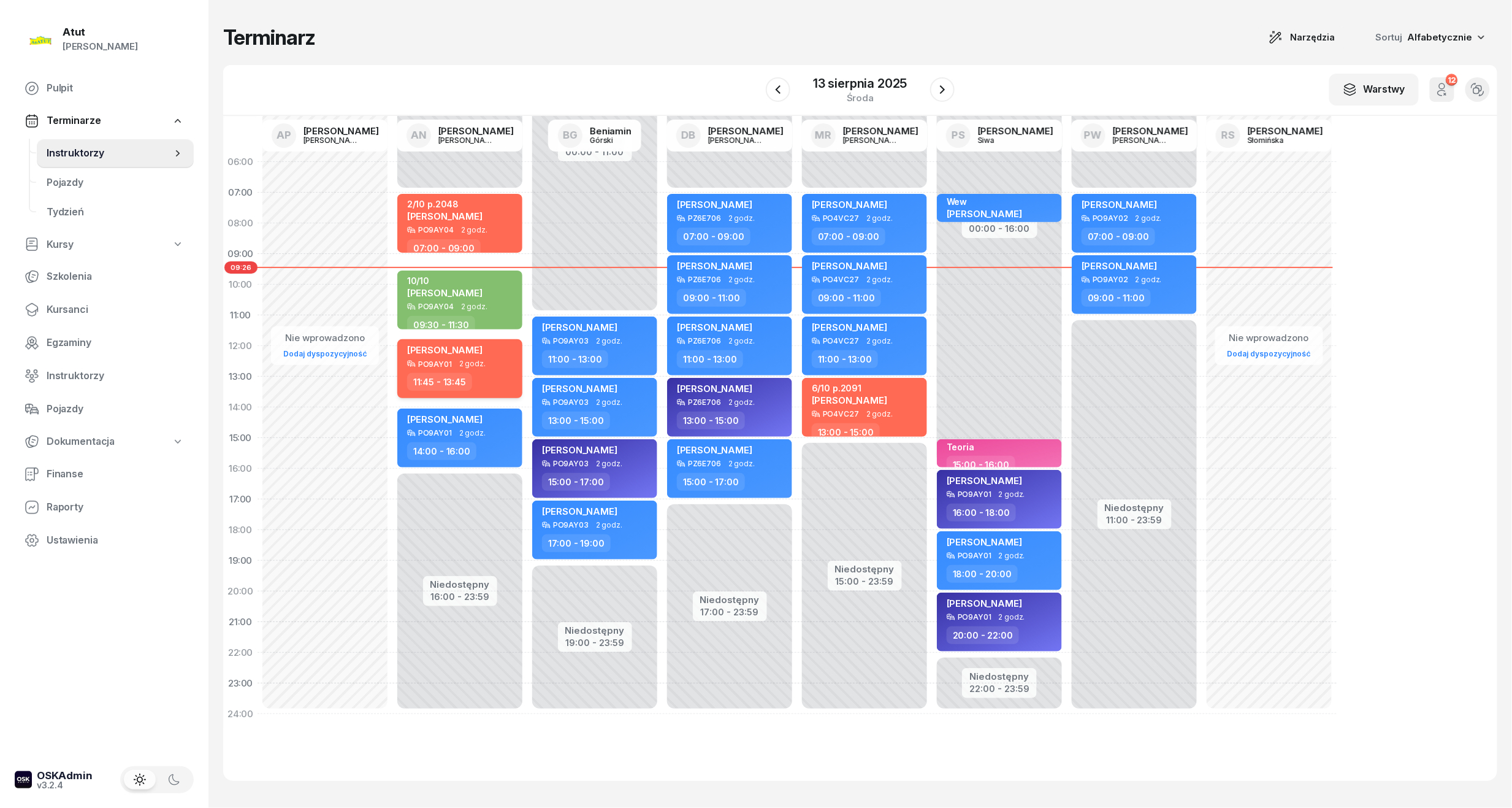
click at [499, 373] on div "11:45 - 13:45" at bounding box center [461, 382] width 108 height 18
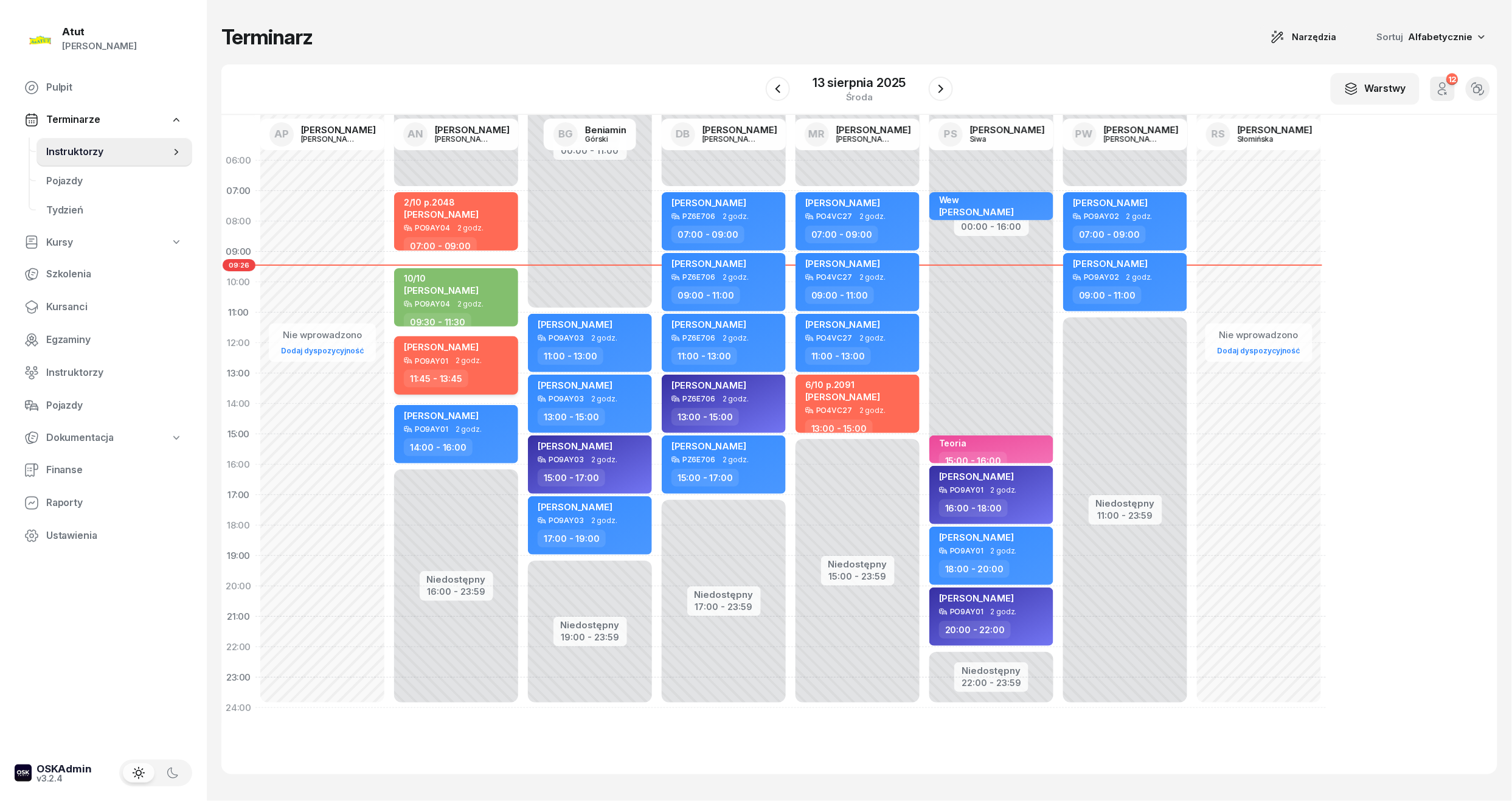
select select "11"
select select "45"
select select "13"
select select "45"
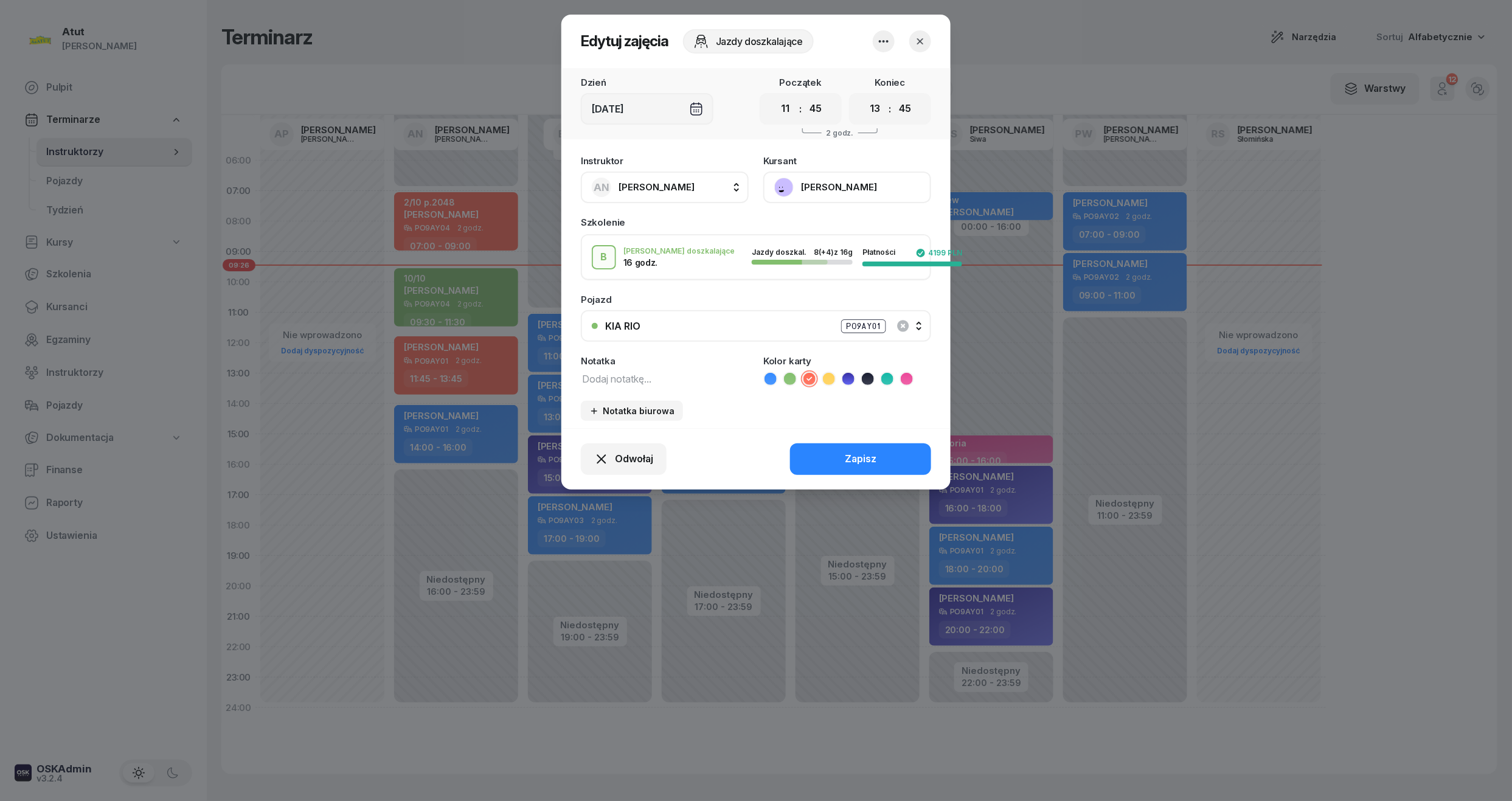
click at [921, 321] on button "KIA RIO PO9AY01" at bounding box center [756, 326] width 351 height 32
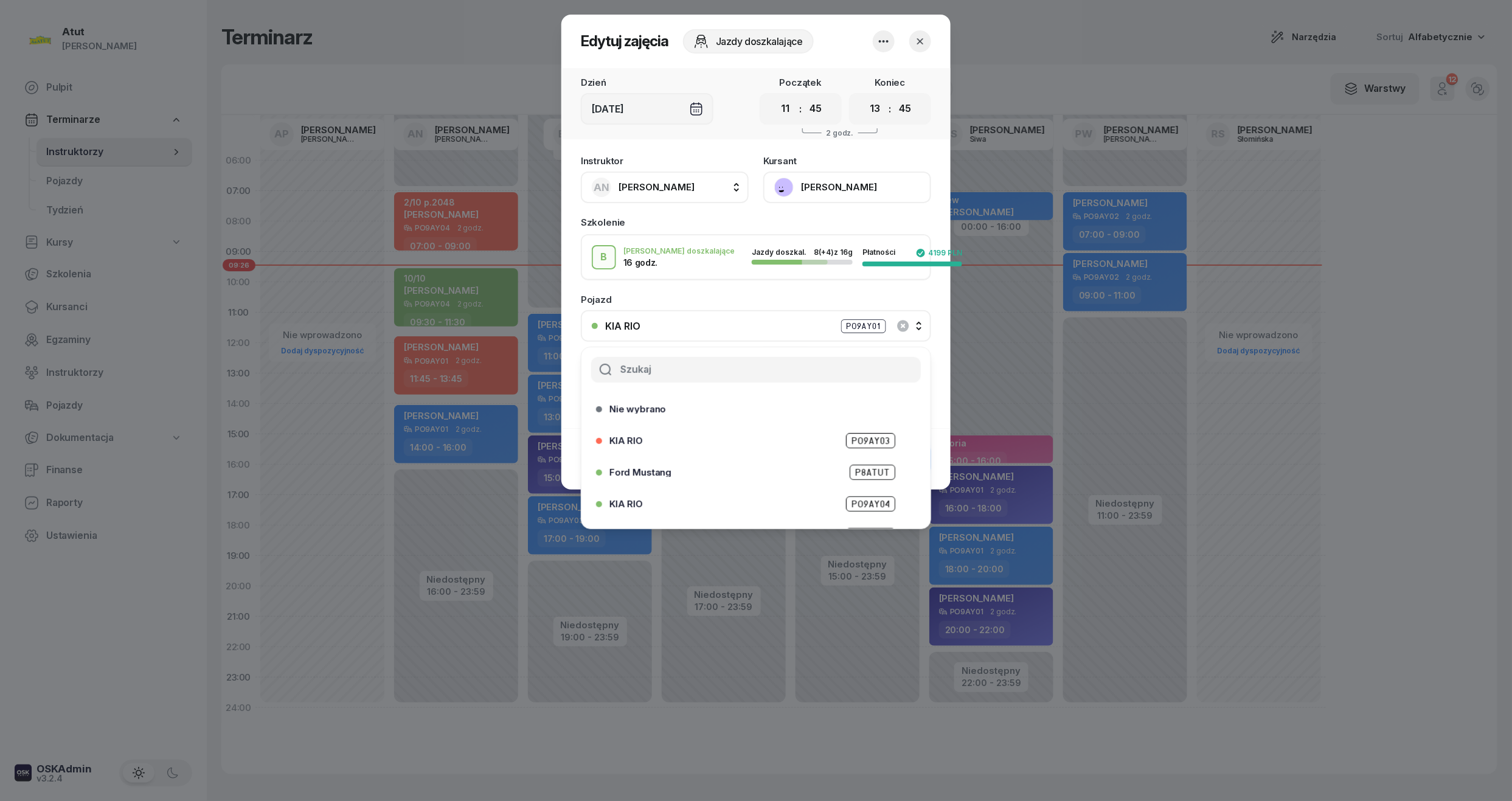
click at [865, 499] on span "PO9AY04" at bounding box center [870, 504] width 49 height 16
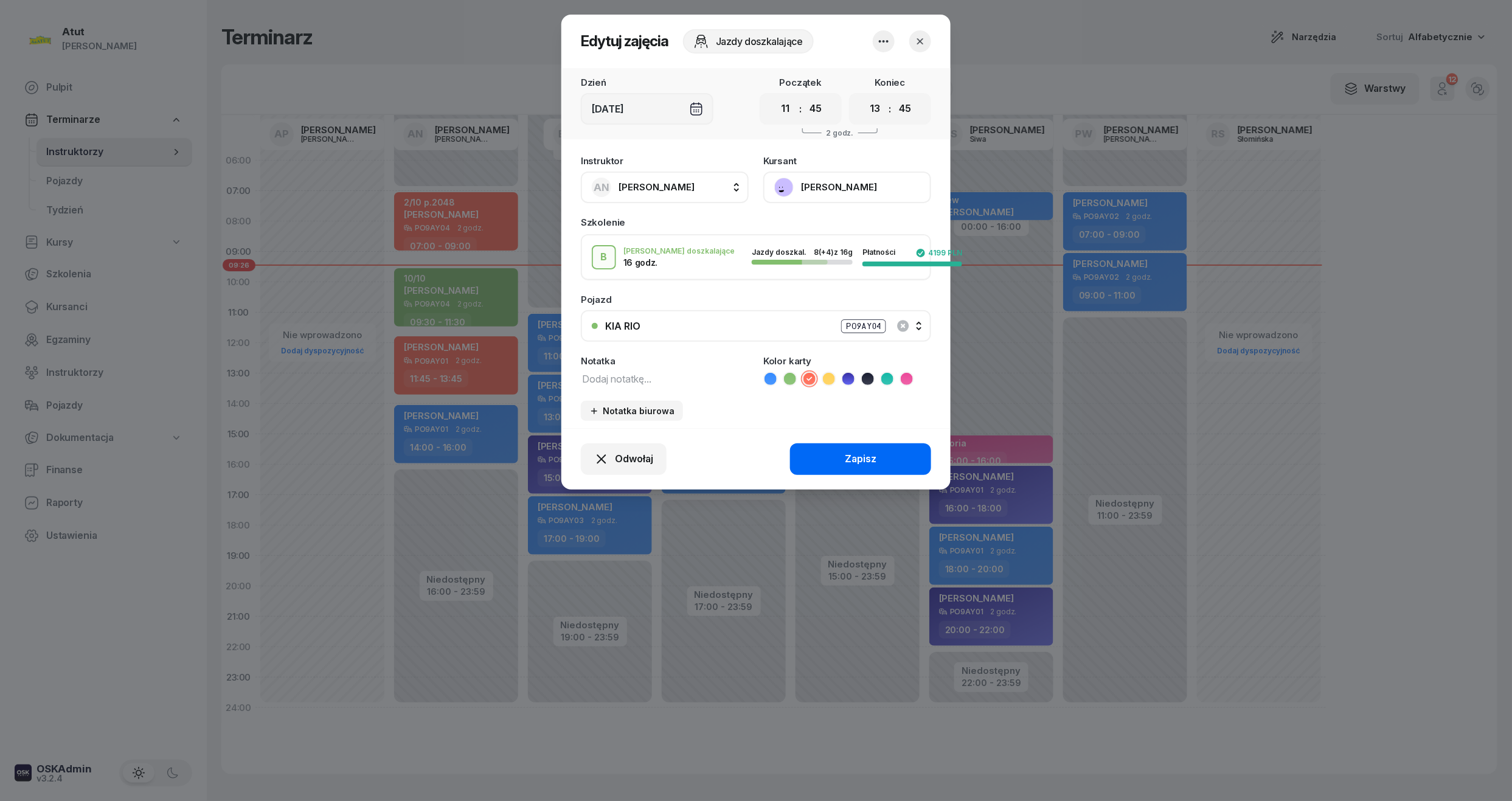
click at [860, 456] on div "Zapisz" at bounding box center [860, 459] width 32 height 16
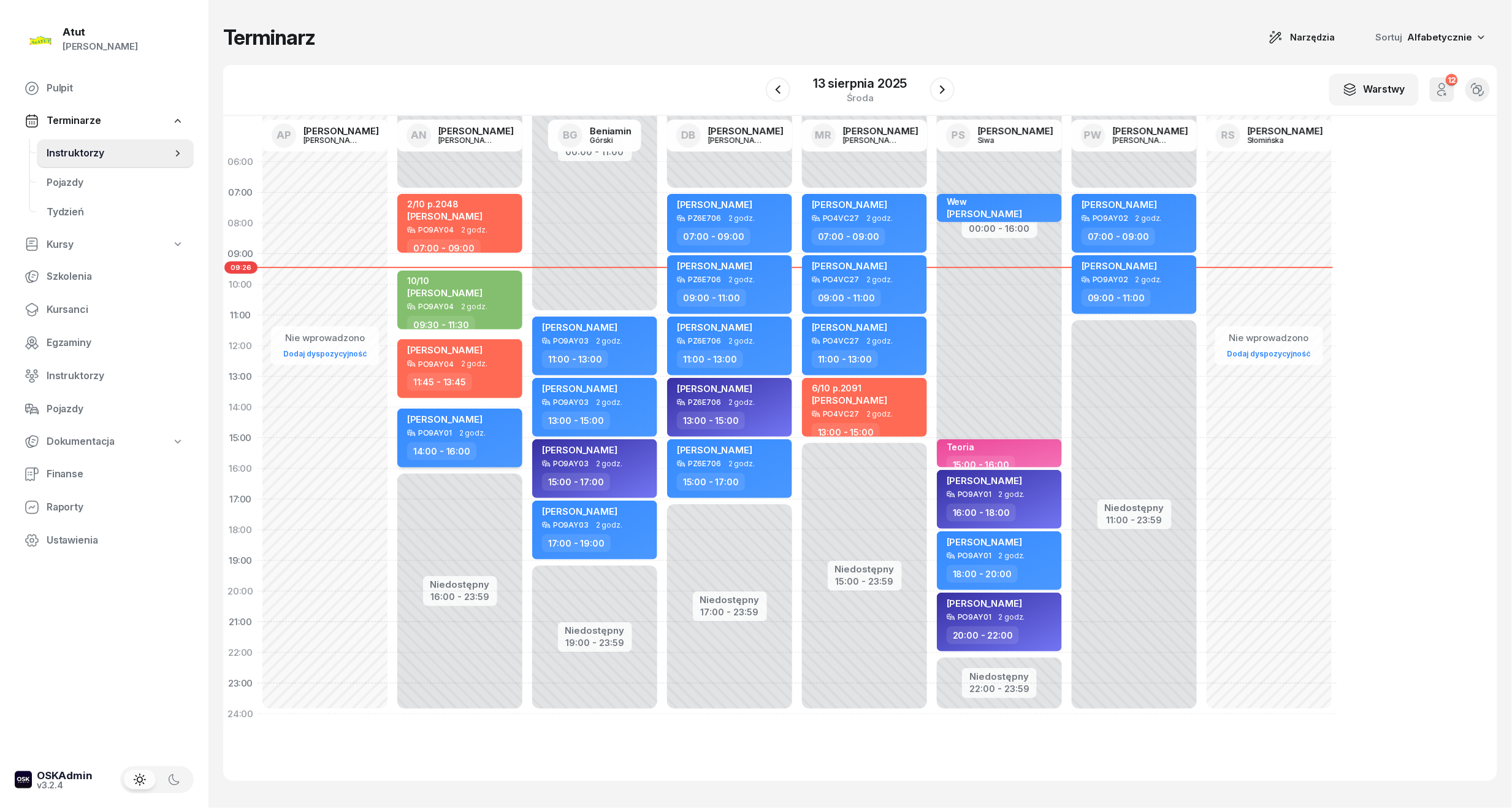
click at [510, 435] on div "PO9AY01 2 godz." at bounding box center [461, 433] width 108 height 9
select select "14"
select select "16"
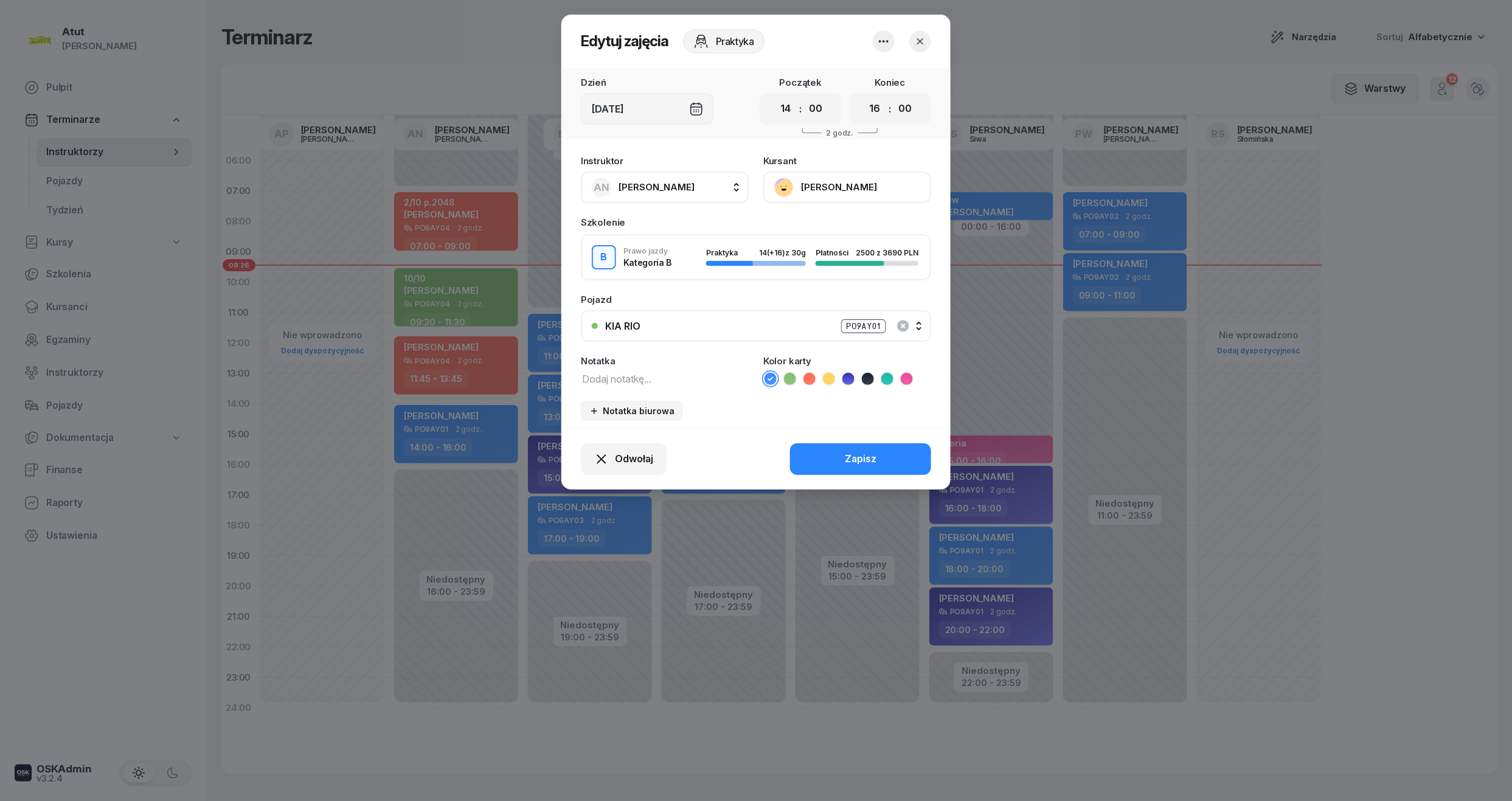
click at [923, 324] on button "KIA RIO PO9AY01" at bounding box center [756, 326] width 351 height 32
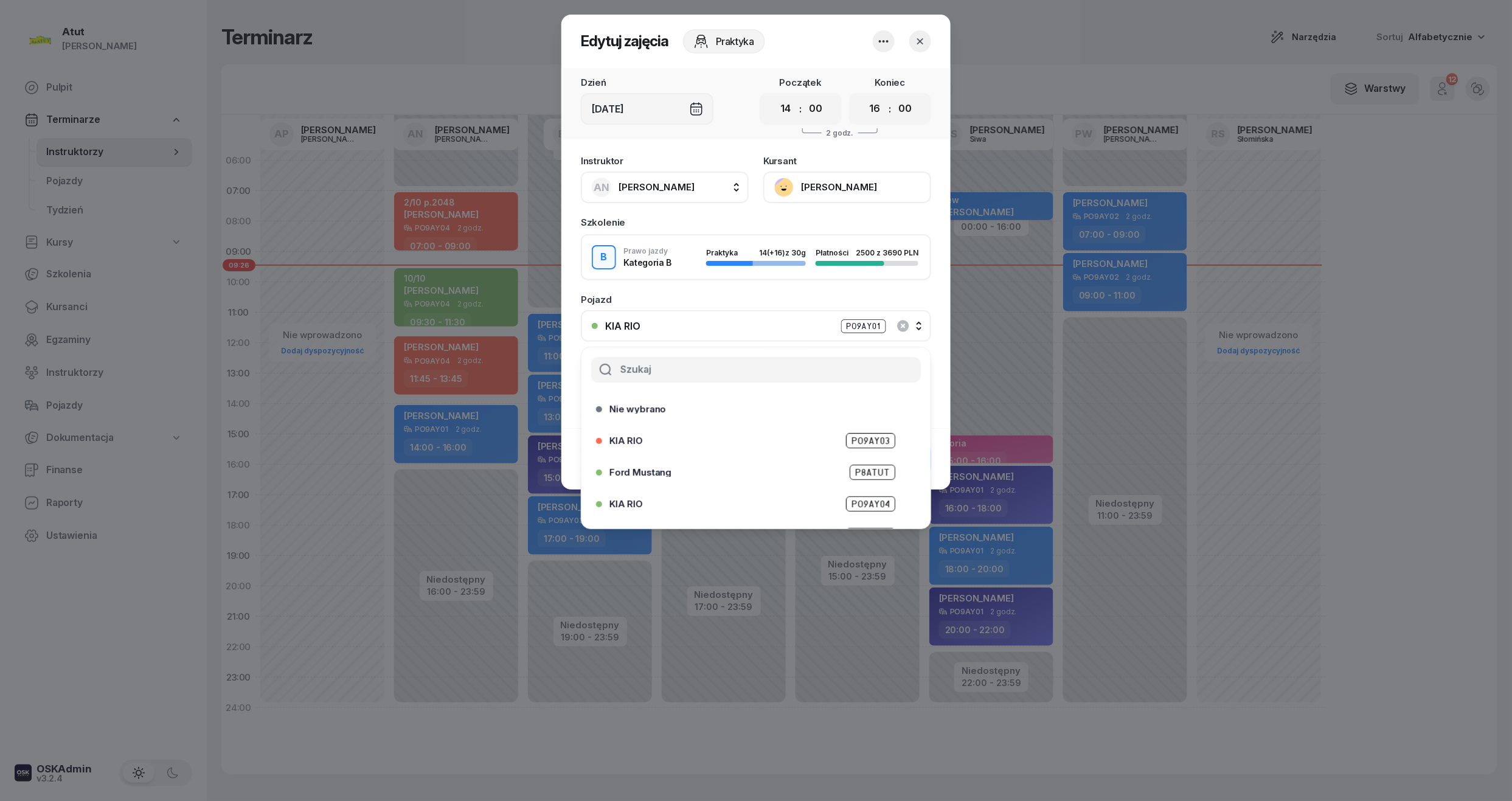
click at [869, 496] on span "PO9AY04" at bounding box center [870, 504] width 49 height 16
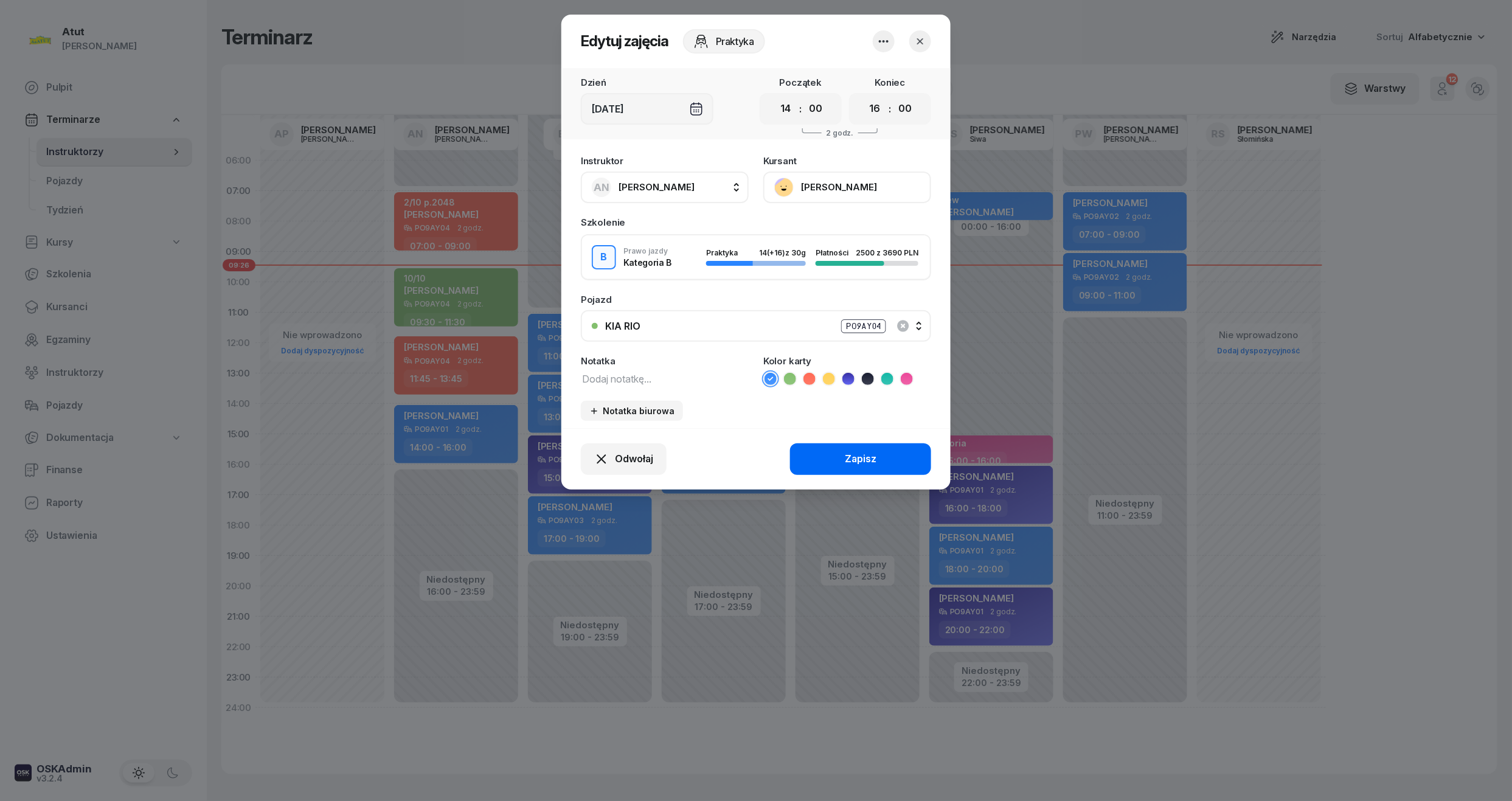
click at [816, 452] on button "Zapisz" at bounding box center [860, 459] width 141 height 32
